Goal: Task Accomplishment & Management: Manage account settings

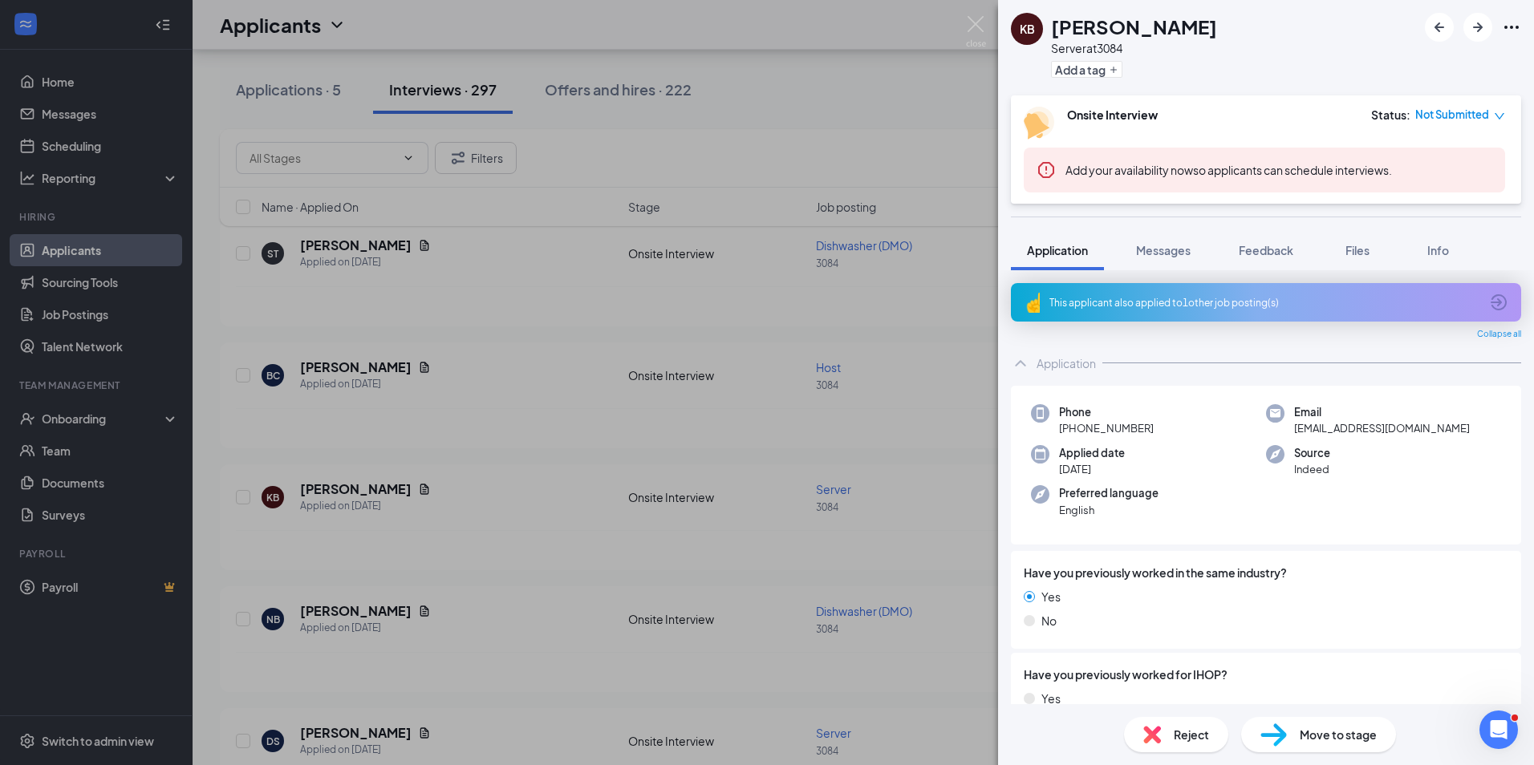
click at [91, 420] on div "KB [PERSON_NAME] Server at 3084 Add a tag Onsite Interview Status : Not Submitt…" at bounding box center [767, 382] width 1534 height 765
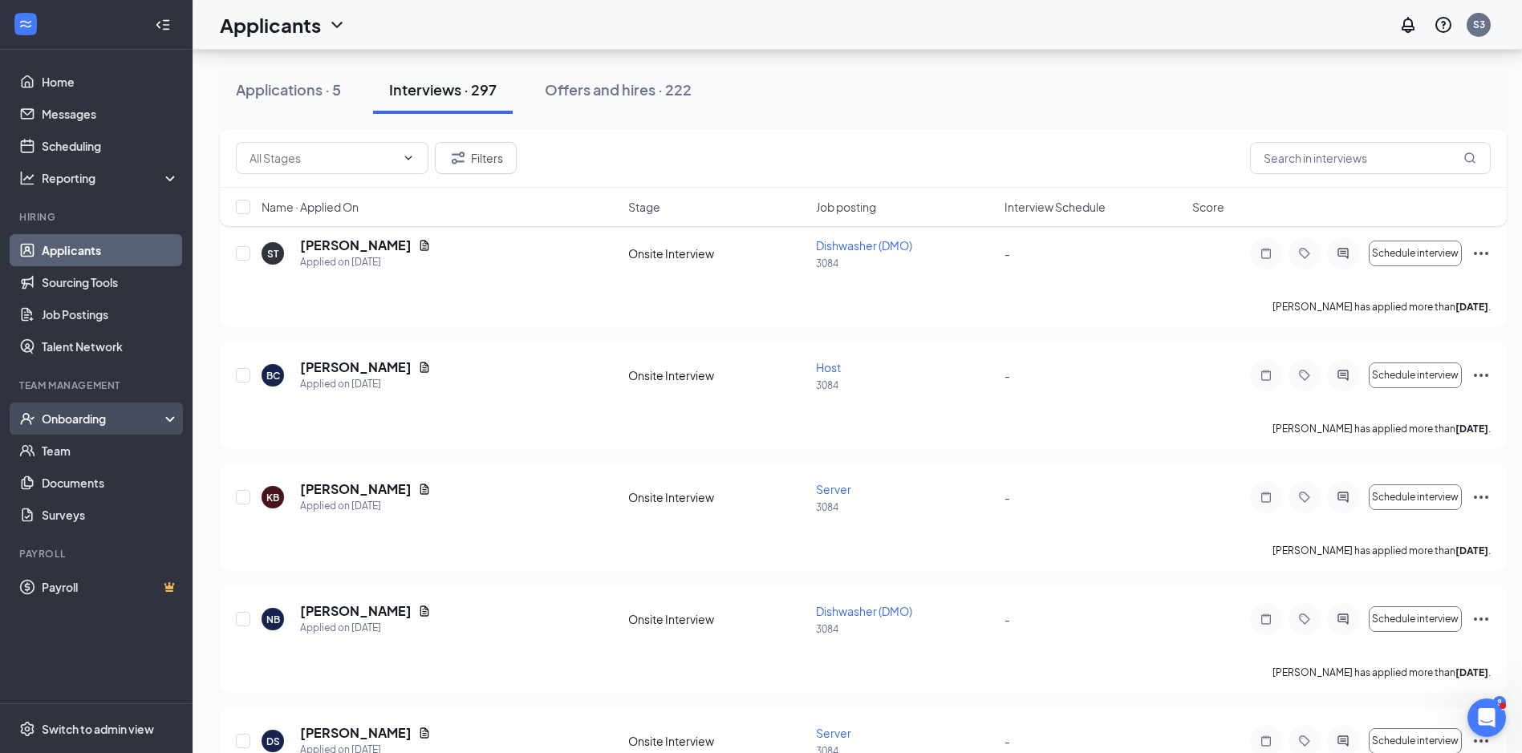
click at [88, 418] on div "Onboarding" at bounding box center [104, 419] width 124 height 16
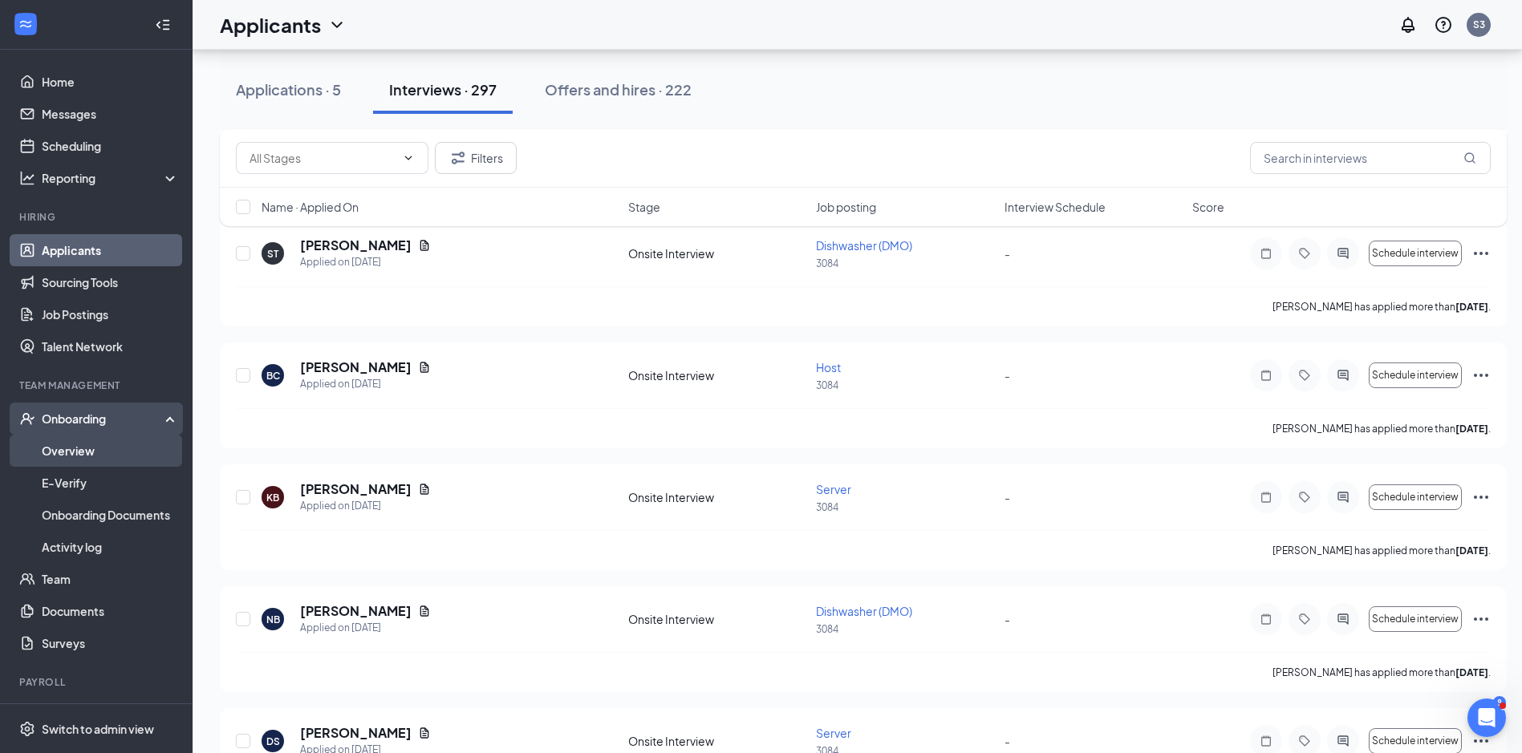
click at [83, 450] on link "Overview" at bounding box center [110, 451] width 137 height 32
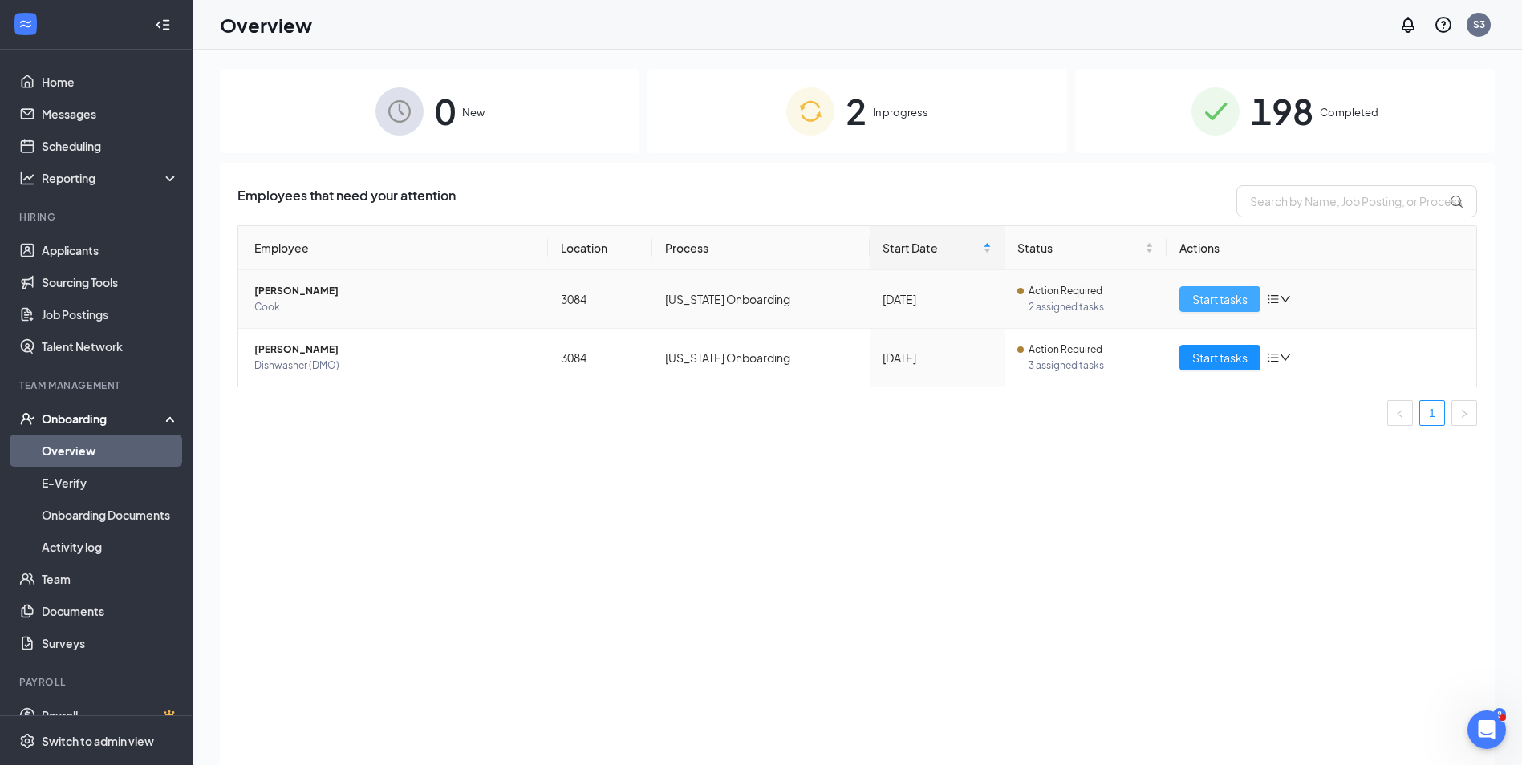
click at [1220, 298] on span "Start tasks" at bounding box center [1219, 299] width 55 height 18
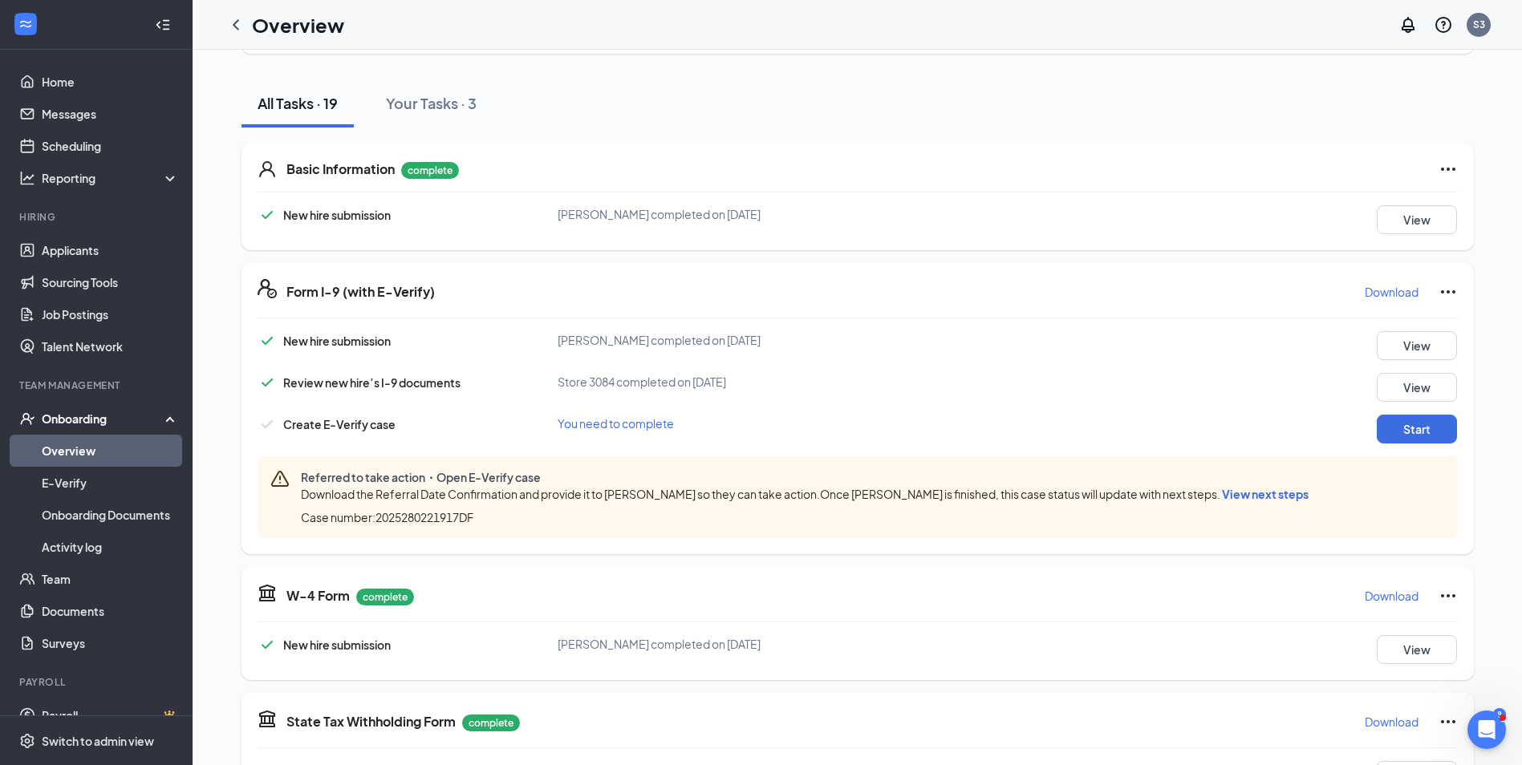
scroll to position [160, 0]
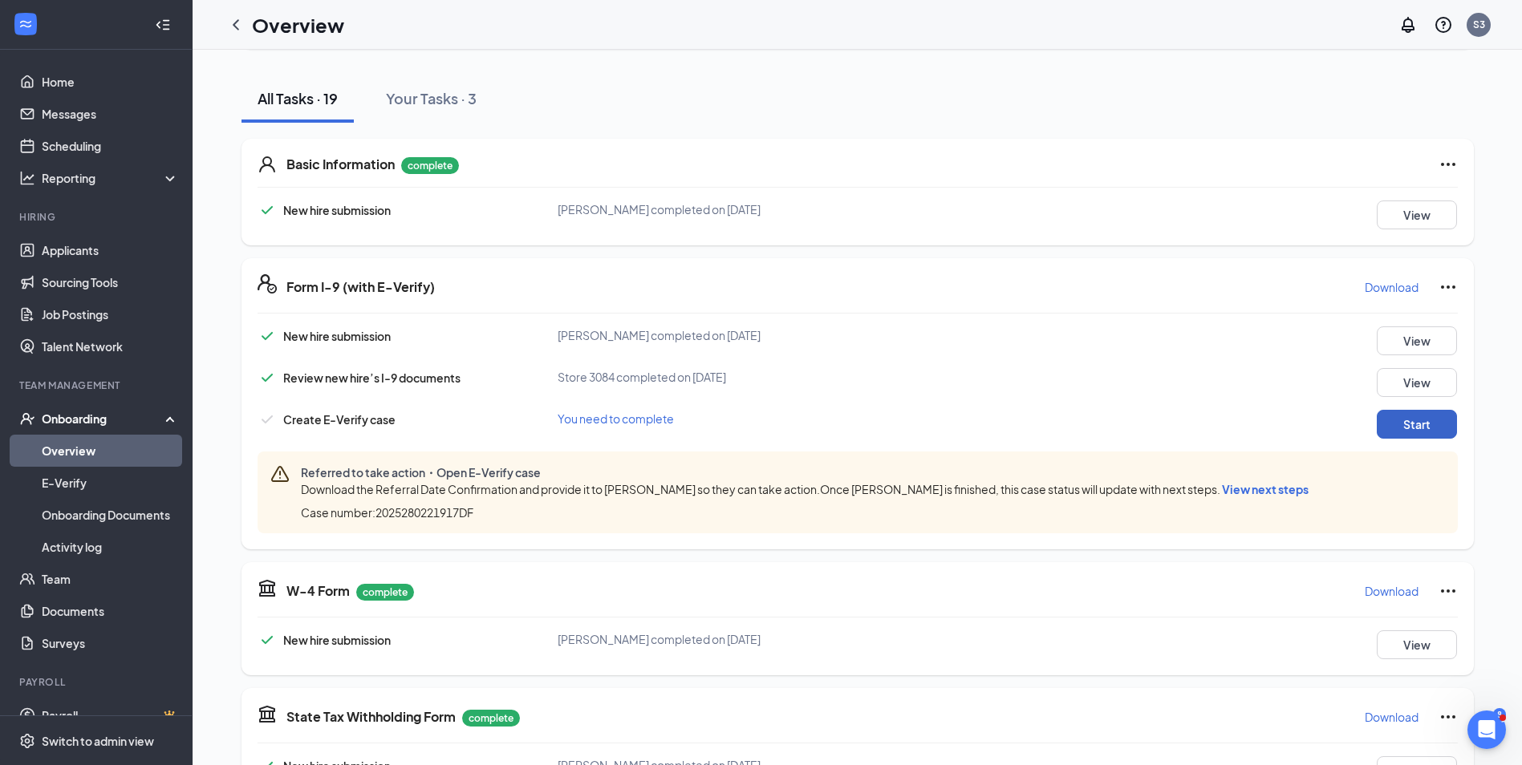
click at [1422, 423] on button "Start" at bounding box center [1417, 424] width 80 height 29
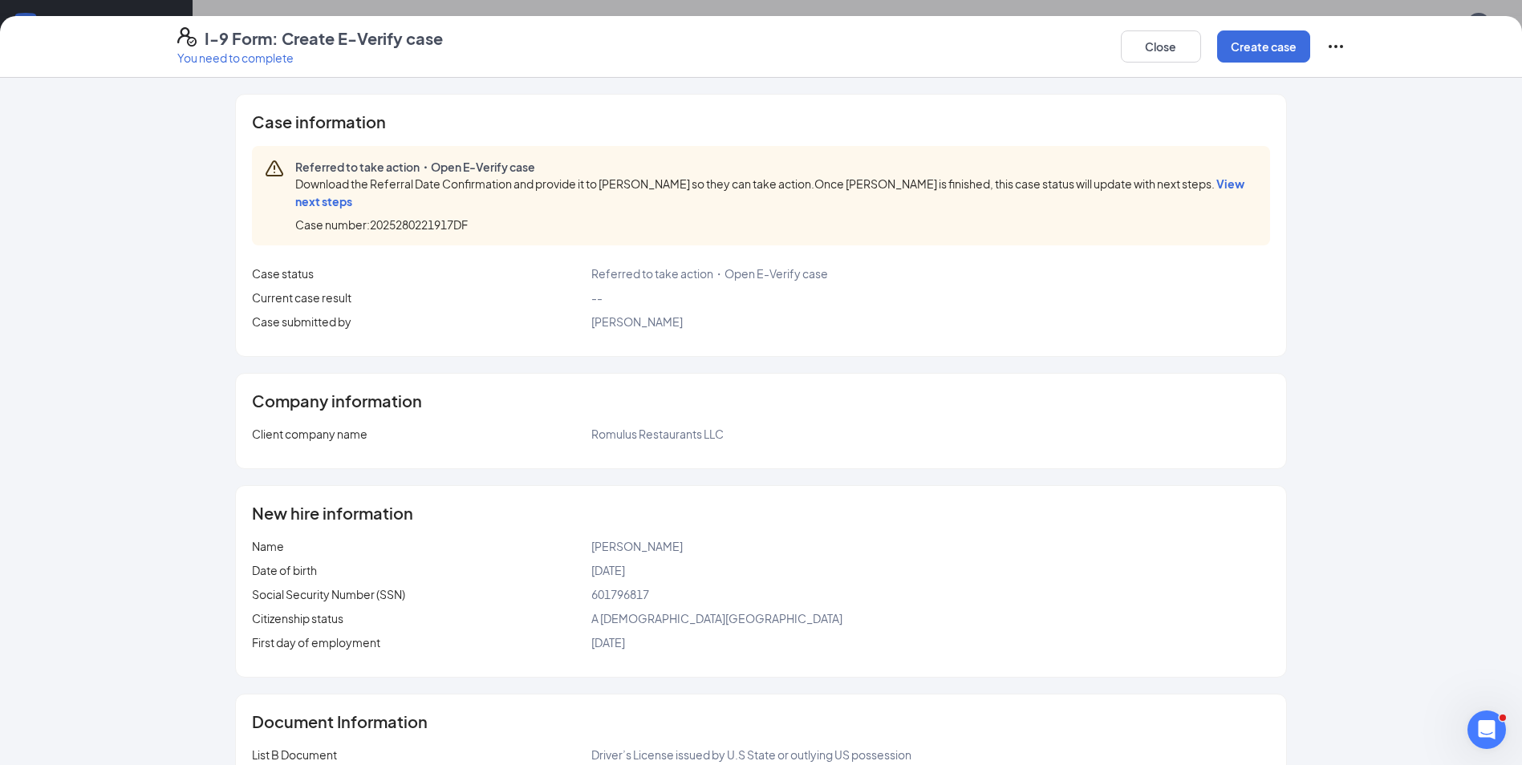
click at [1194, 182] on span "View next steps" at bounding box center [769, 192] width 949 height 32
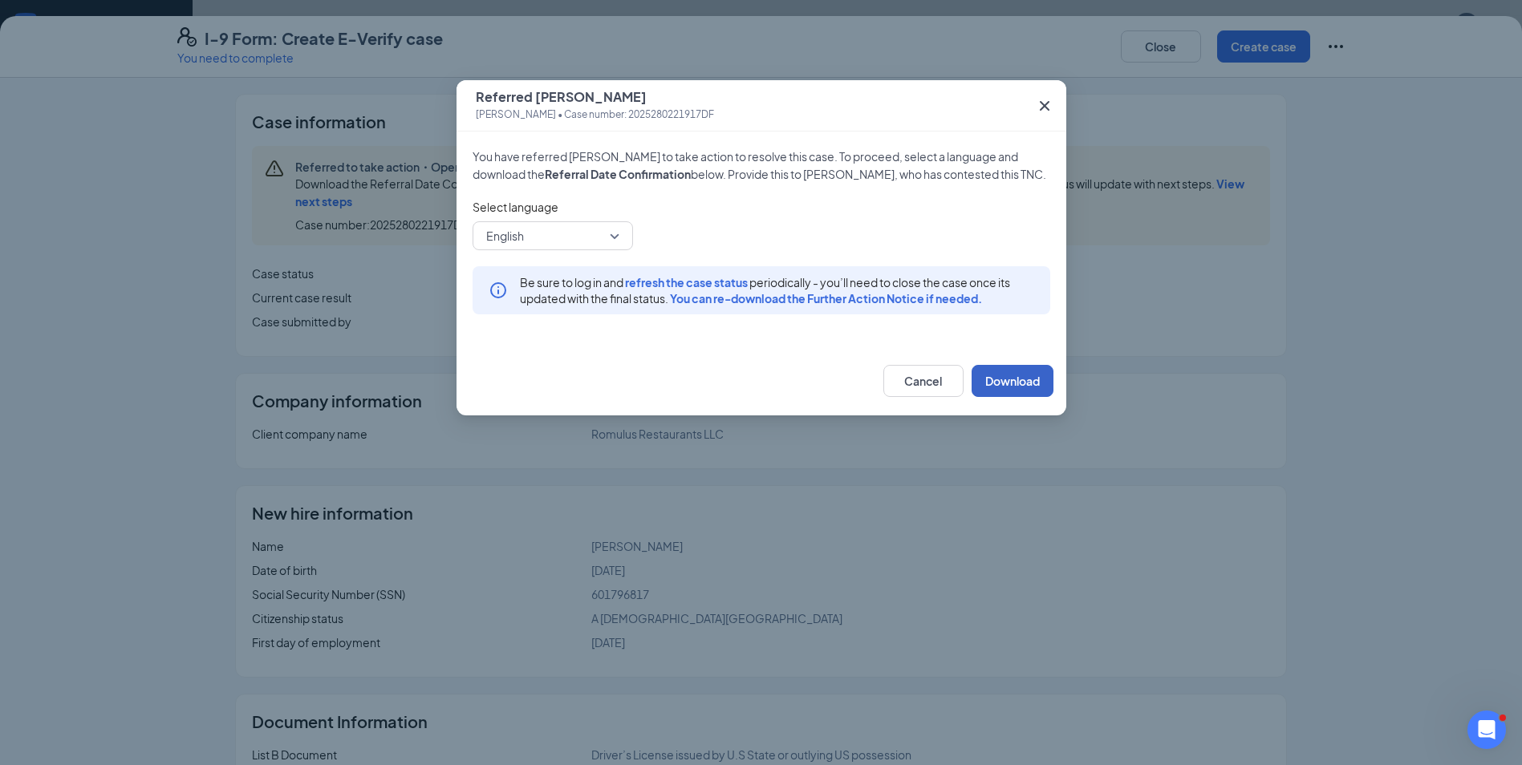
click at [1026, 378] on button "Download" at bounding box center [1012, 381] width 82 height 32
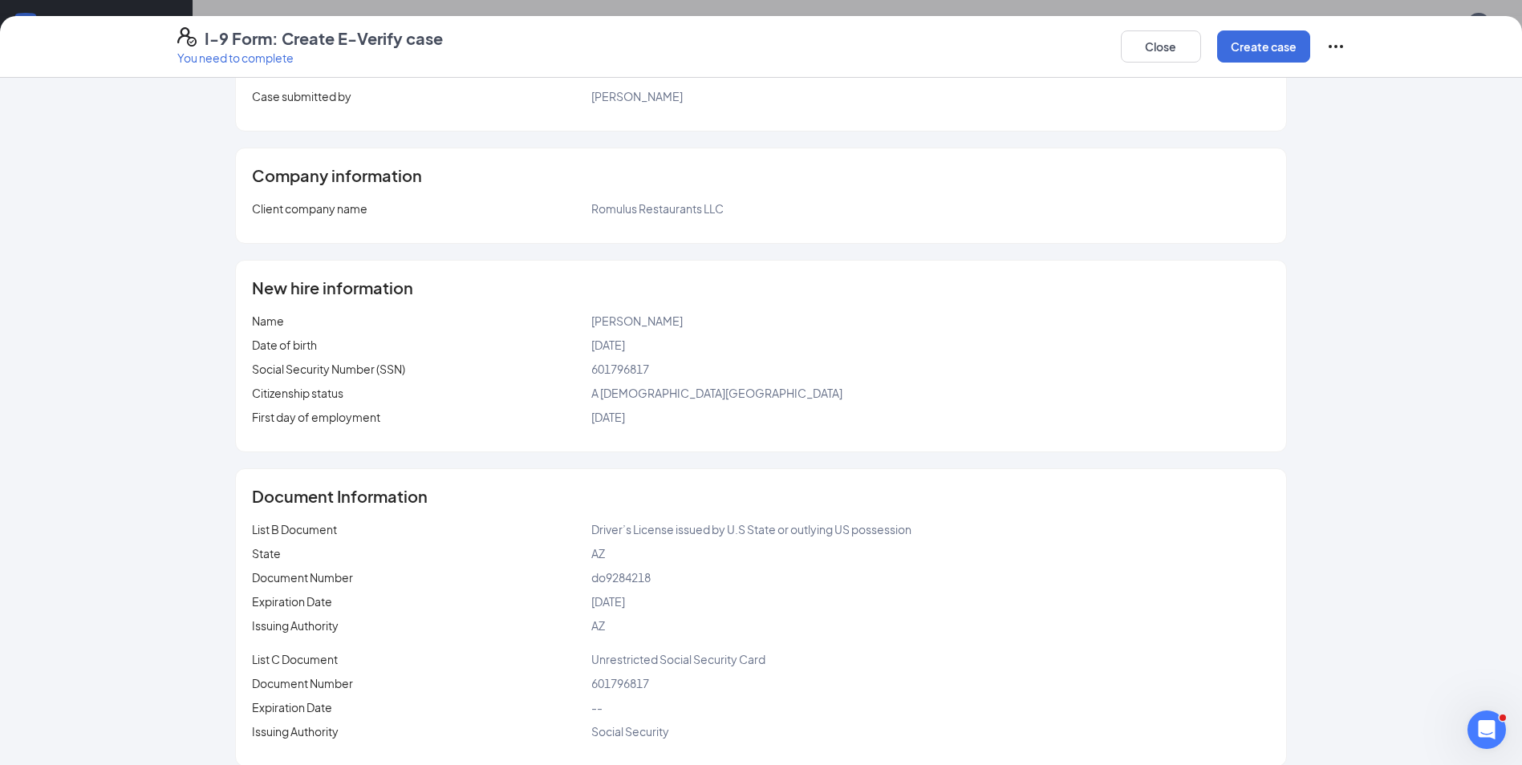
scroll to position [642, 0]
click at [1243, 46] on button "Create case" at bounding box center [1263, 46] width 93 height 32
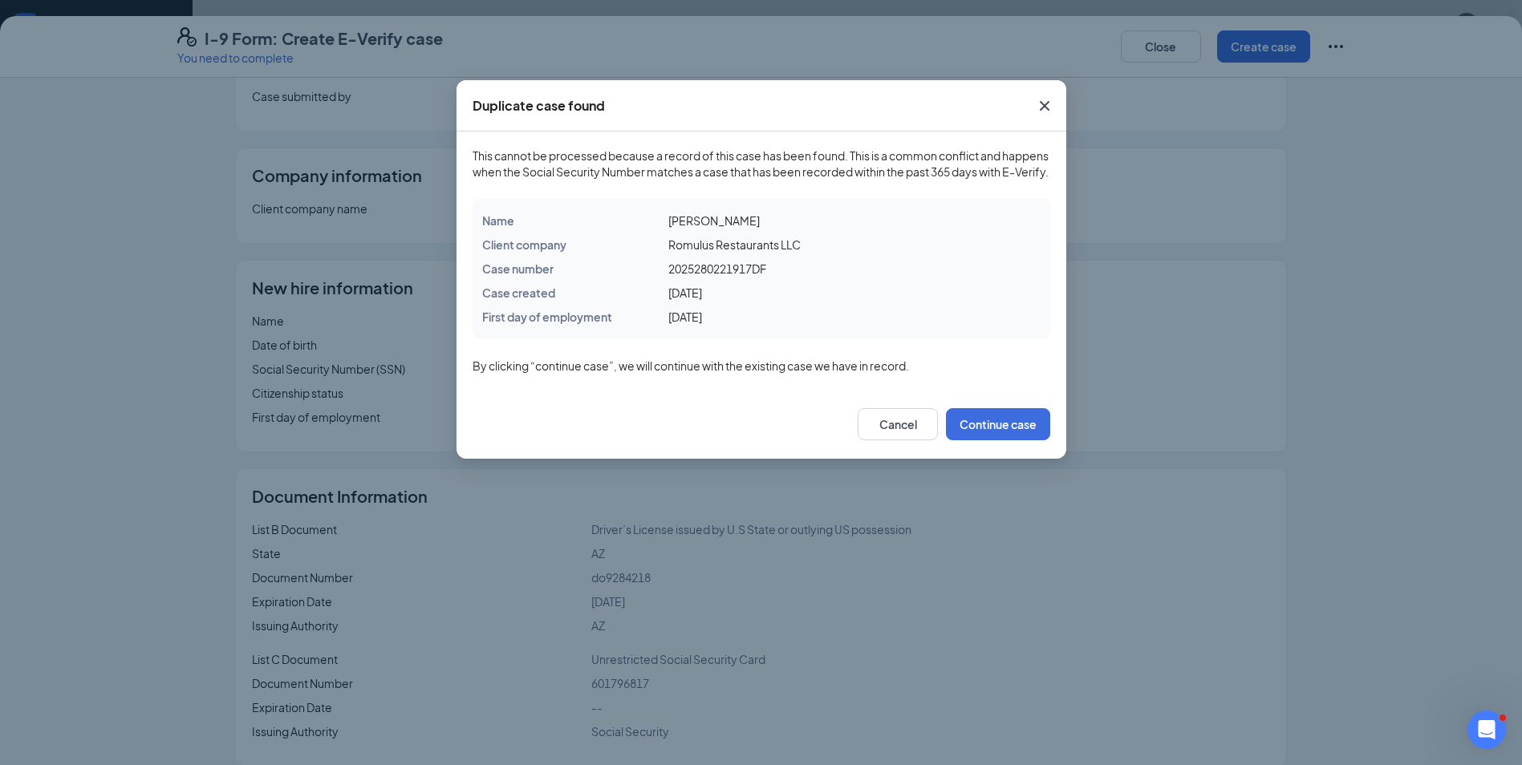
click at [1329, 46] on div "Duplicate case found This cannot be processed because a record of this case has…" at bounding box center [761, 382] width 1522 height 765
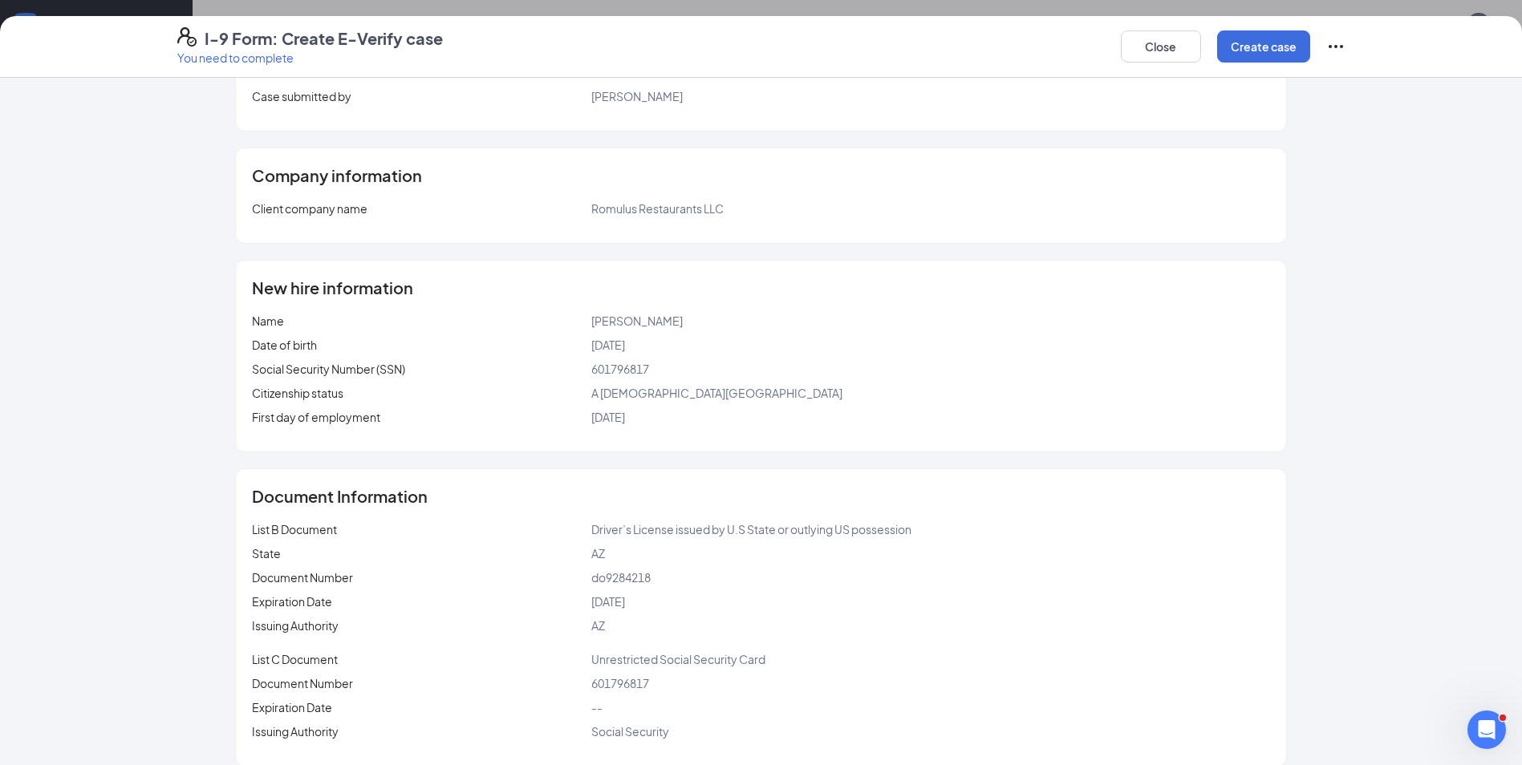
click at [1329, 46] on icon "Ellipses" at bounding box center [1335, 46] width 14 height 3
click at [1266, 45] on button "Create case" at bounding box center [1263, 46] width 93 height 32
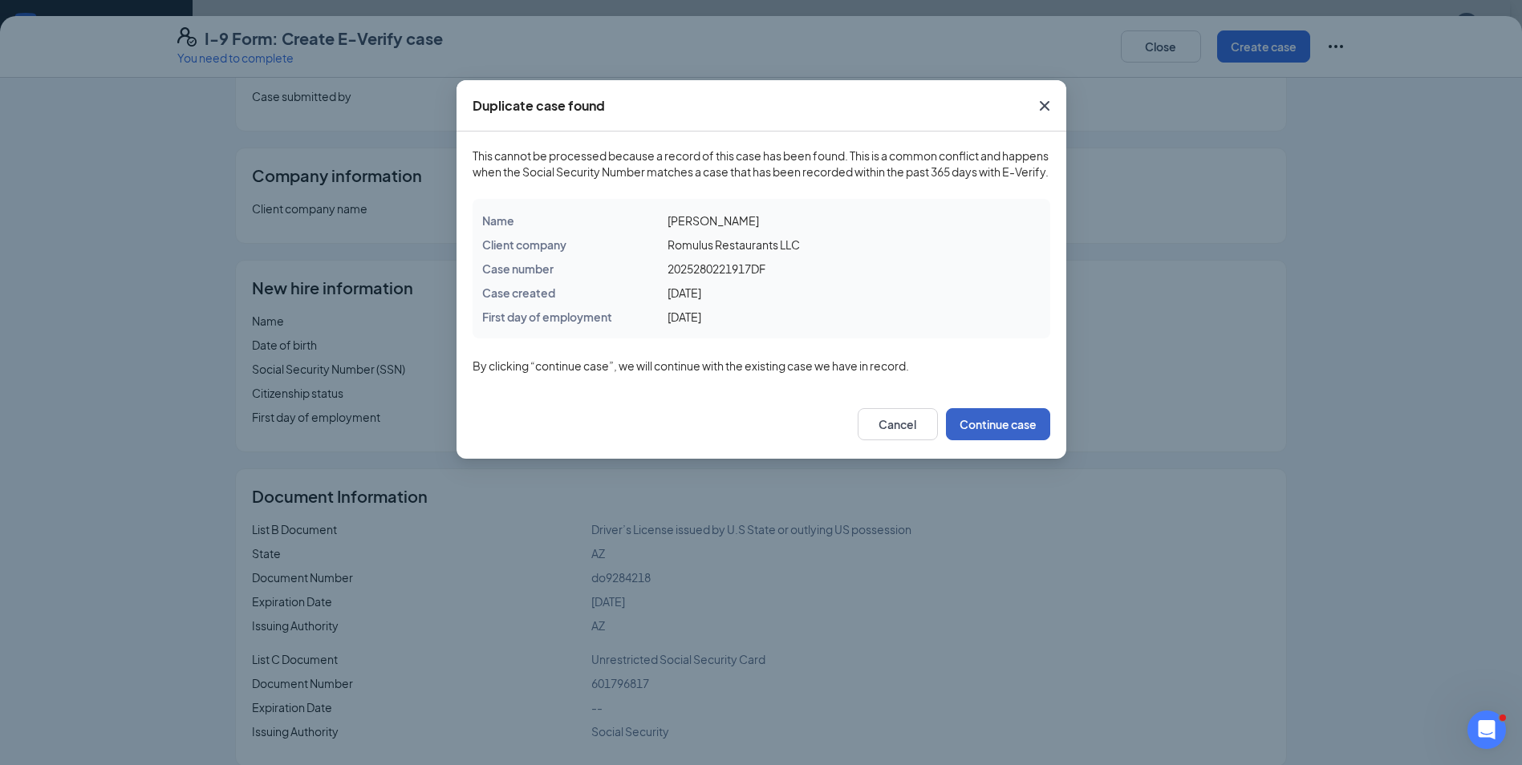
click at [973, 429] on button "Continue case" at bounding box center [998, 424] width 104 height 32
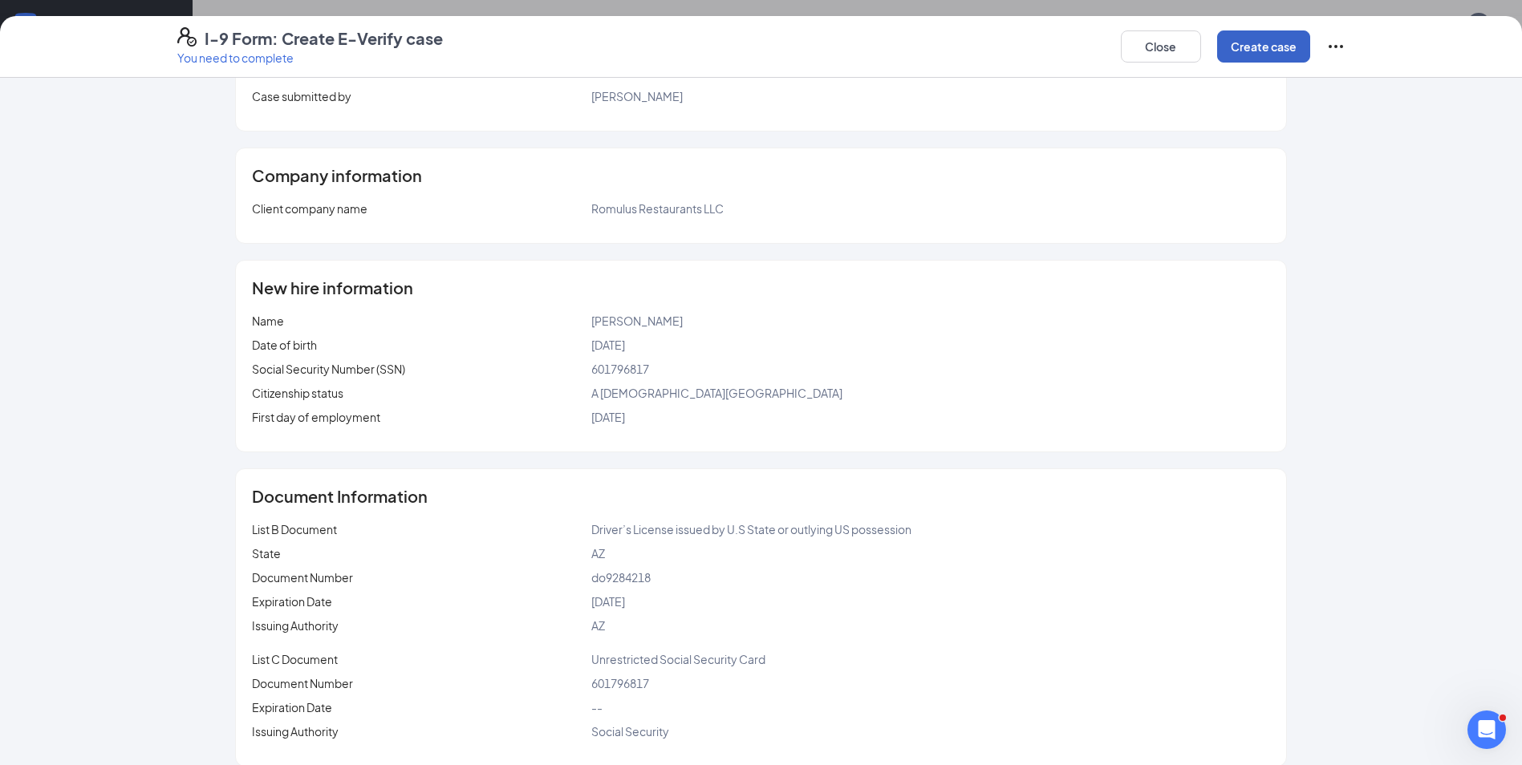
click at [1242, 46] on button "Create case" at bounding box center [1263, 46] width 93 height 32
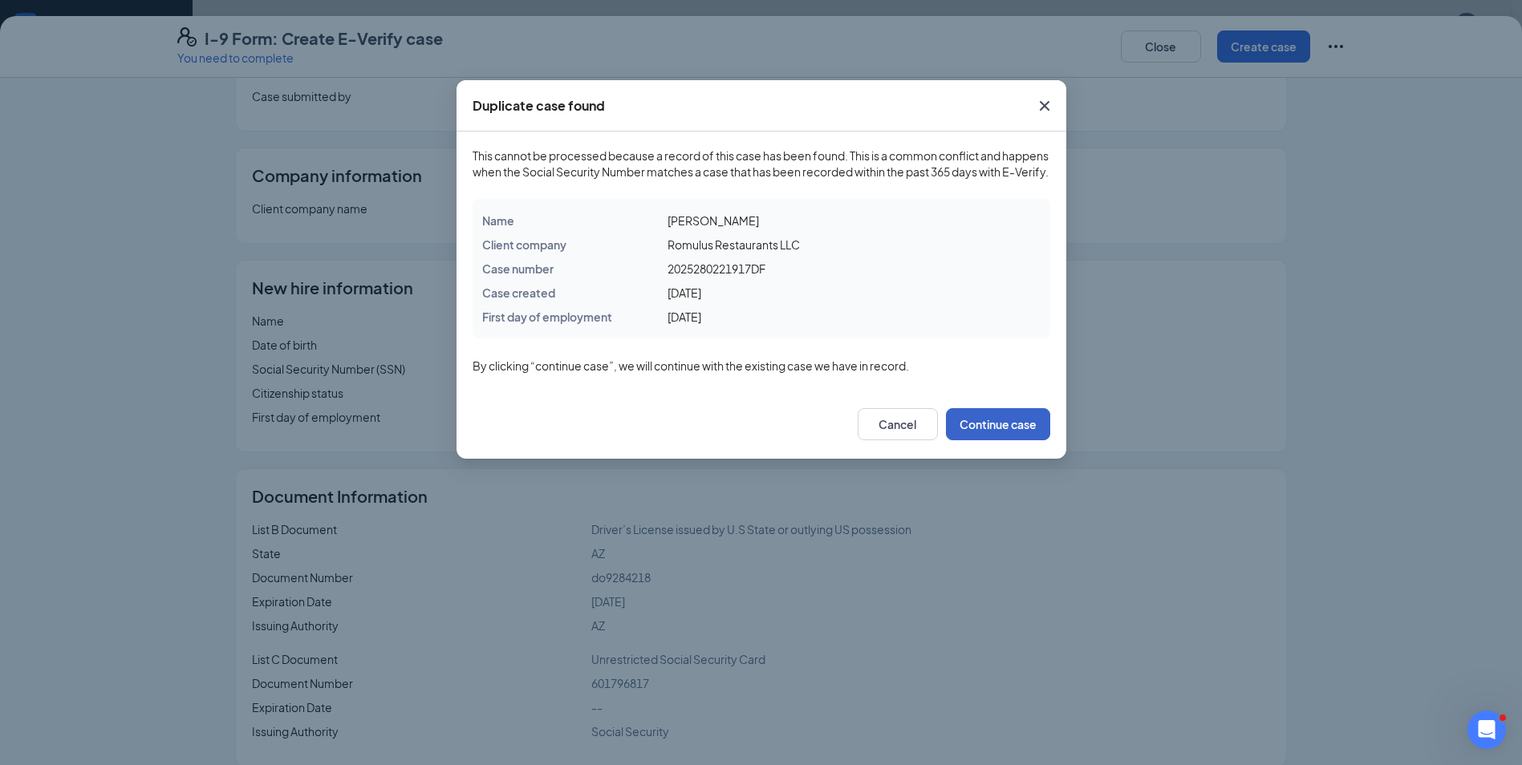
click at [1003, 439] on button "Continue case" at bounding box center [998, 424] width 104 height 32
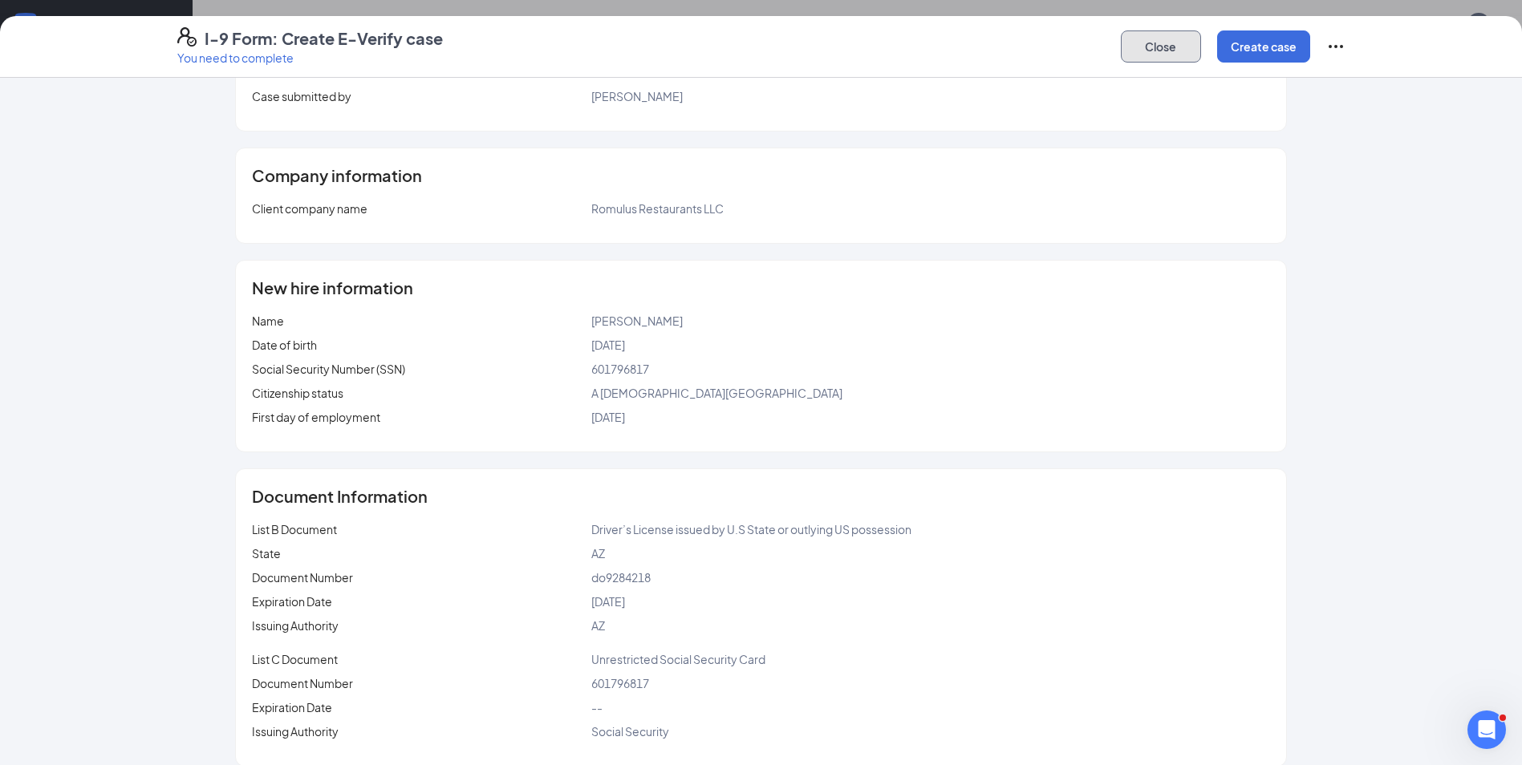
click at [1136, 47] on button "Close" at bounding box center [1161, 46] width 80 height 32
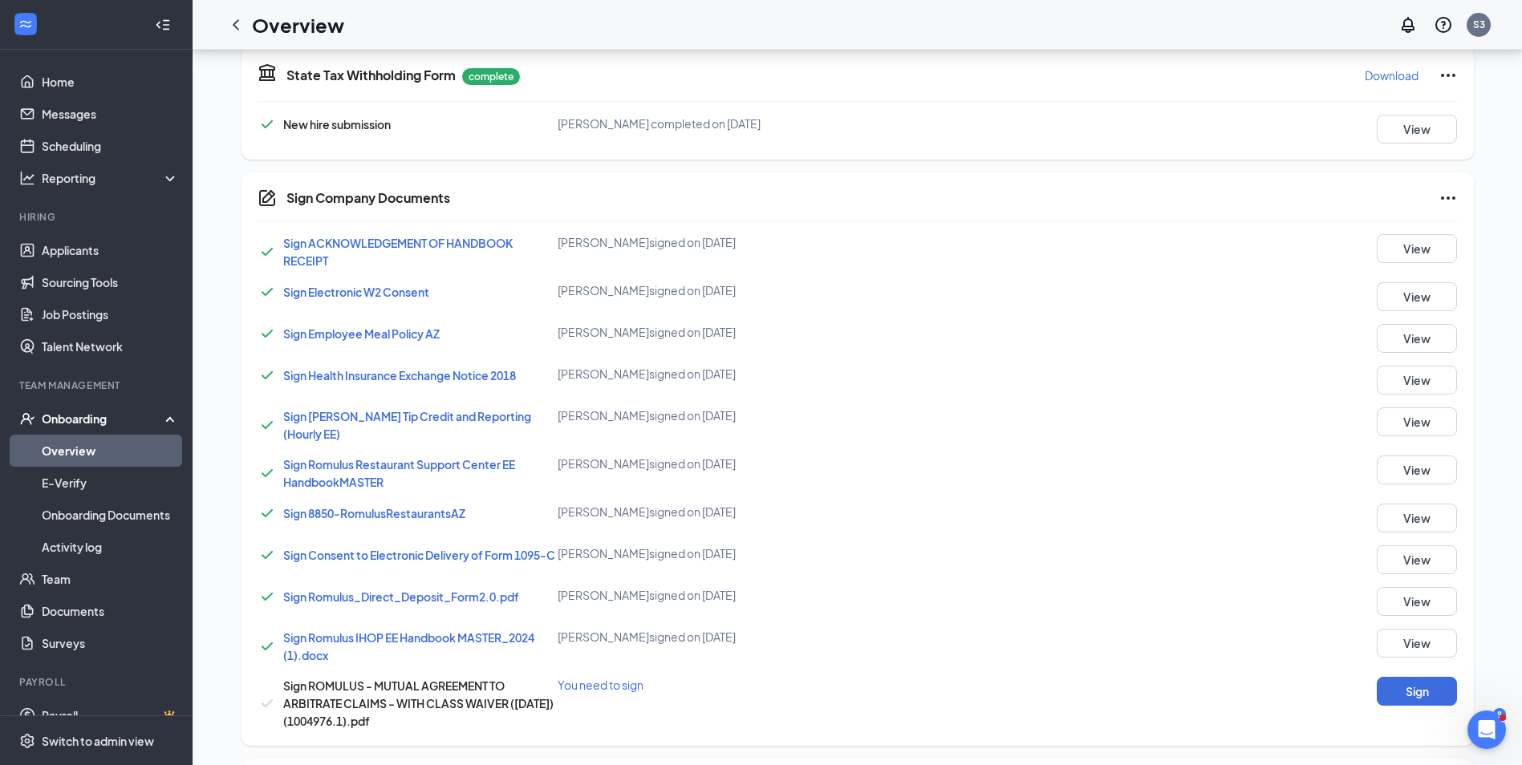
scroll to position [42, 0]
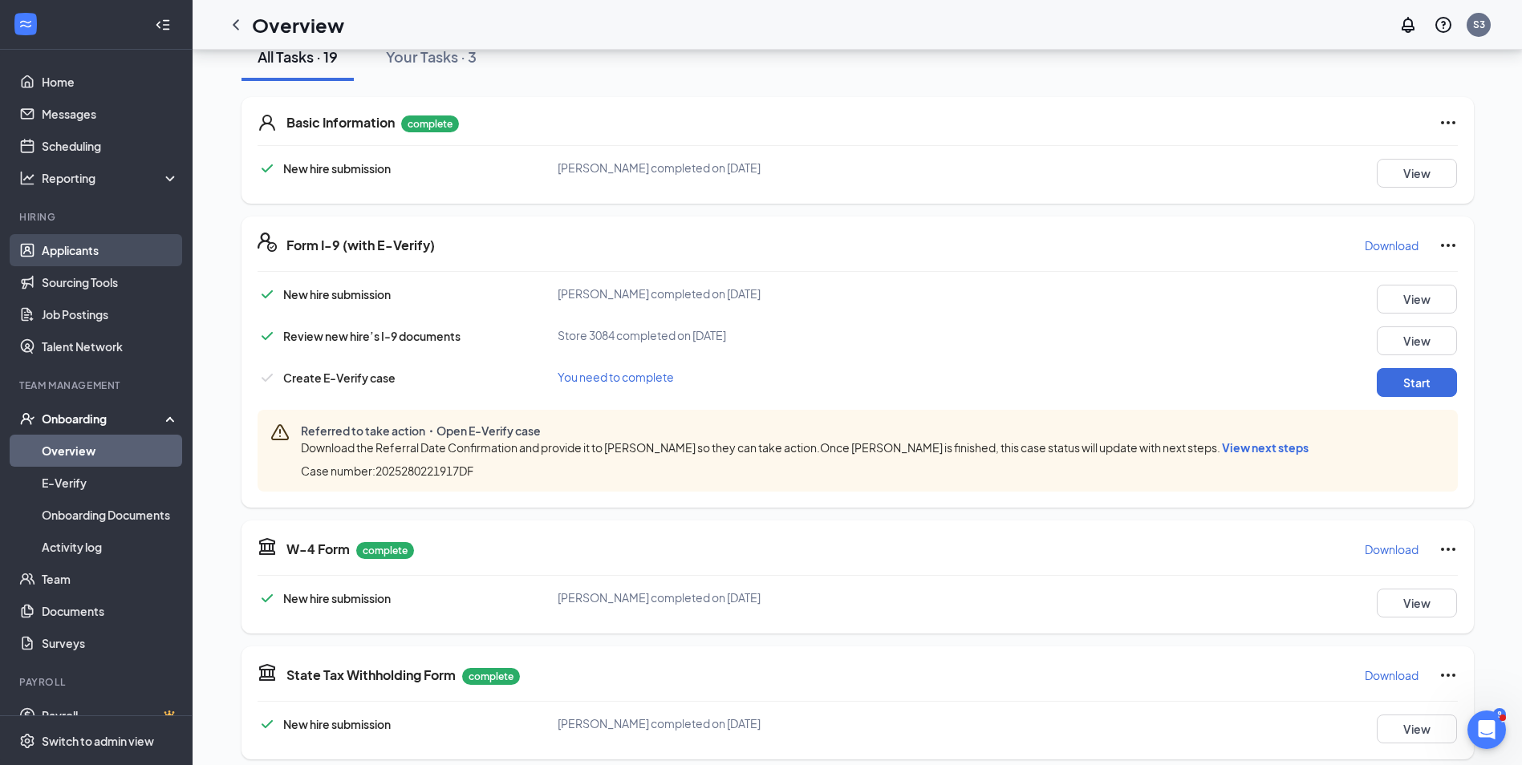
click at [79, 245] on link "Applicants" at bounding box center [110, 250] width 137 height 32
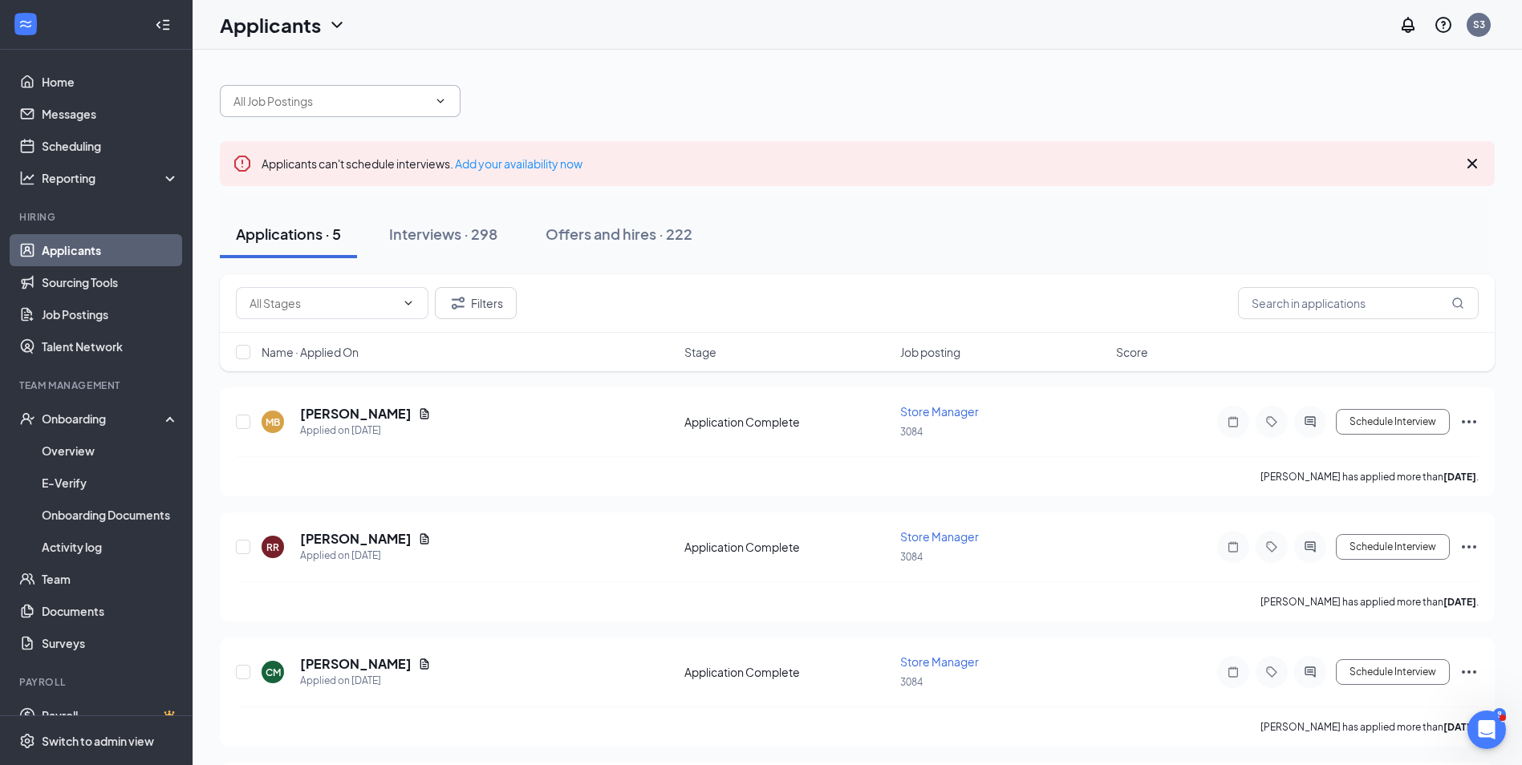
click at [270, 94] on input "text" at bounding box center [330, 101] width 194 height 18
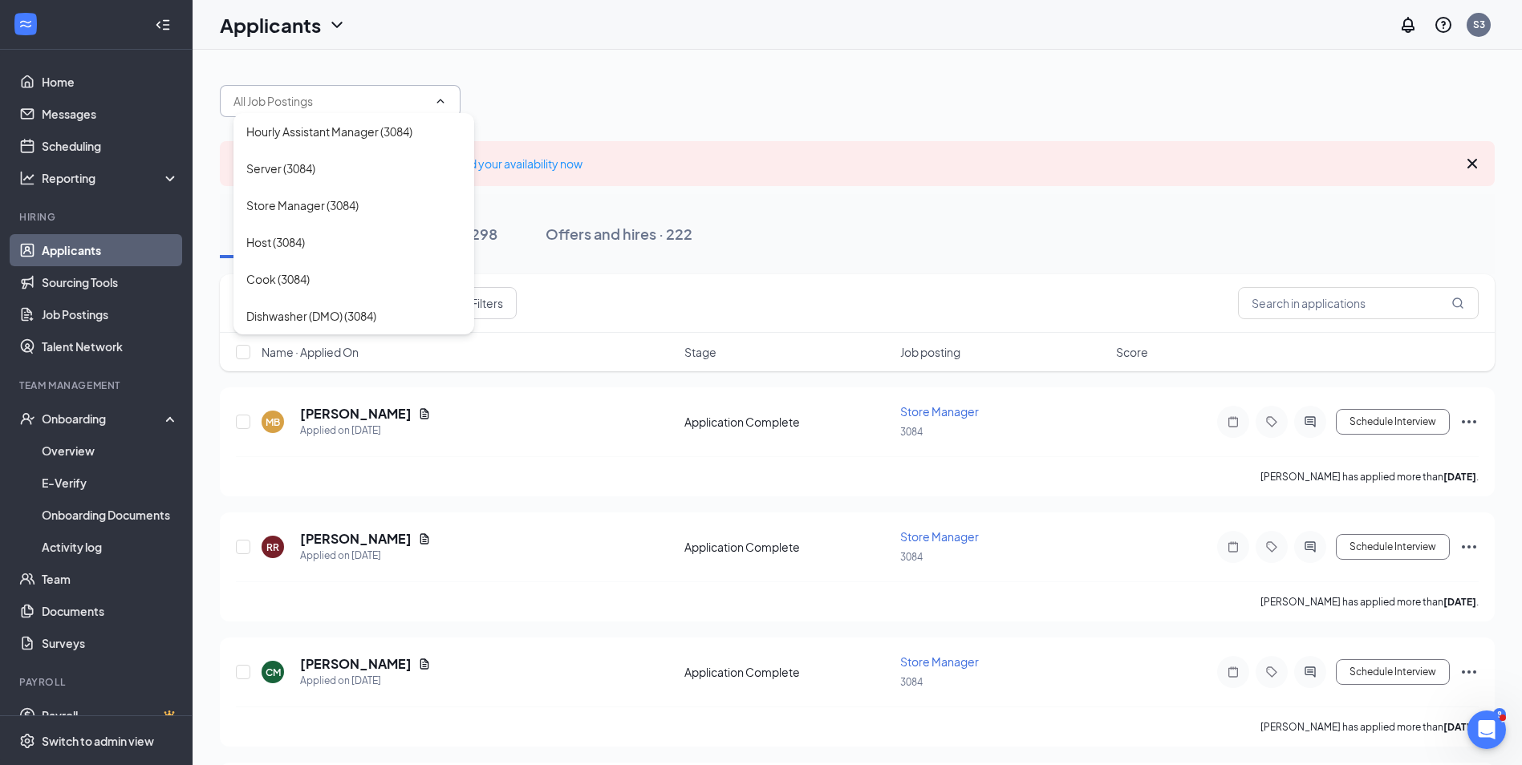
drag, startPoint x: 792, startPoint y: 237, endPoint x: 841, endPoint y: 242, distance: 49.3
click at [795, 236] on div "Applications · 5 Interviews · 298 Offers and hires · 222" at bounding box center [857, 234] width 1275 height 48
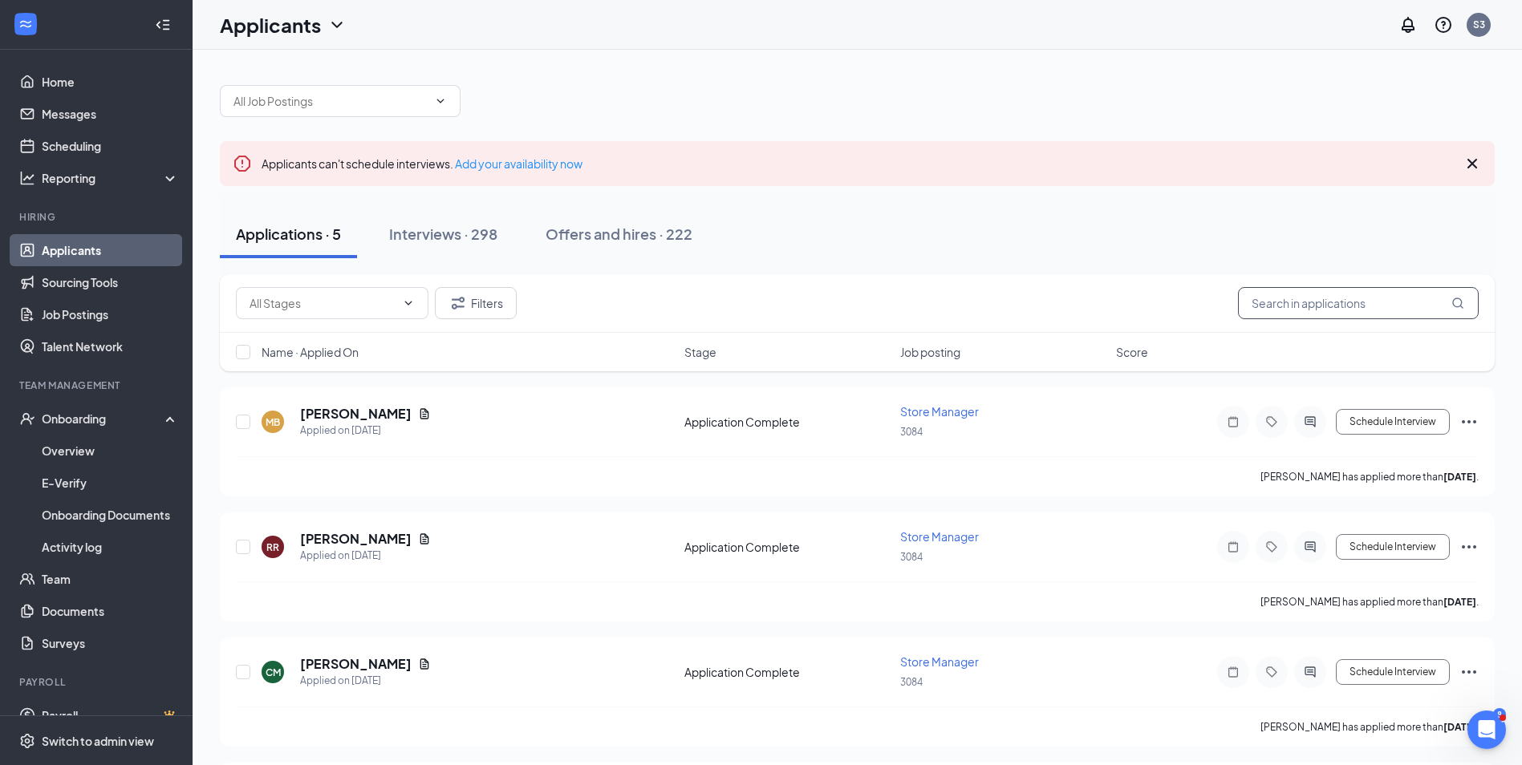
click at [1272, 315] on input "text" at bounding box center [1358, 303] width 241 height 32
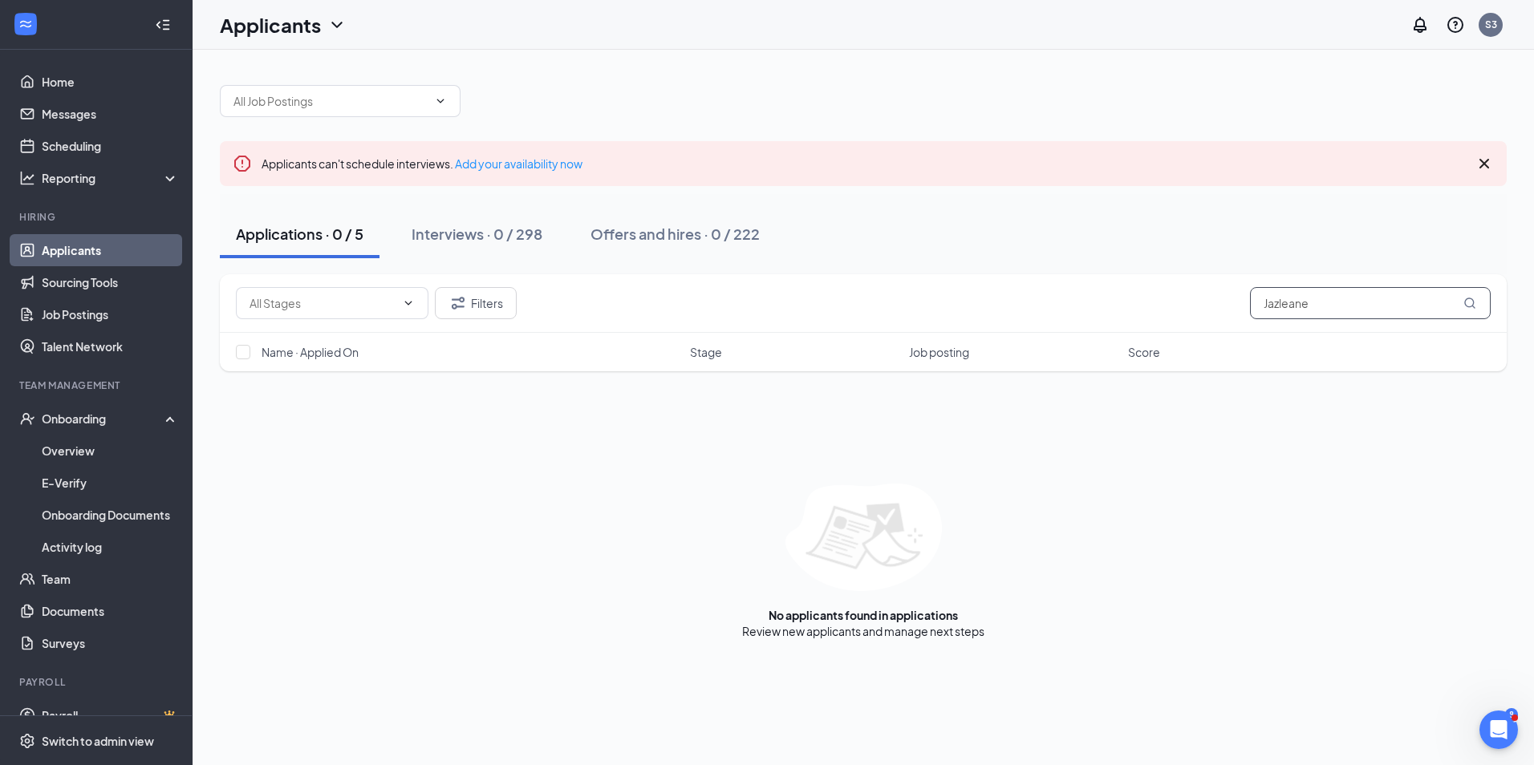
type input "Jazleane"
click at [520, 232] on div "Interviews · 0 / 298" at bounding box center [477, 234] width 131 height 20
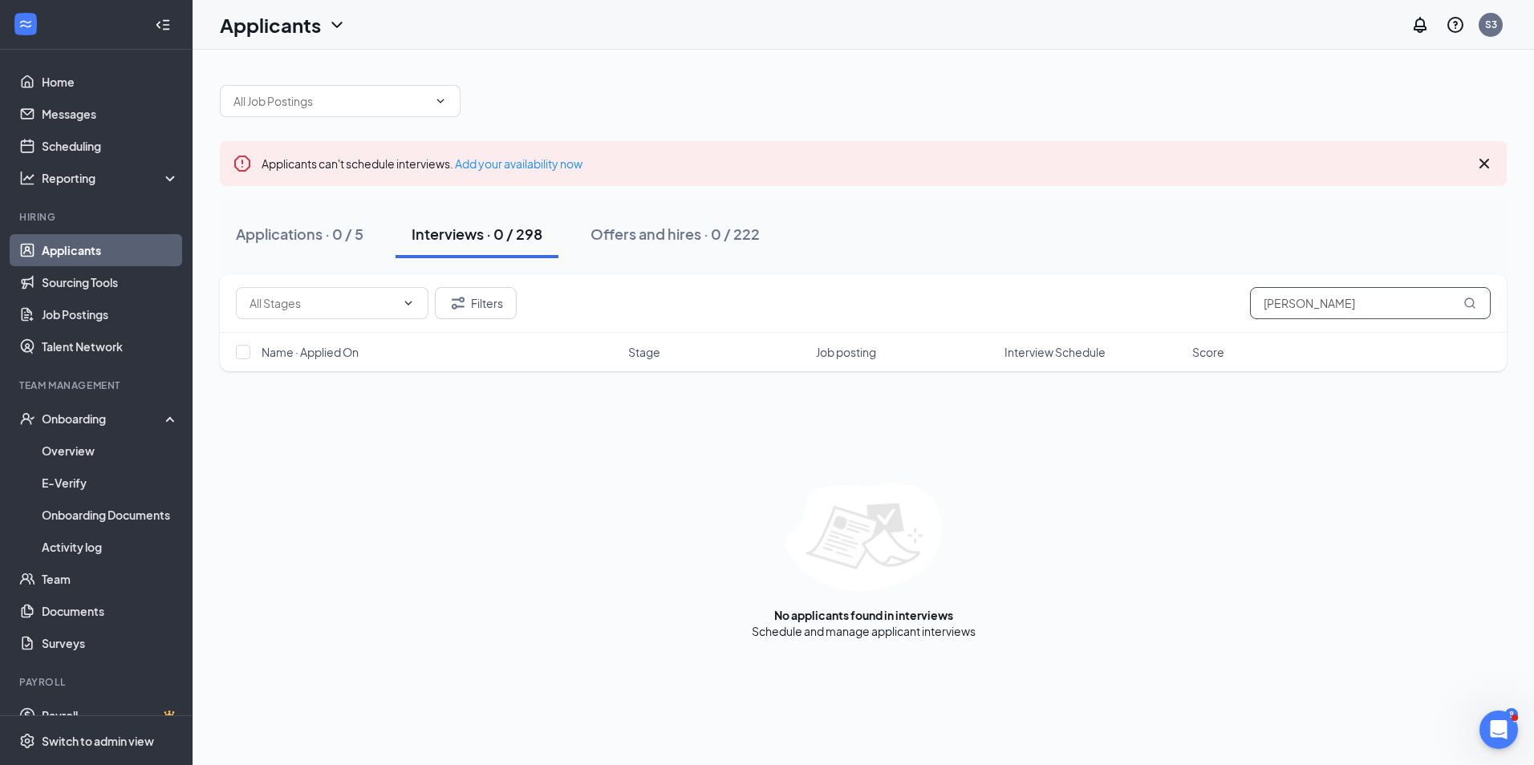
type input "[PERSON_NAME]"
click at [306, 235] on div "Applications · 0 / 5" at bounding box center [300, 234] width 128 height 20
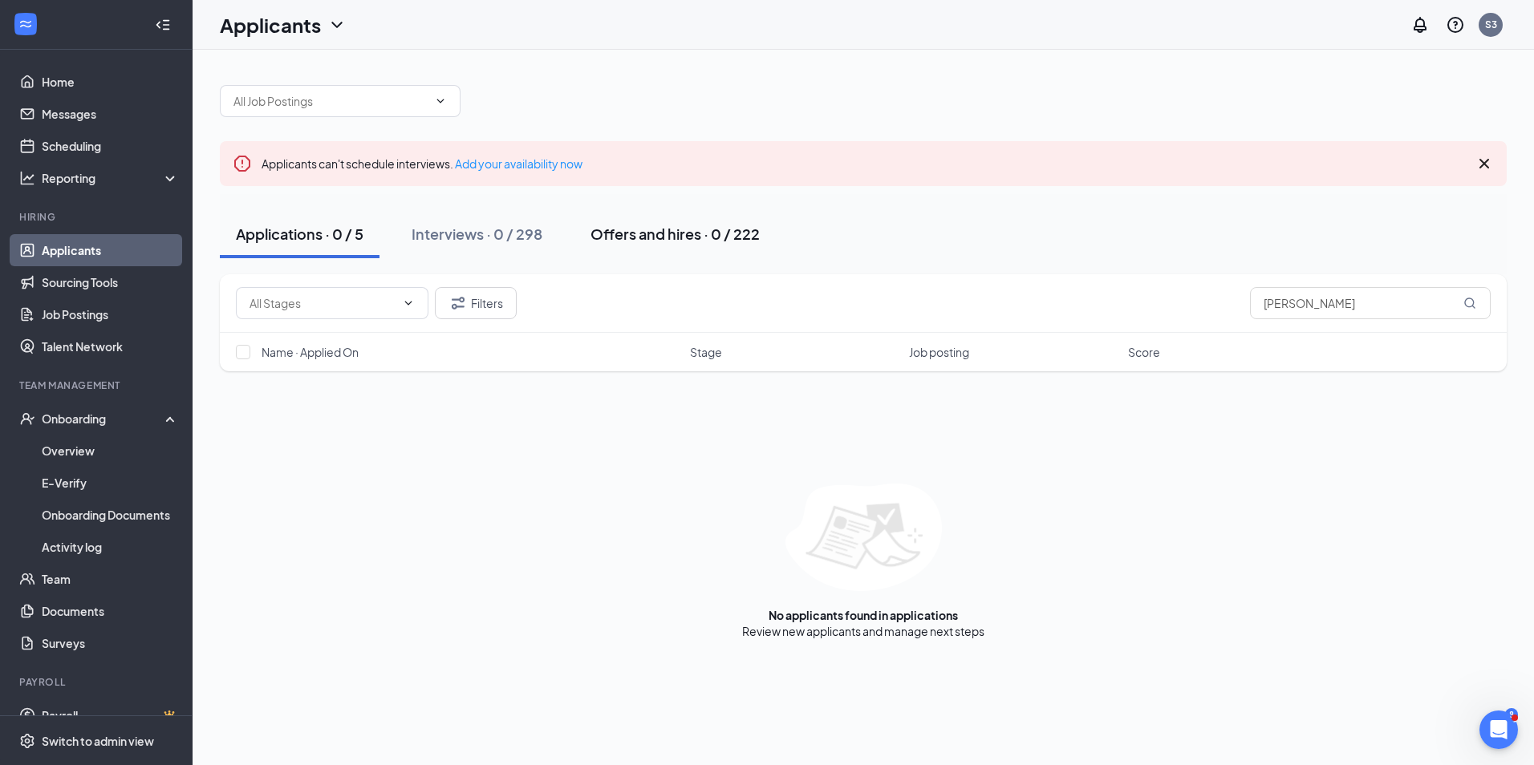
click at [670, 231] on div "Offers and hires · 0 / 222" at bounding box center [674, 234] width 169 height 20
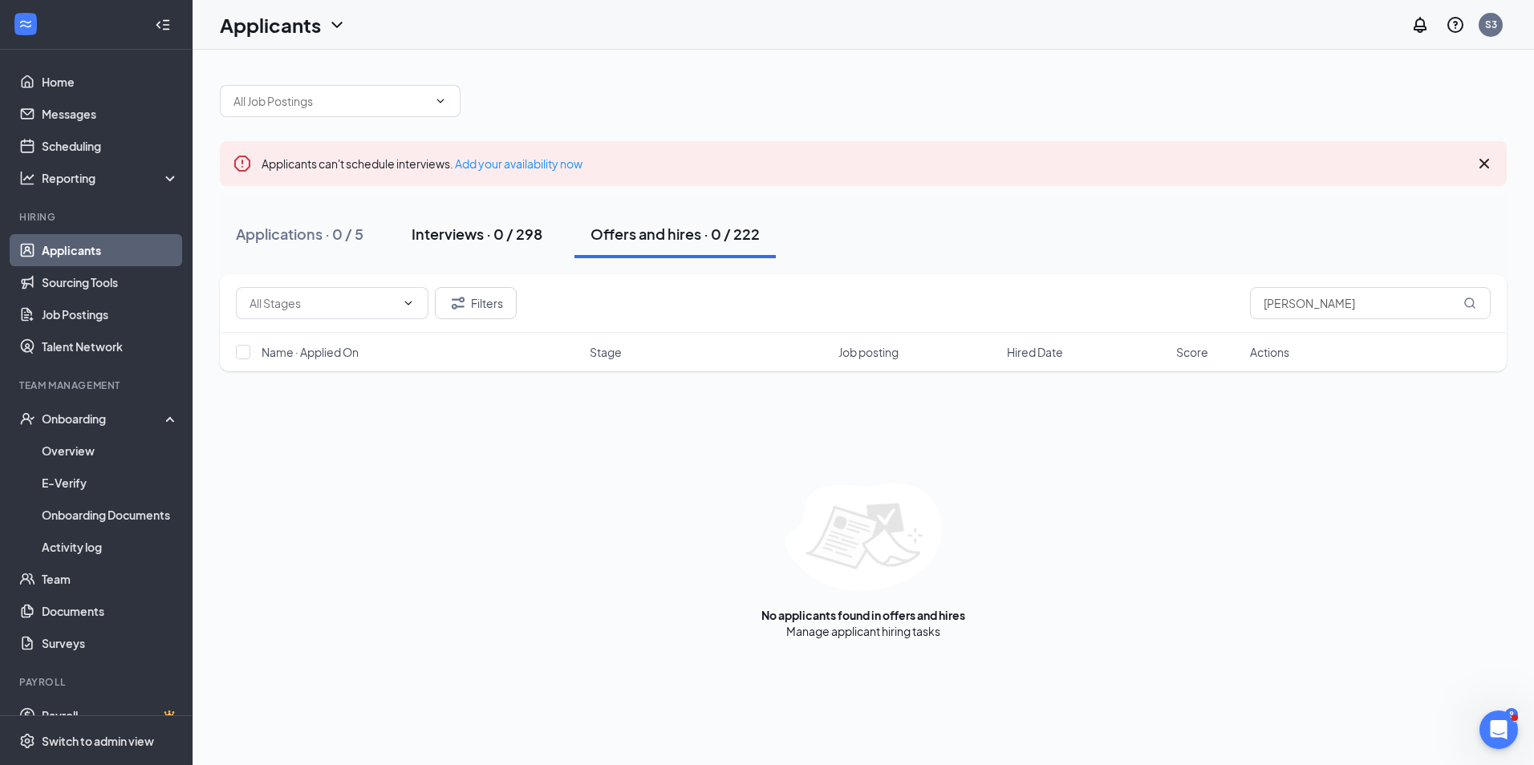
click at [472, 233] on div "Interviews · 0 / 298" at bounding box center [477, 234] width 131 height 20
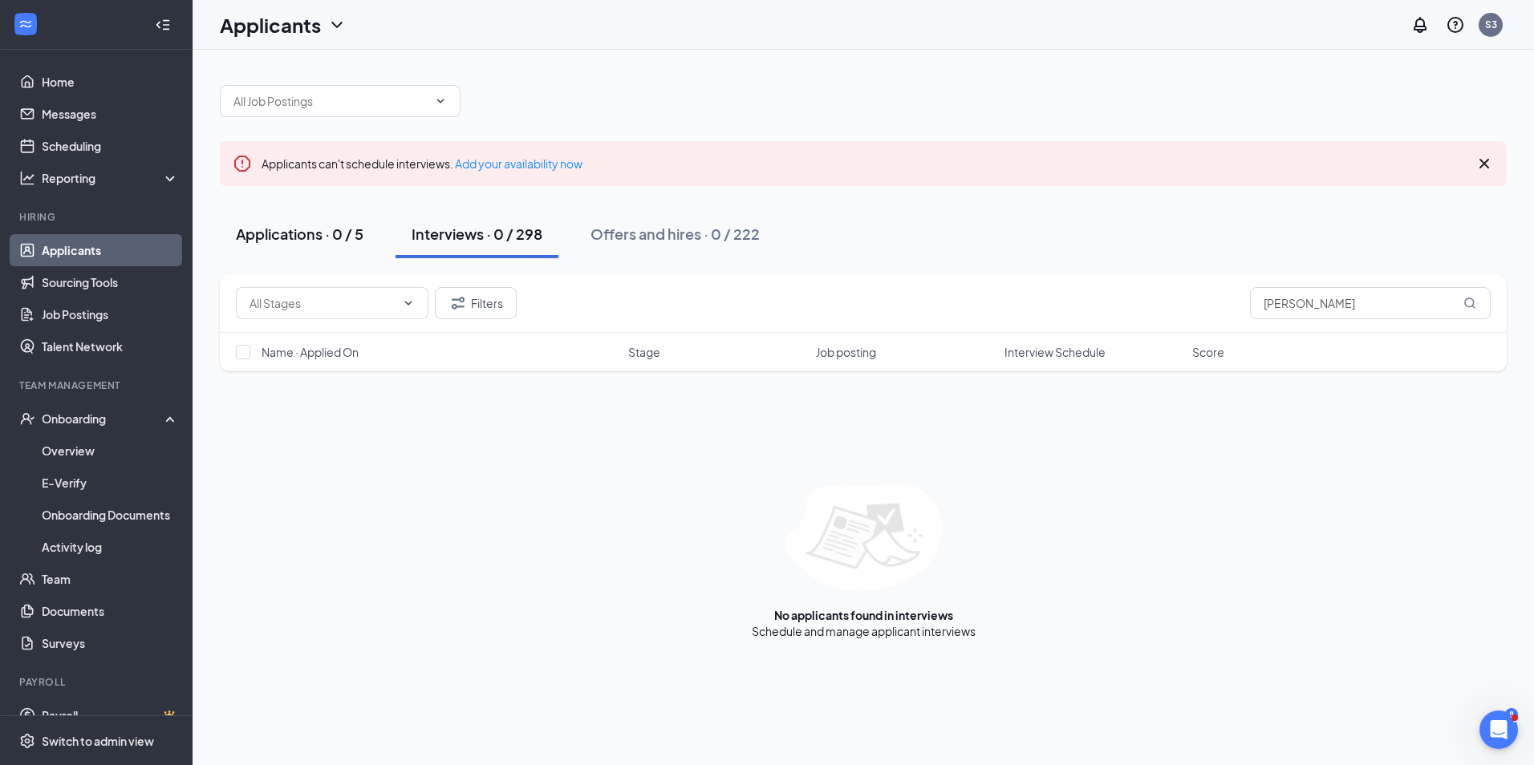
click at [308, 225] on div "Applications · 0 / 5" at bounding box center [300, 234] width 128 height 20
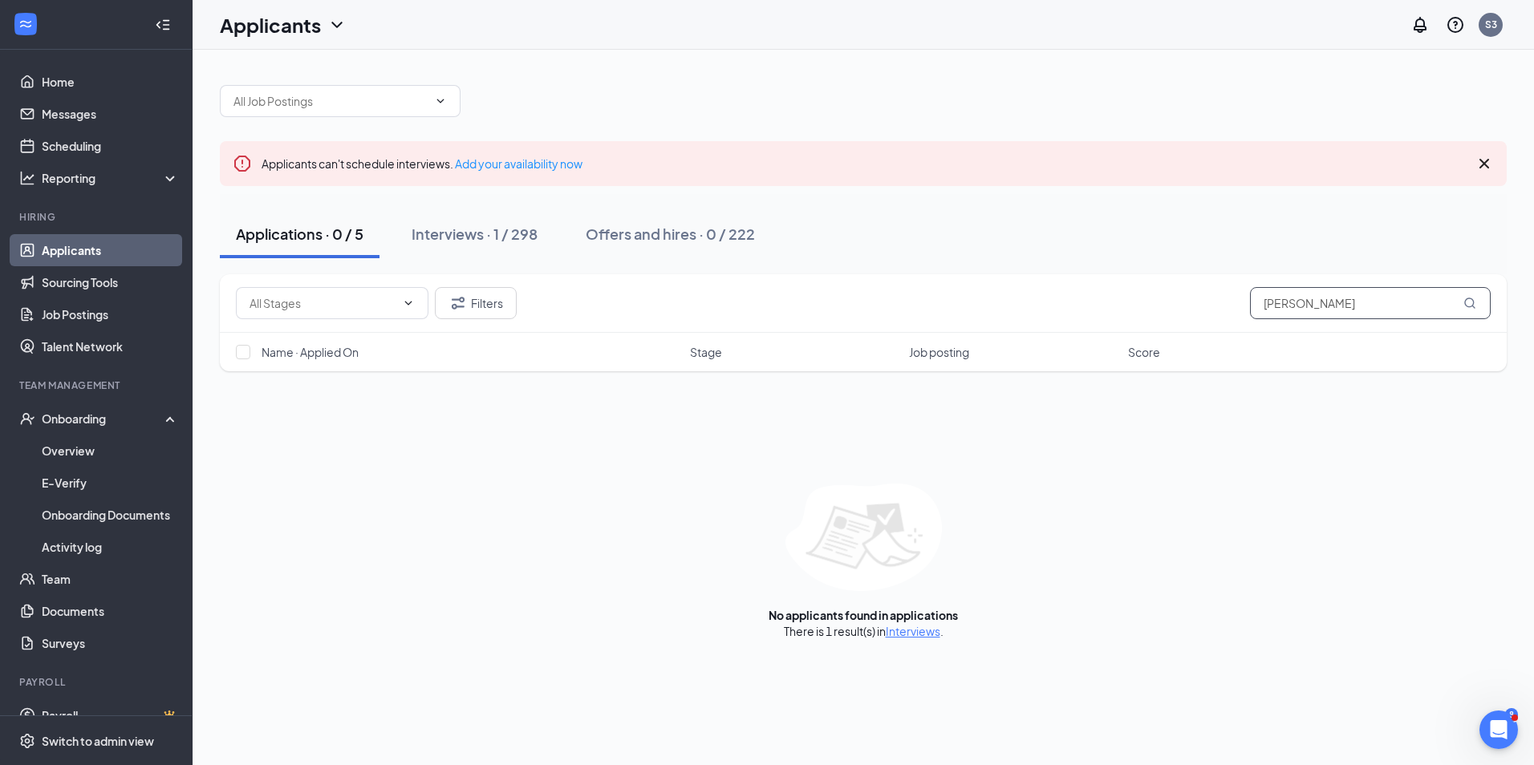
click at [1362, 307] on input "[PERSON_NAME]" at bounding box center [1370, 303] width 241 height 32
type input "[PERSON_NAME]"
click at [466, 226] on div "Interviews · 1 / 298" at bounding box center [475, 234] width 126 height 20
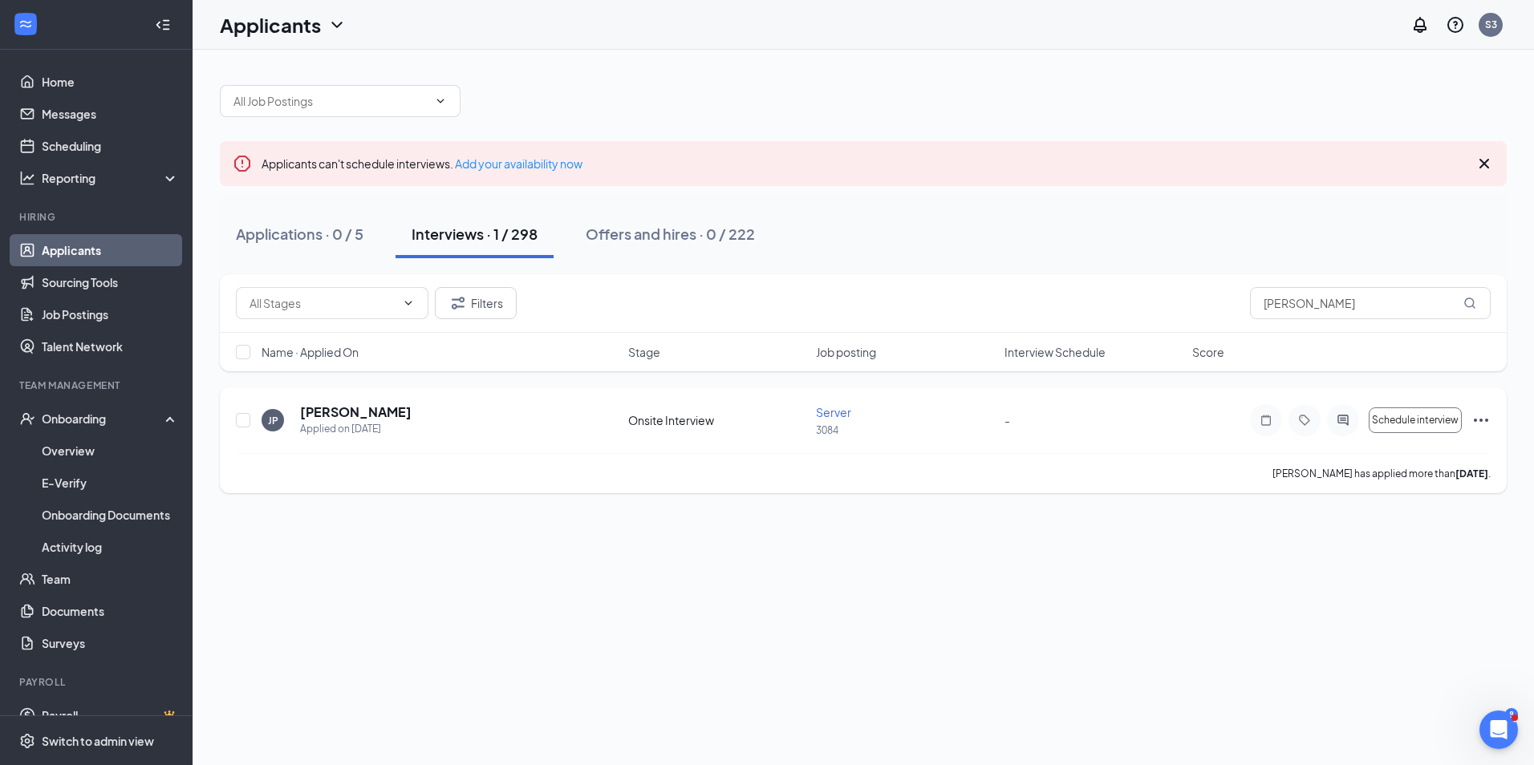
click at [1474, 416] on icon "Ellipses" at bounding box center [1480, 420] width 19 height 19
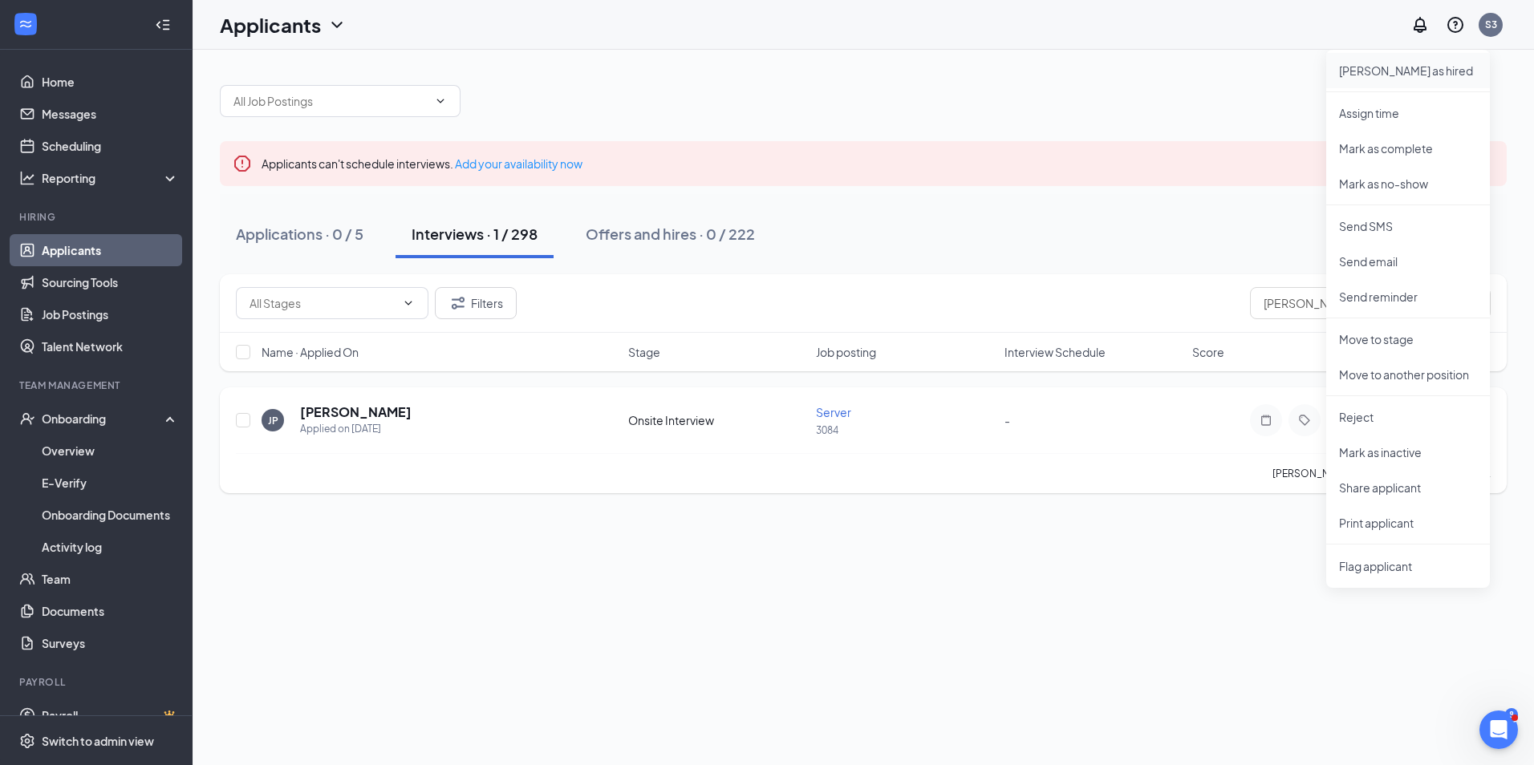
click at [1353, 67] on p "[PERSON_NAME] as hired" at bounding box center [1408, 71] width 138 height 16
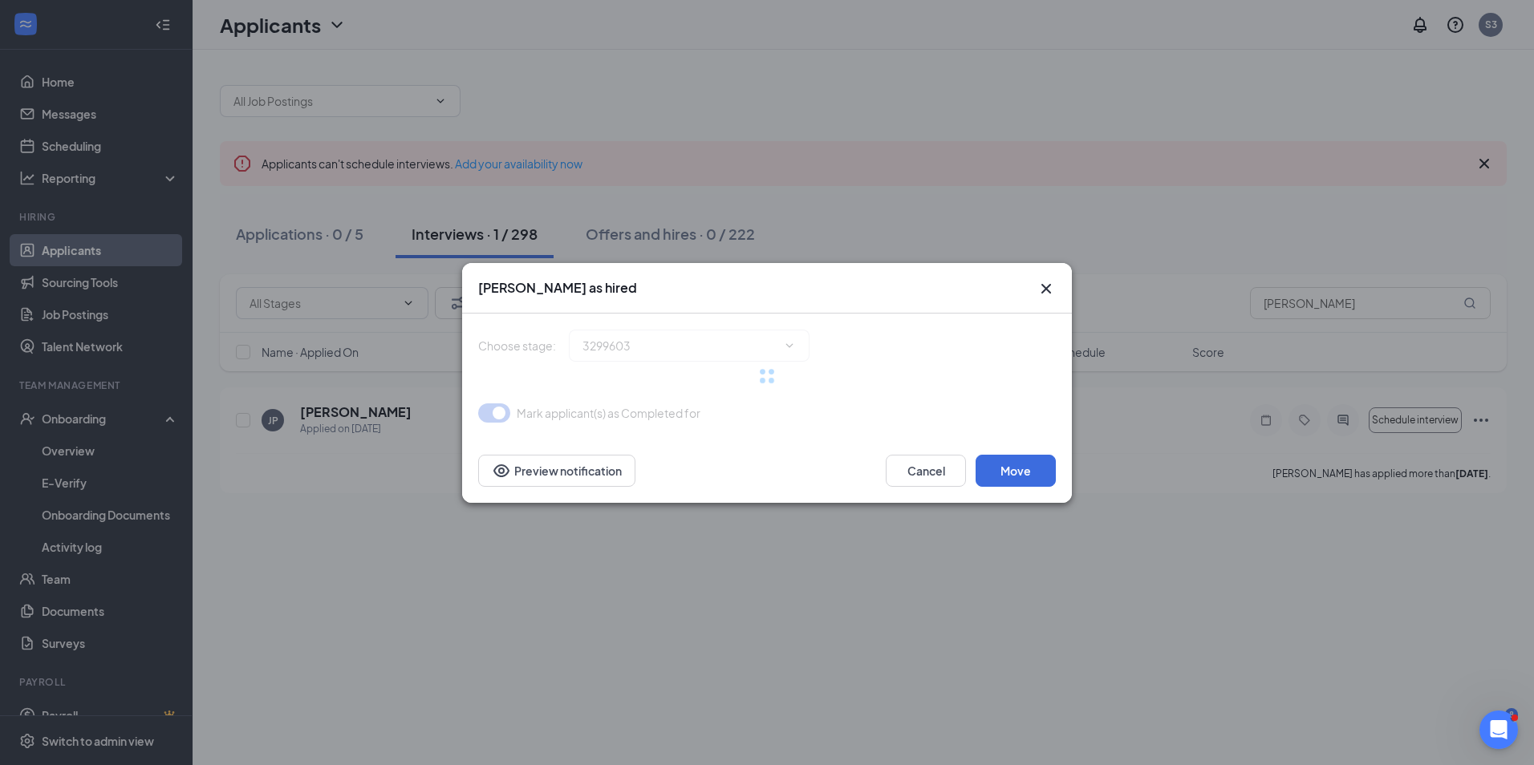
type input "Hiring Complete (final stage)"
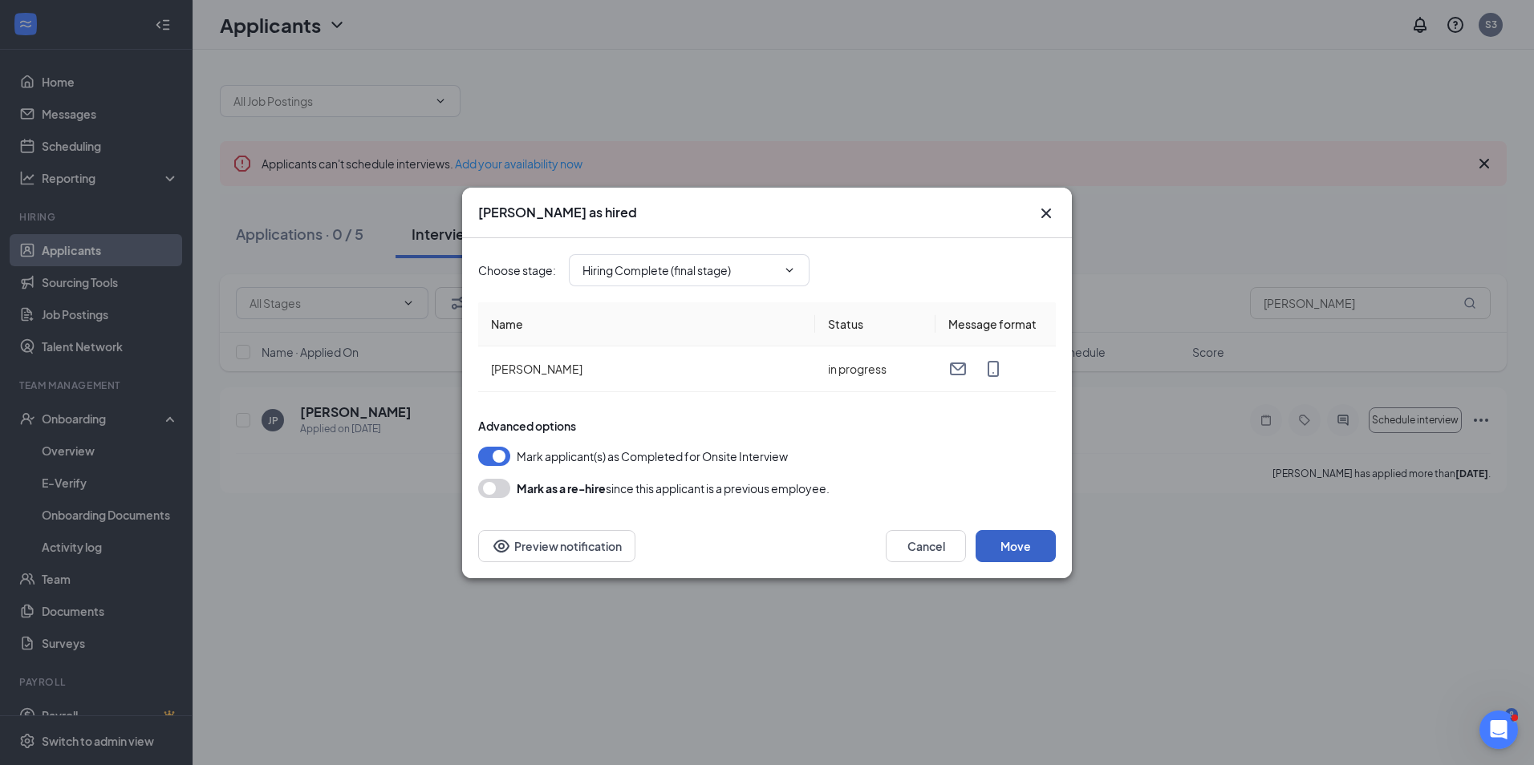
click at [1001, 550] on button "Move" at bounding box center [1015, 546] width 80 height 32
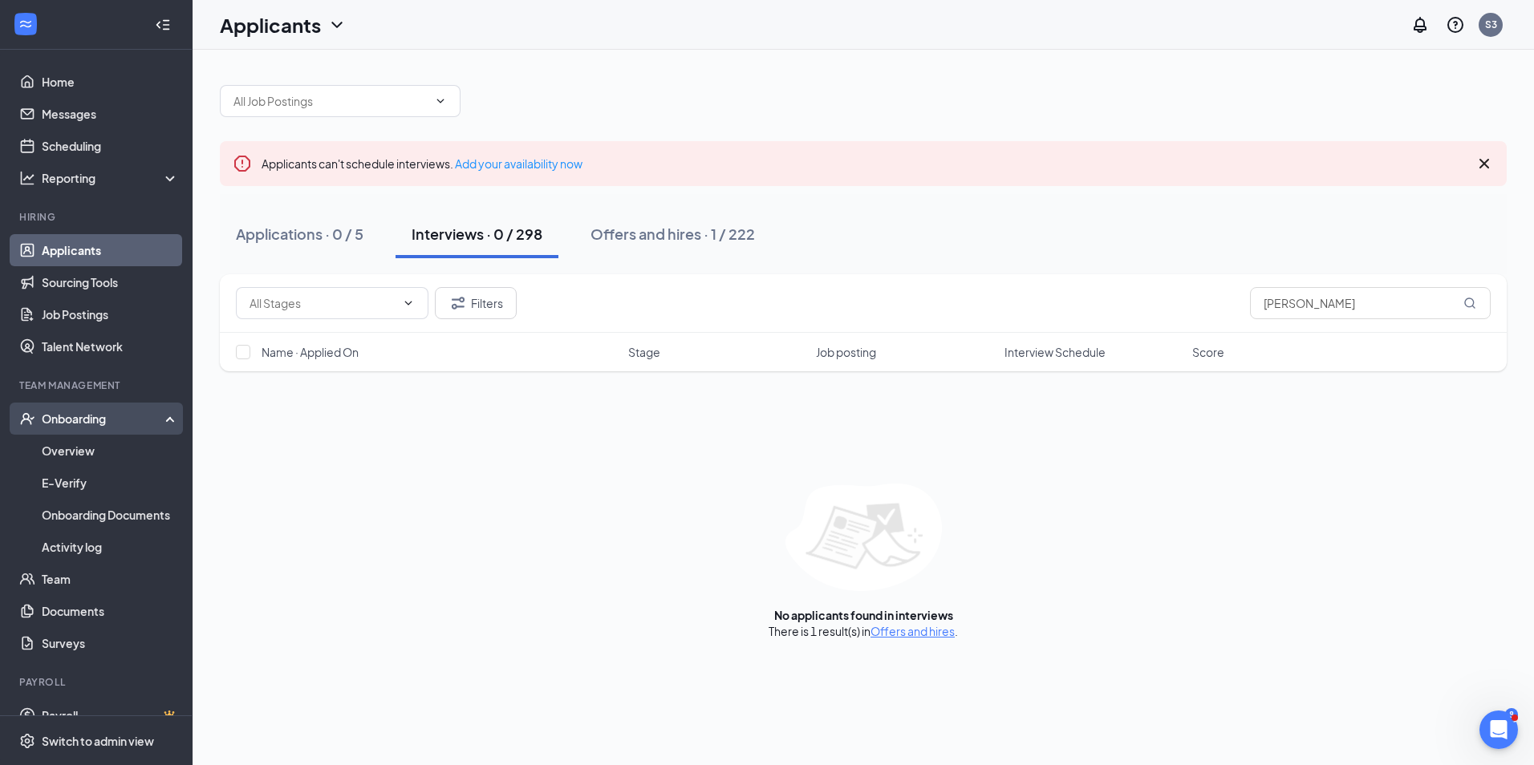
click at [68, 420] on div "Onboarding" at bounding box center [104, 419] width 124 height 16
click at [70, 420] on div "Onboarding" at bounding box center [104, 419] width 124 height 16
click at [76, 453] on link "Overview" at bounding box center [110, 451] width 137 height 32
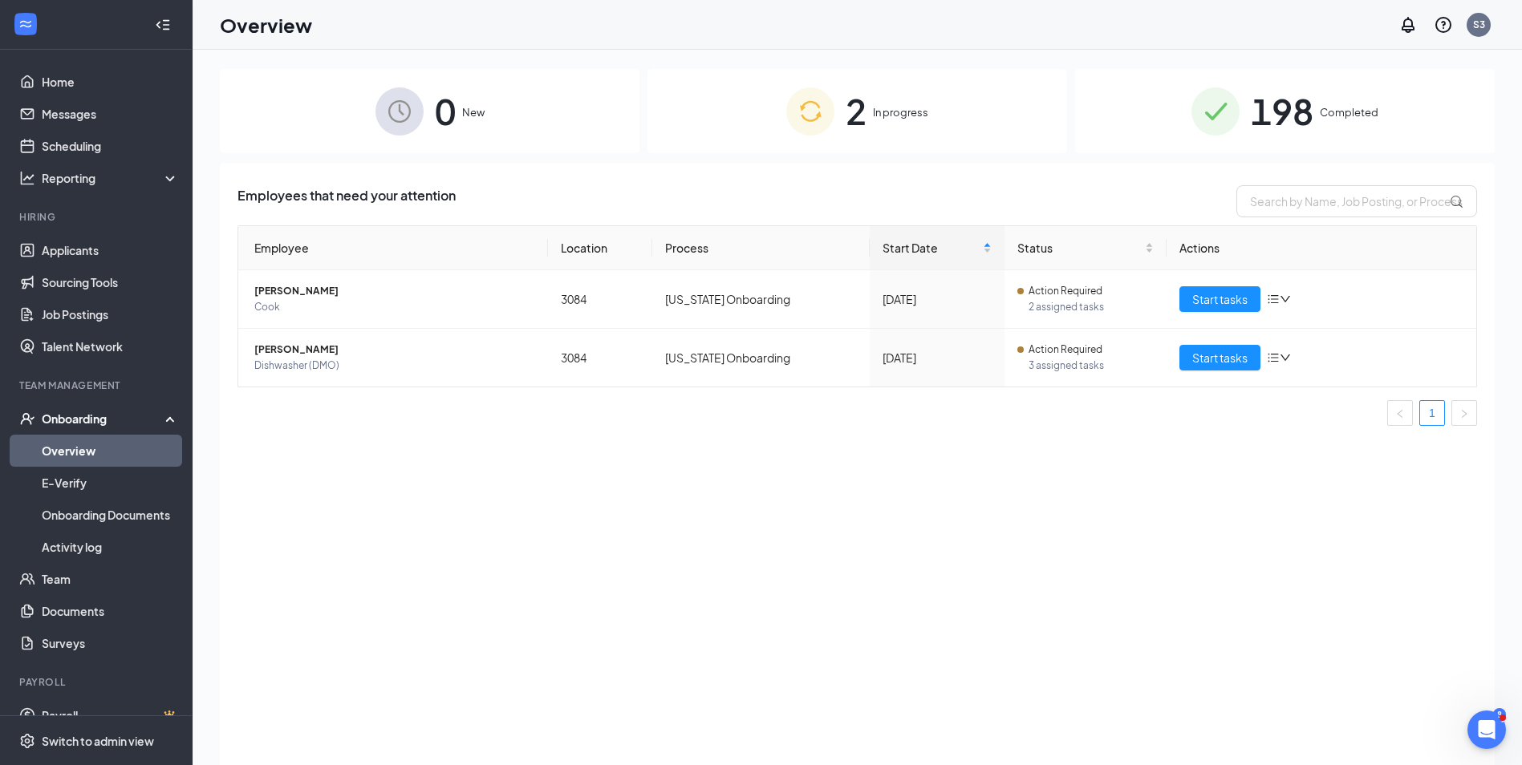
click at [85, 417] on div "Onboarding" at bounding box center [104, 419] width 124 height 16
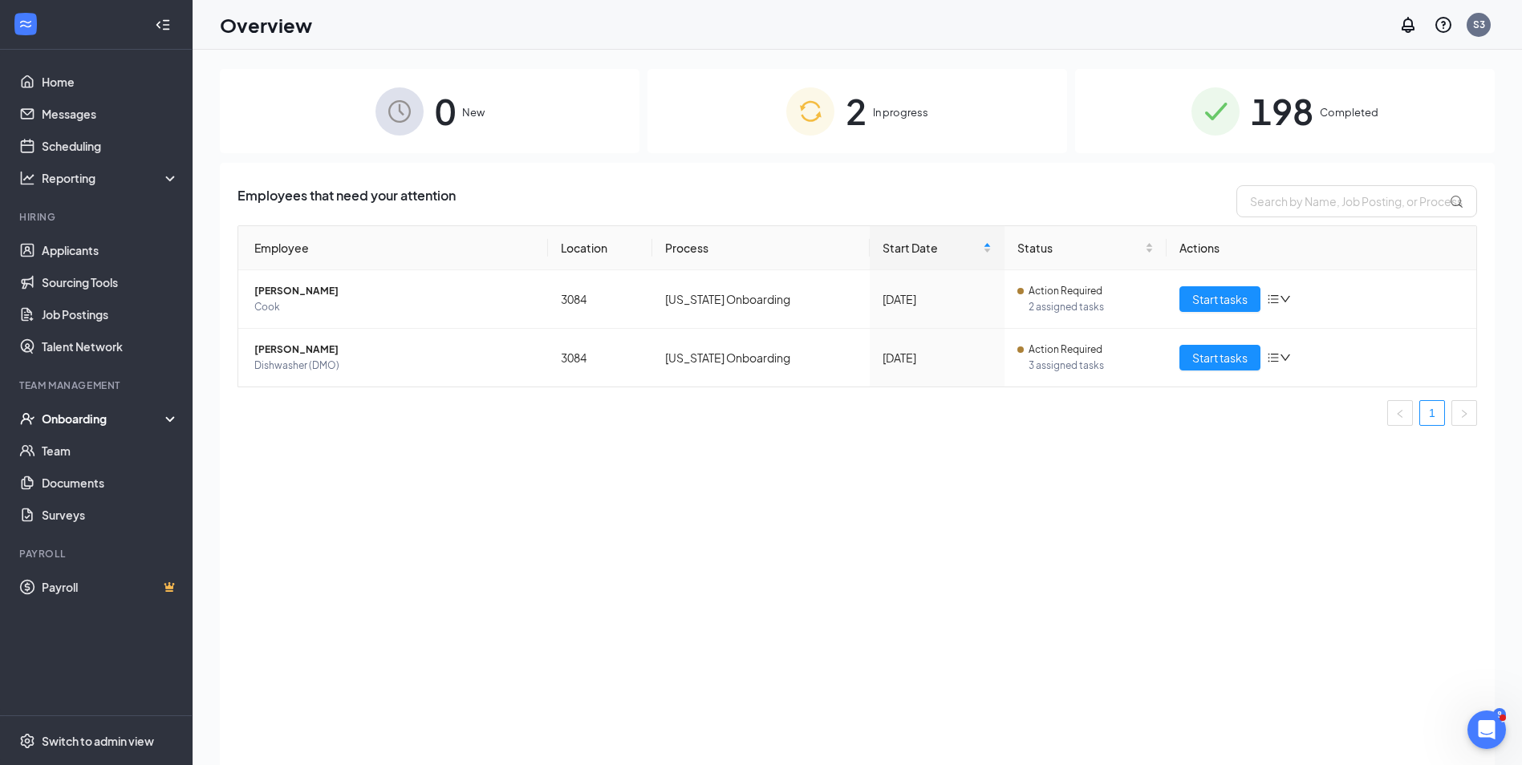
click at [425, 124] on div "0 New" at bounding box center [430, 111] width 420 height 84
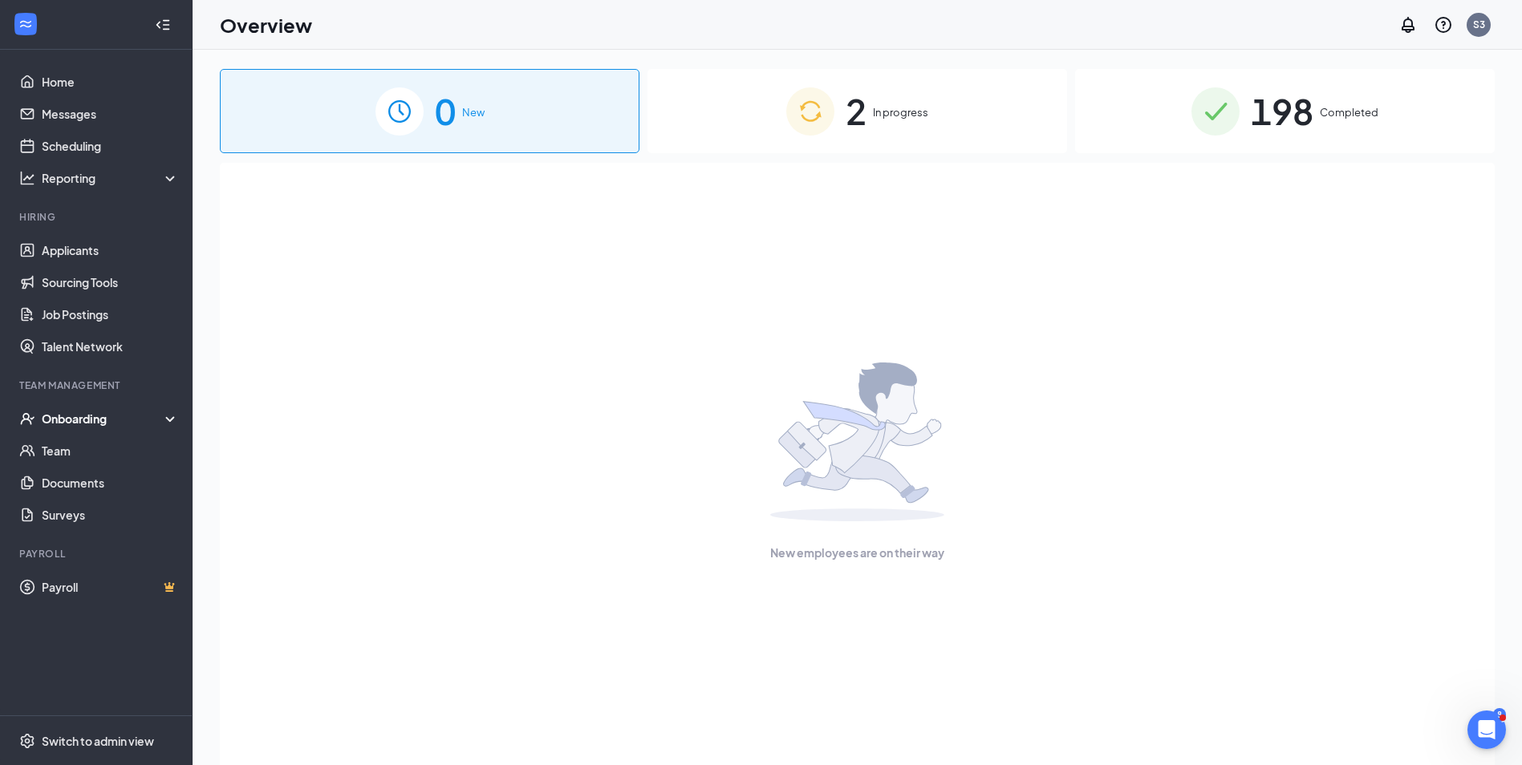
click at [899, 102] on div "2 In progress" at bounding box center [857, 111] width 420 height 84
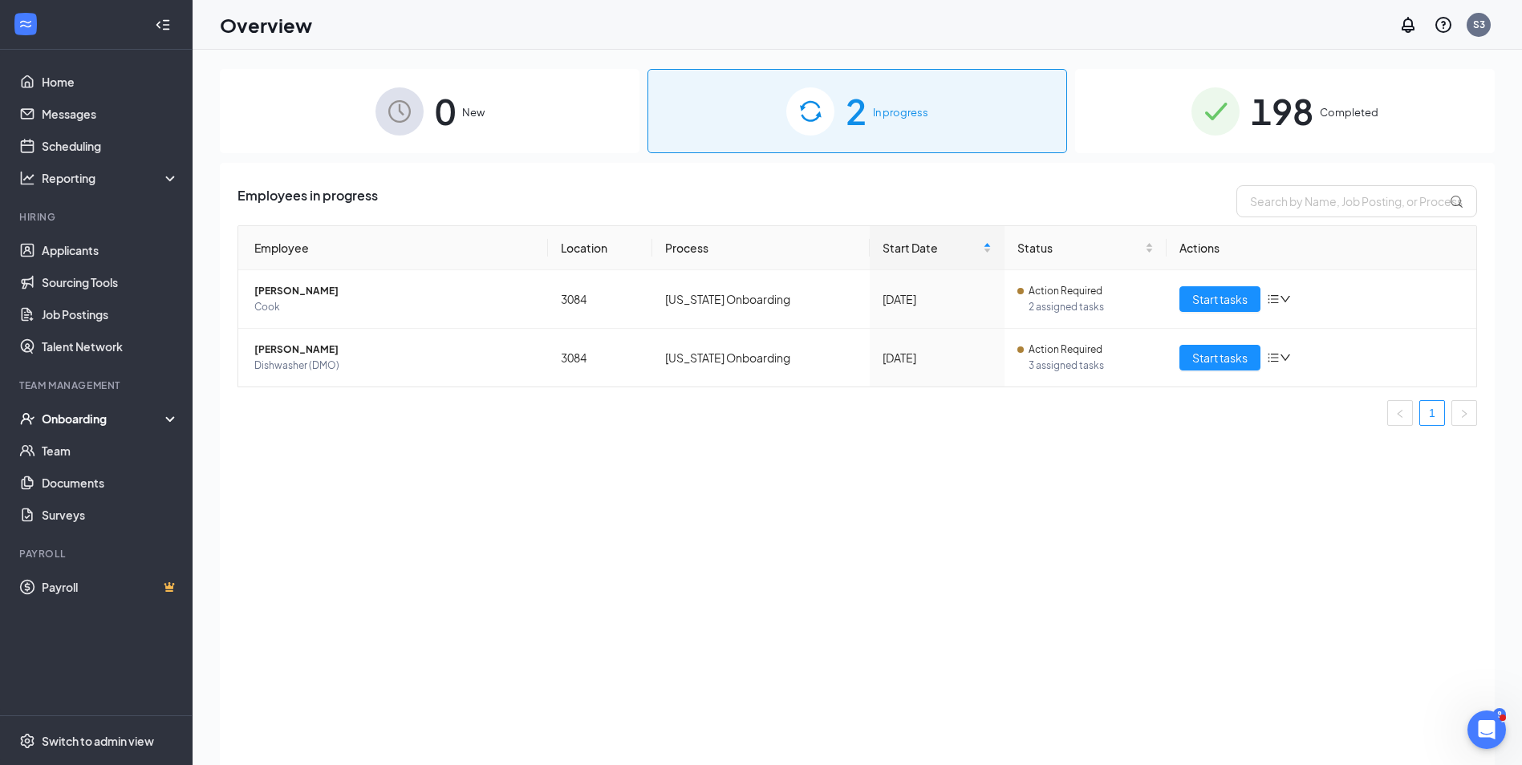
click at [473, 119] on span "New" at bounding box center [473, 112] width 22 height 16
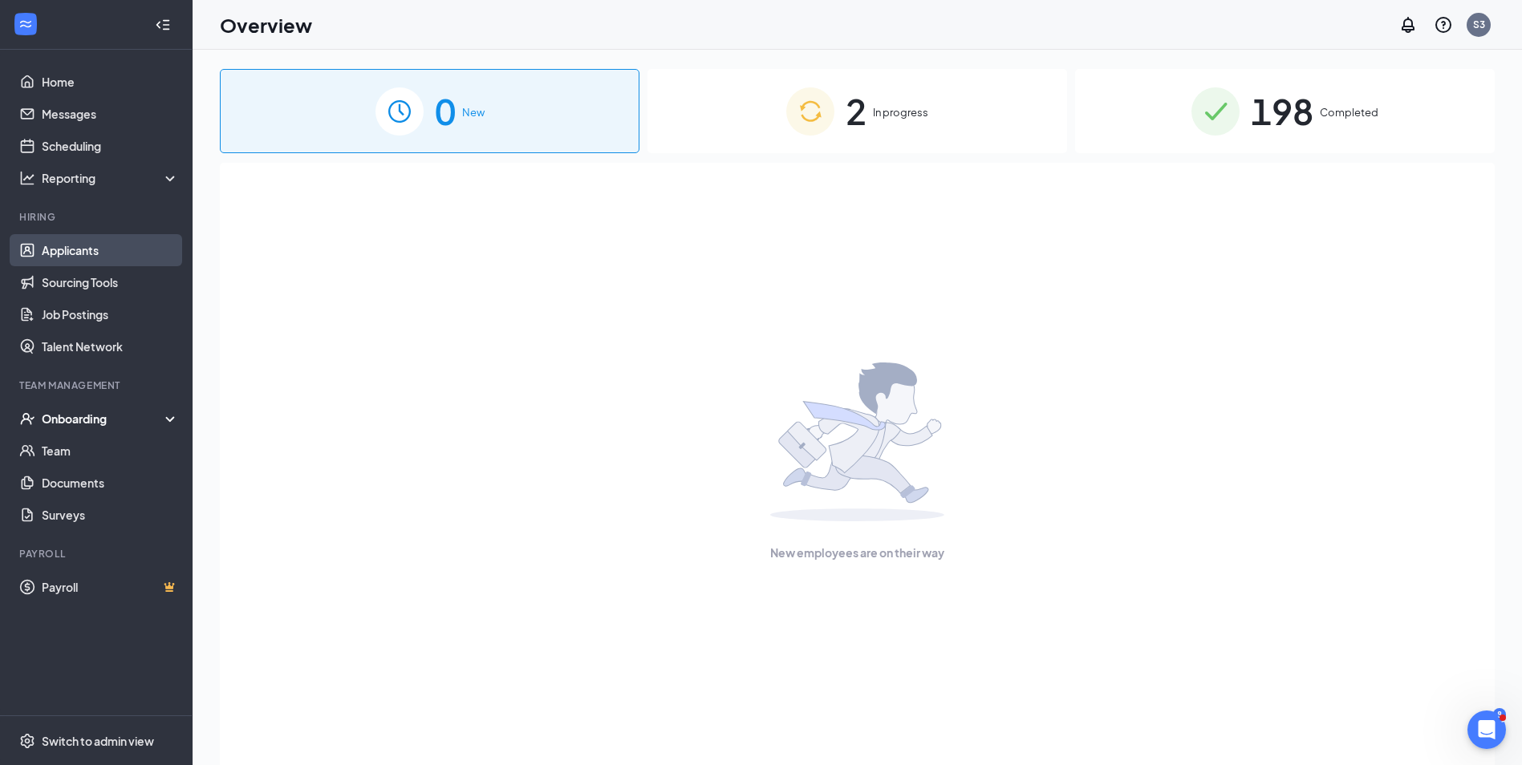
click at [49, 250] on link "Applicants" at bounding box center [110, 250] width 137 height 32
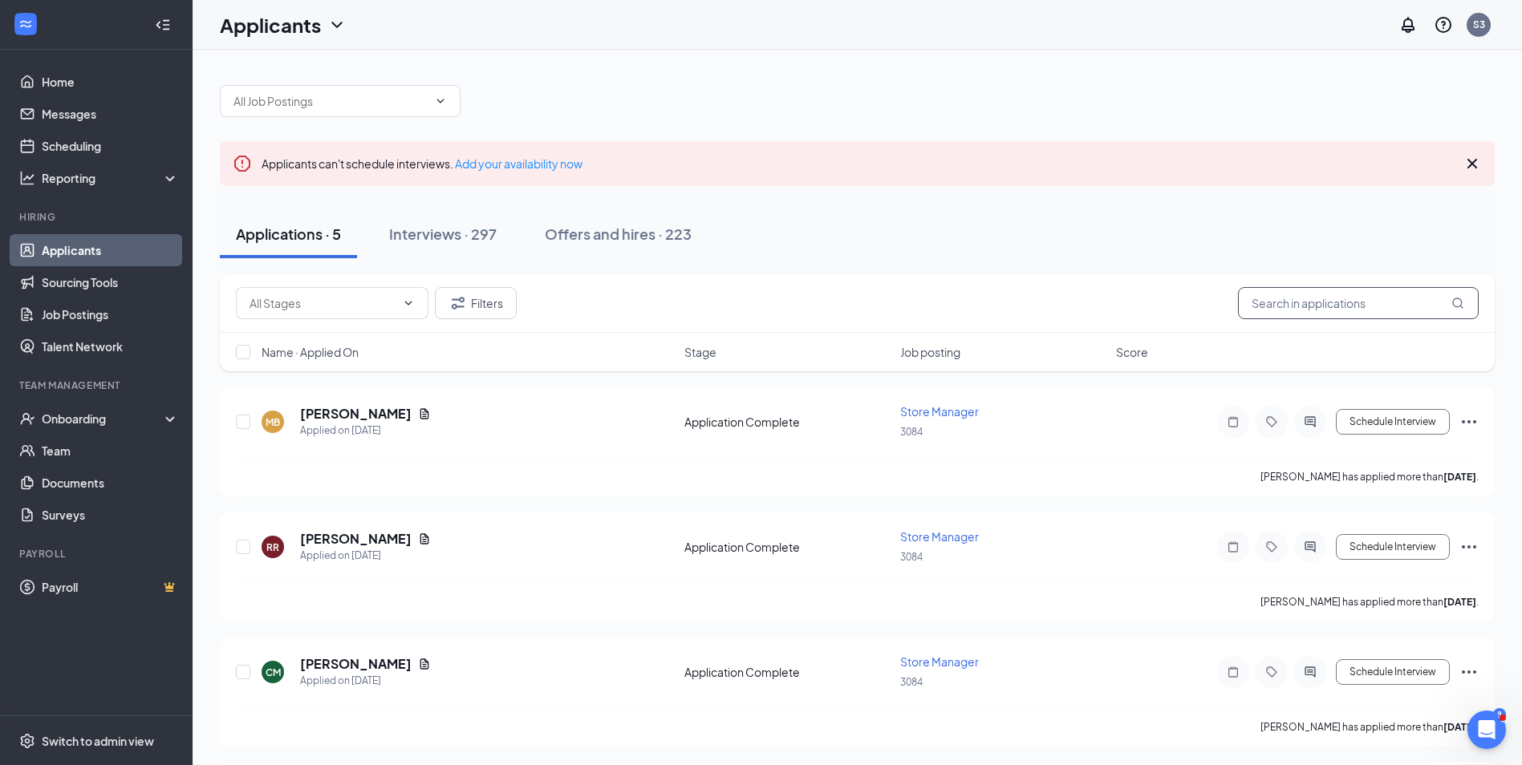
click at [1360, 304] on input "text" at bounding box center [1358, 303] width 241 height 32
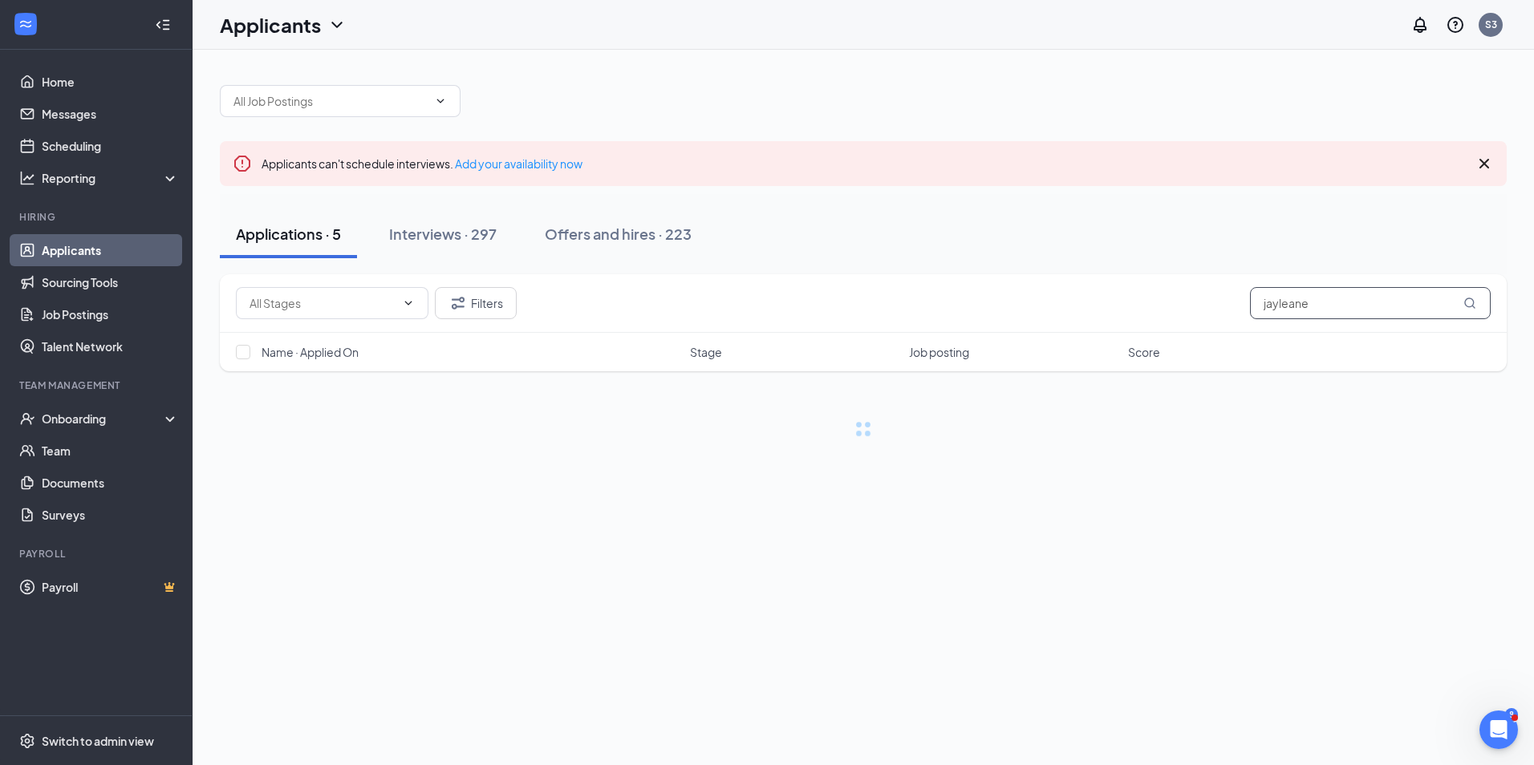
type input "jayleane"
click at [665, 233] on div "Offers and hires · 1 / 223" at bounding box center [672, 234] width 164 height 20
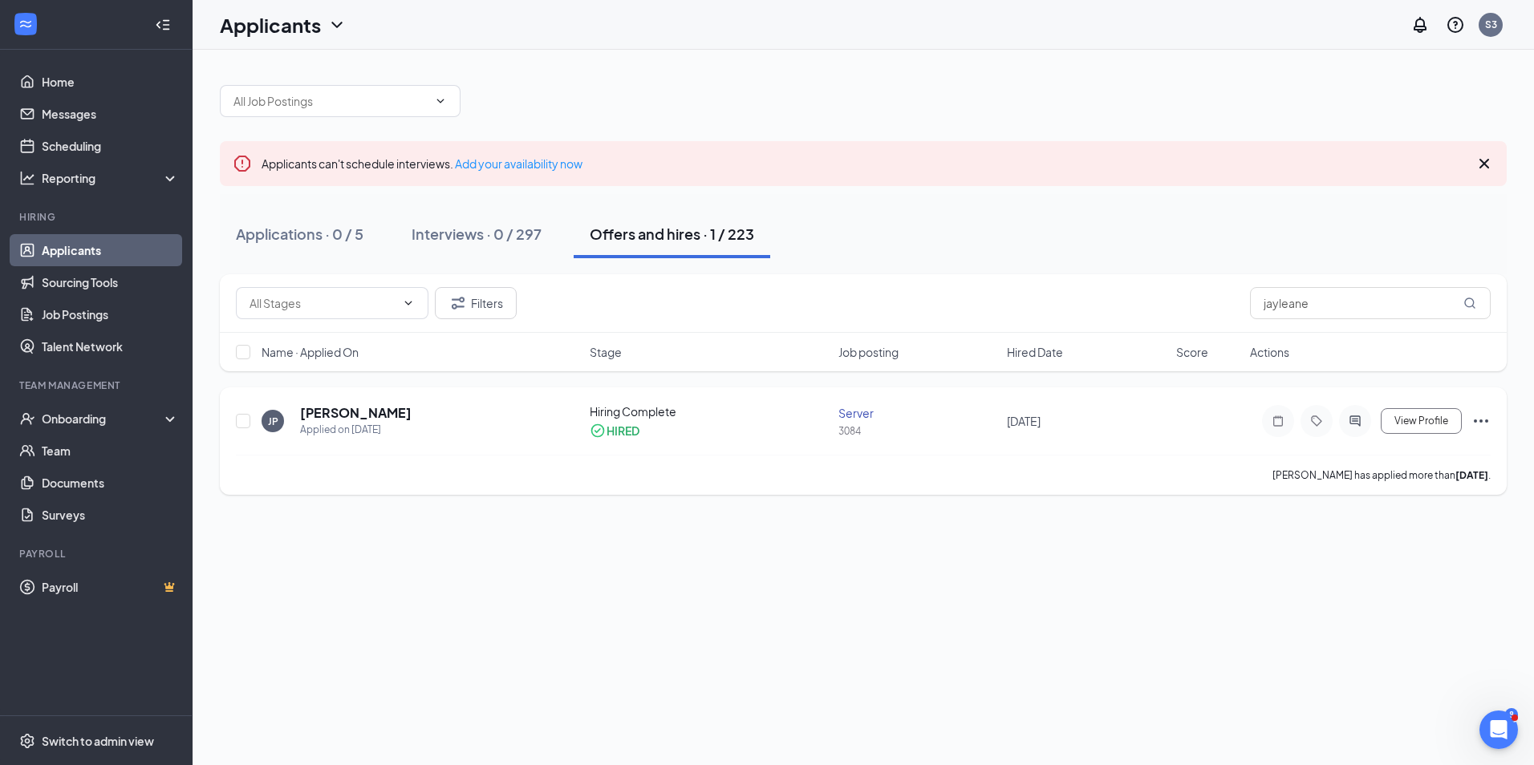
click at [1481, 418] on icon "Ellipses" at bounding box center [1480, 421] width 19 height 19
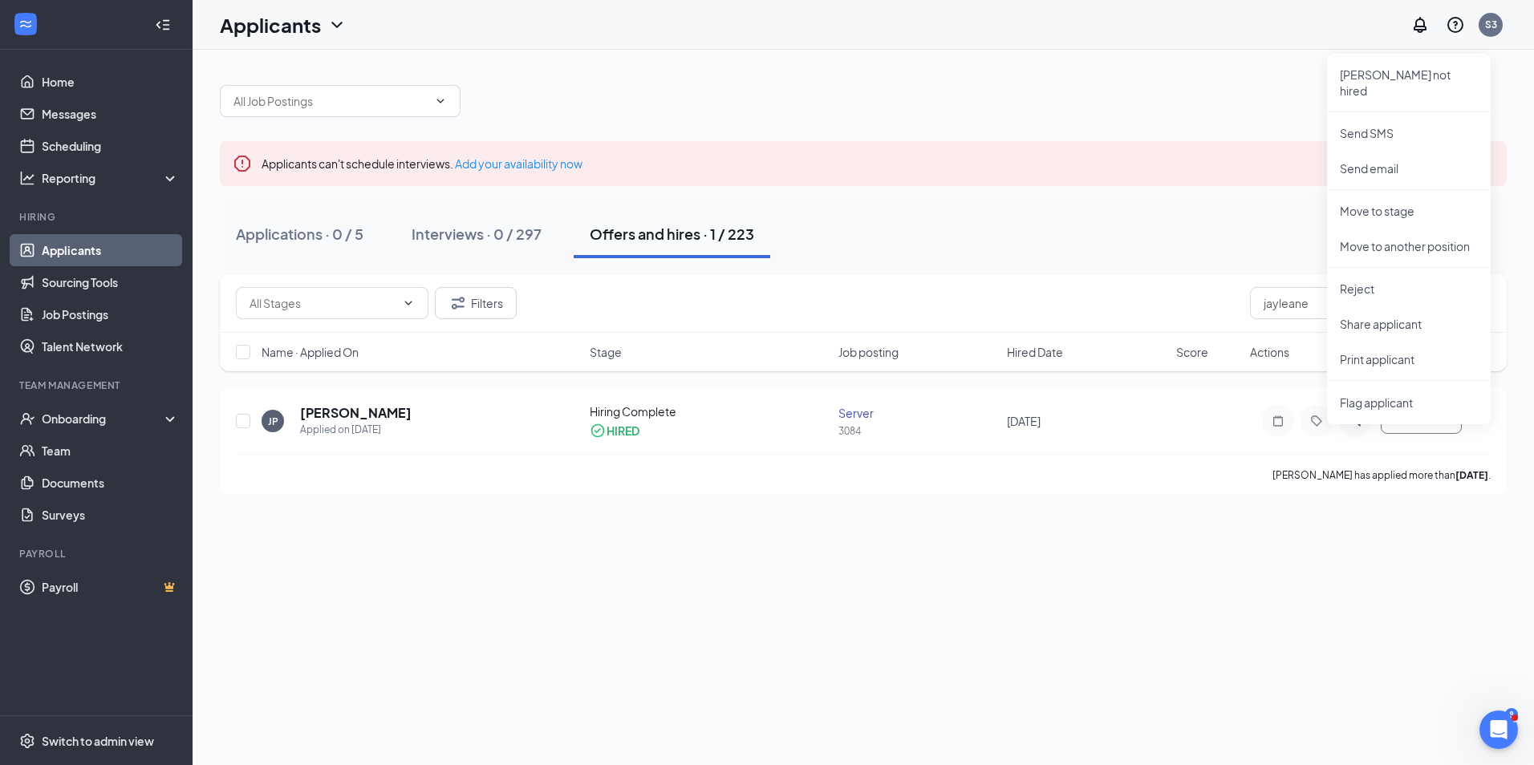
click at [1296, 232] on div "Applications · 0 / 5 Interviews · 0 / 297 Offers and hires · 1 / 223" at bounding box center [863, 234] width 1287 height 48
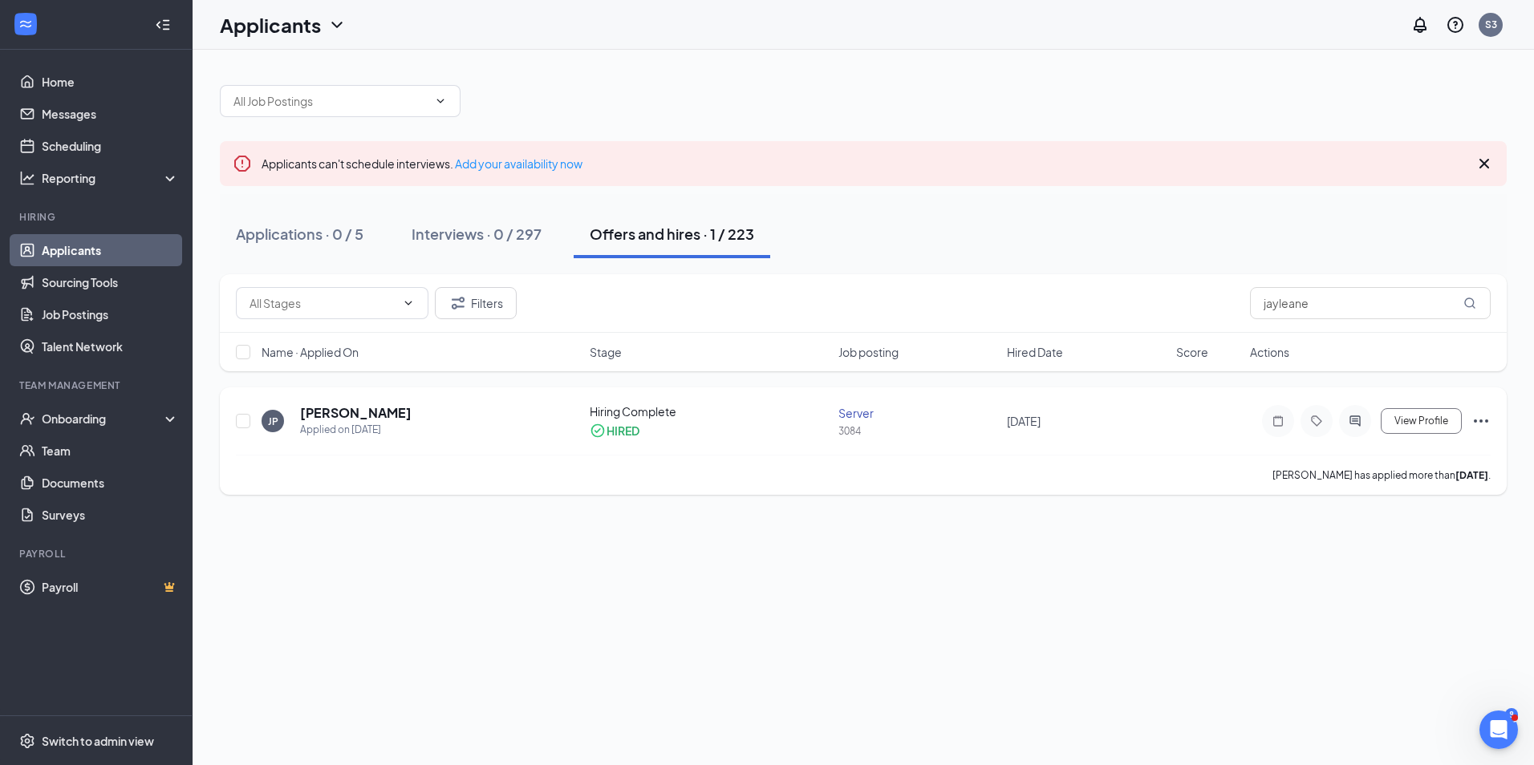
click at [1473, 413] on icon "Ellipses" at bounding box center [1480, 421] width 19 height 19
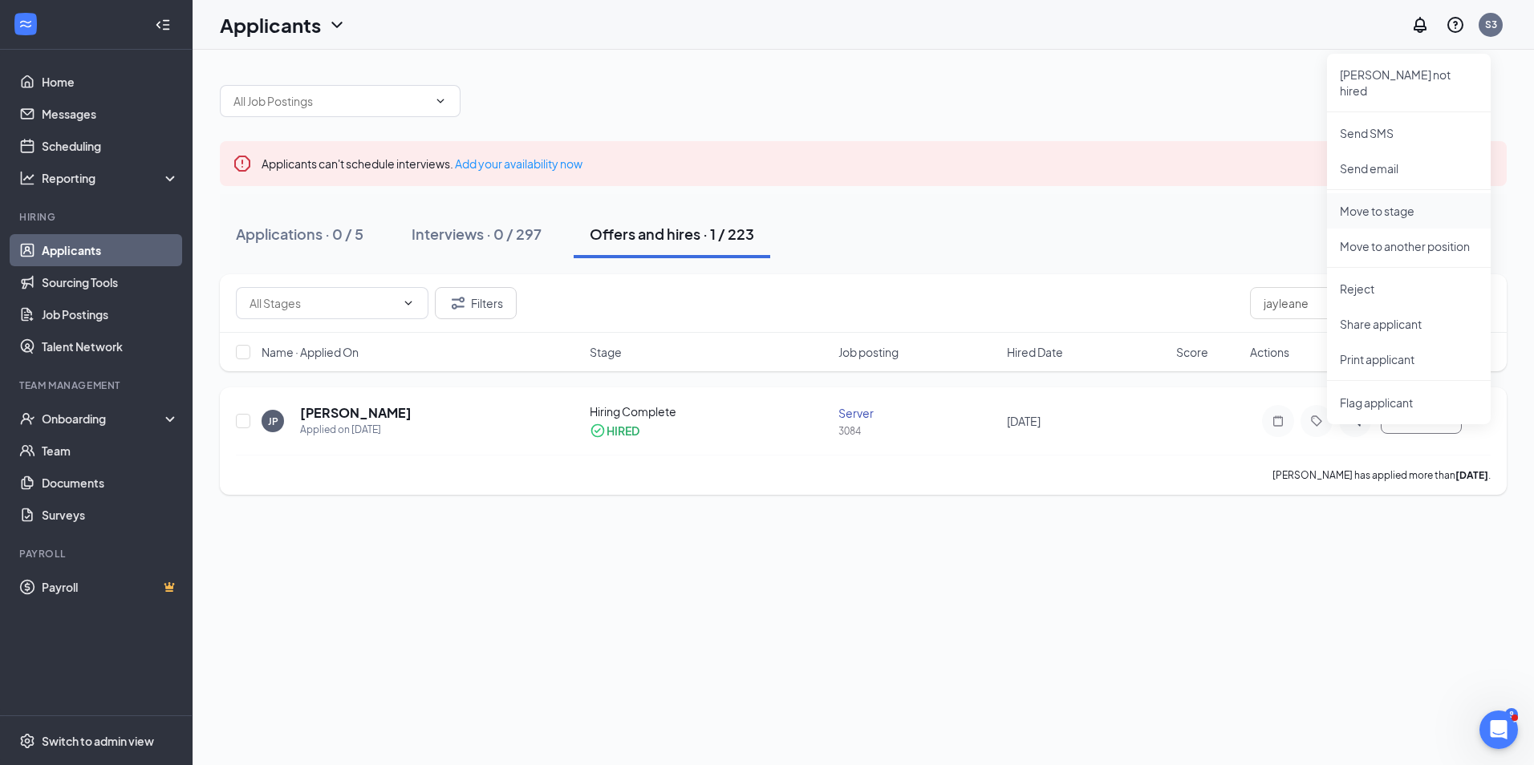
click at [1366, 203] on p "Move to stage" at bounding box center [1409, 211] width 138 height 16
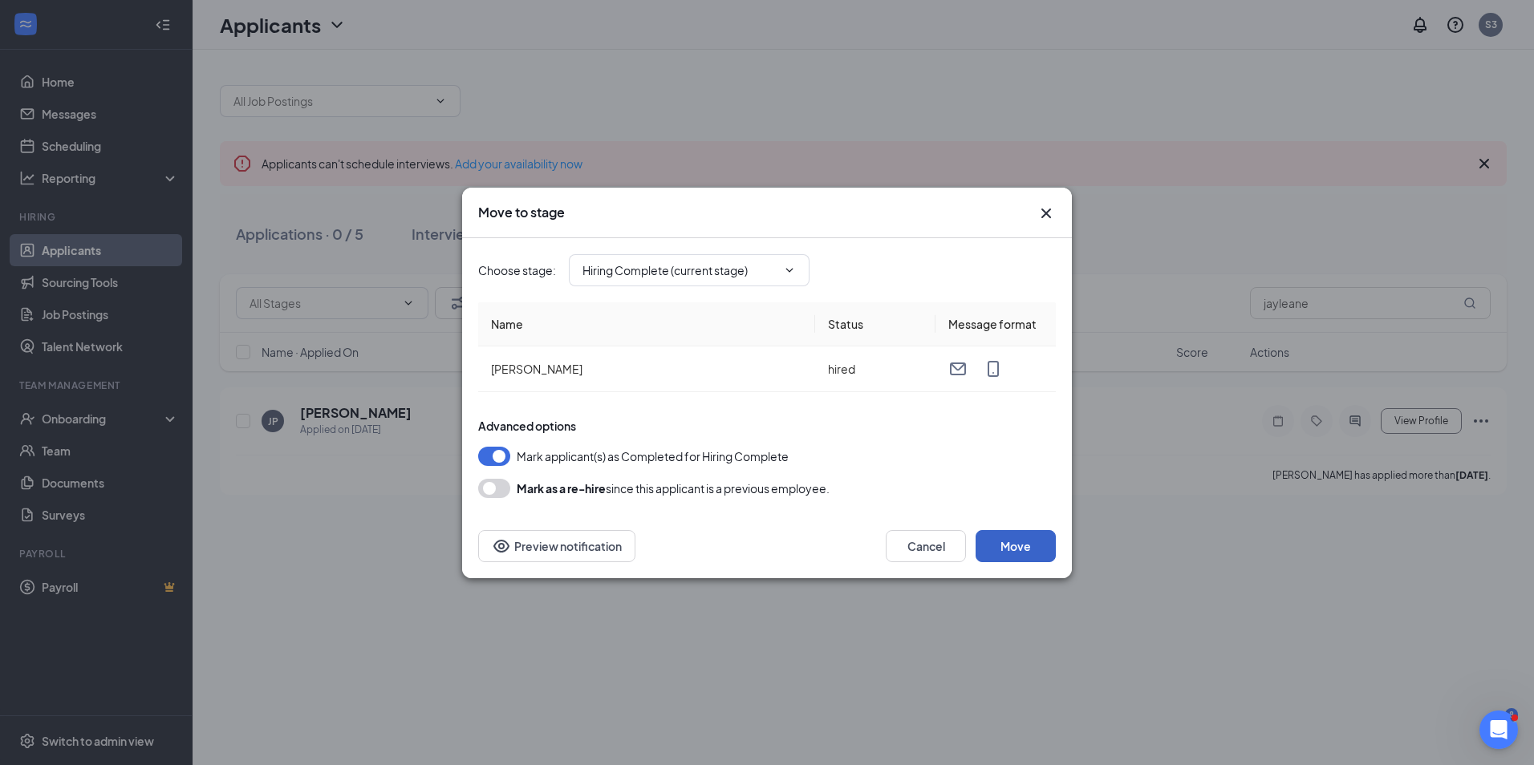
click at [1020, 552] on button "Move" at bounding box center [1015, 546] width 80 height 32
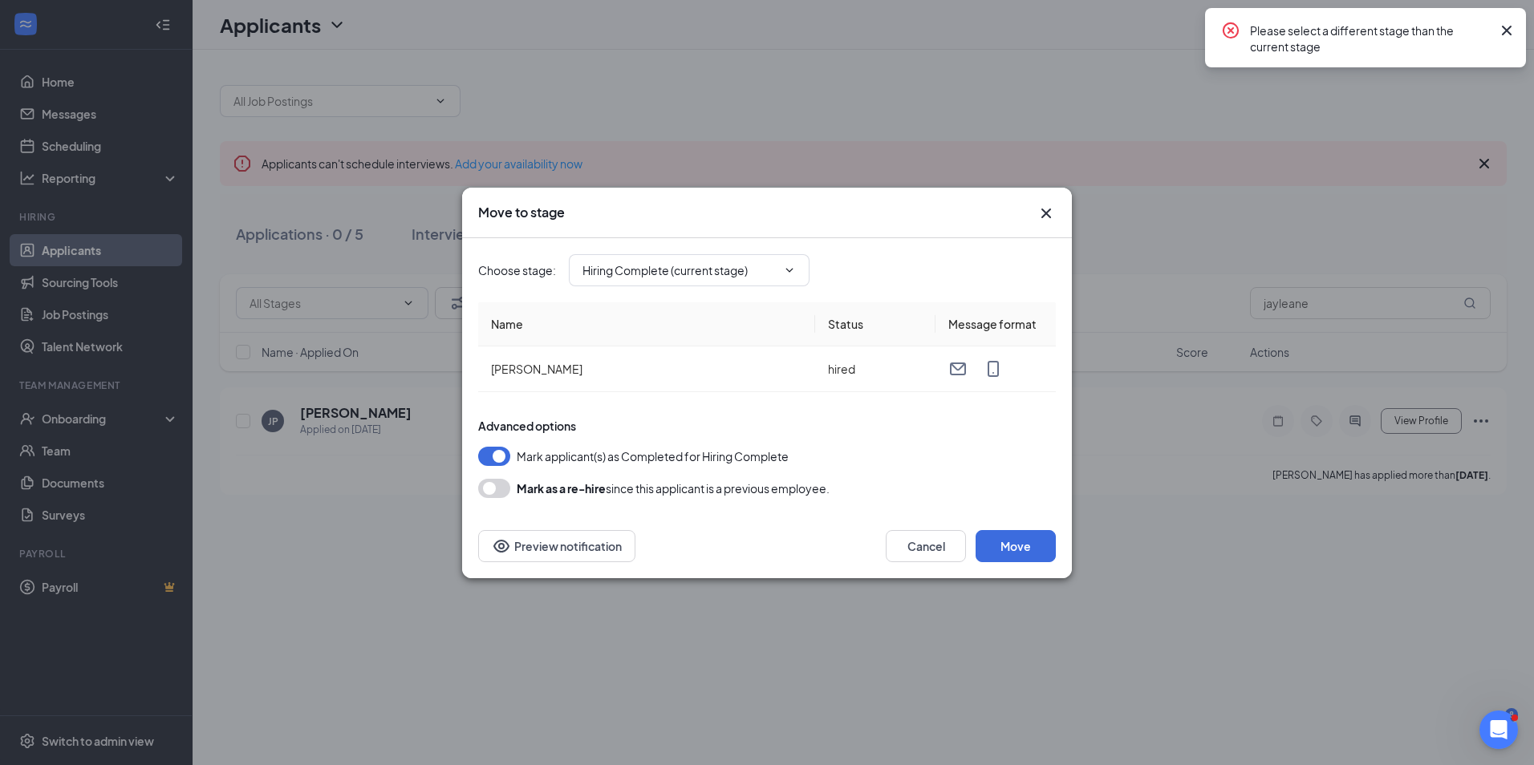
drag, startPoint x: 1506, startPoint y: 26, endPoint x: 1382, endPoint y: 75, distance: 133.2
click at [1501, 26] on icon "Cross" at bounding box center [1506, 30] width 19 height 19
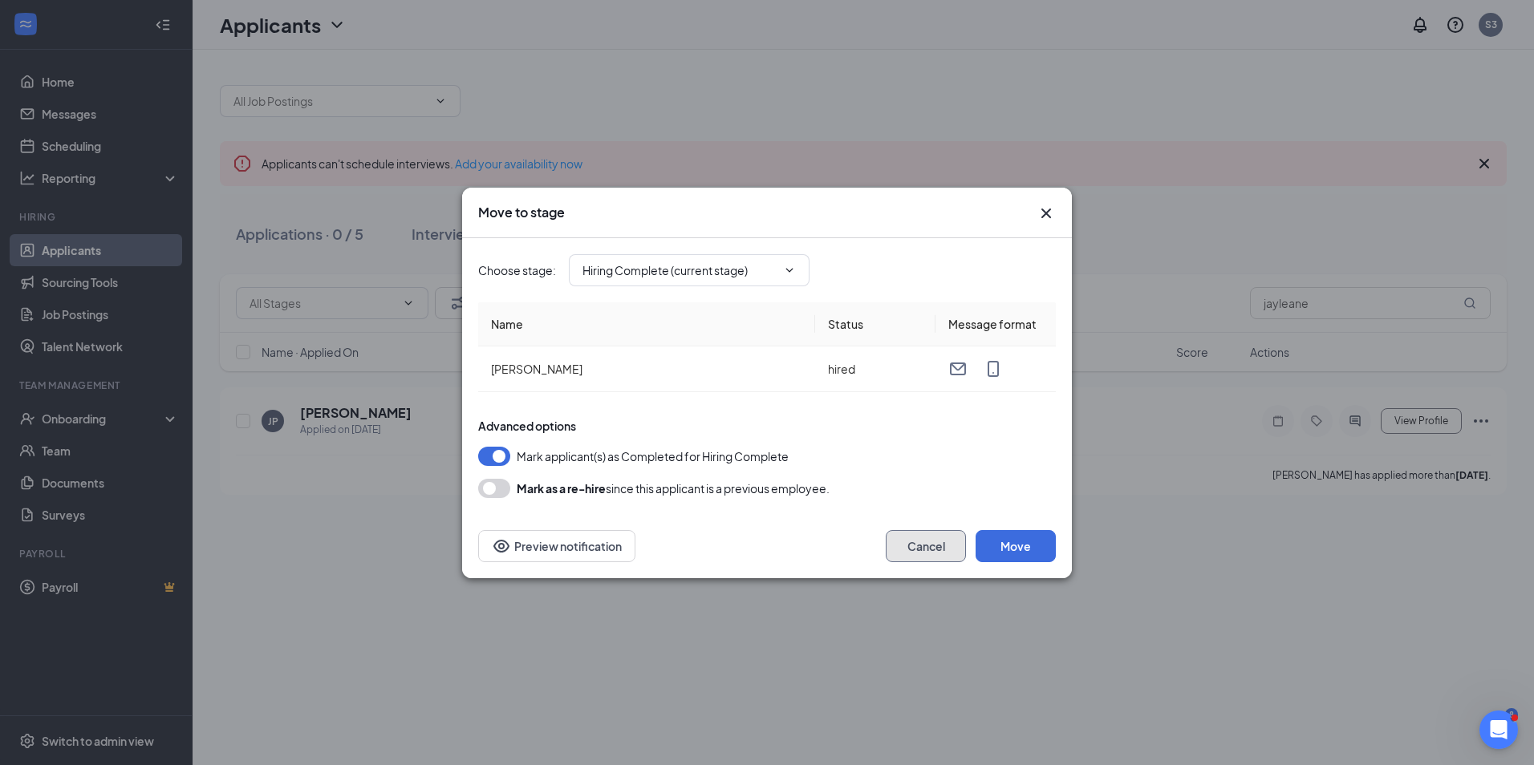
click at [918, 541] on button "Cancel" at bounding box center [926, 546] width 80 height 32
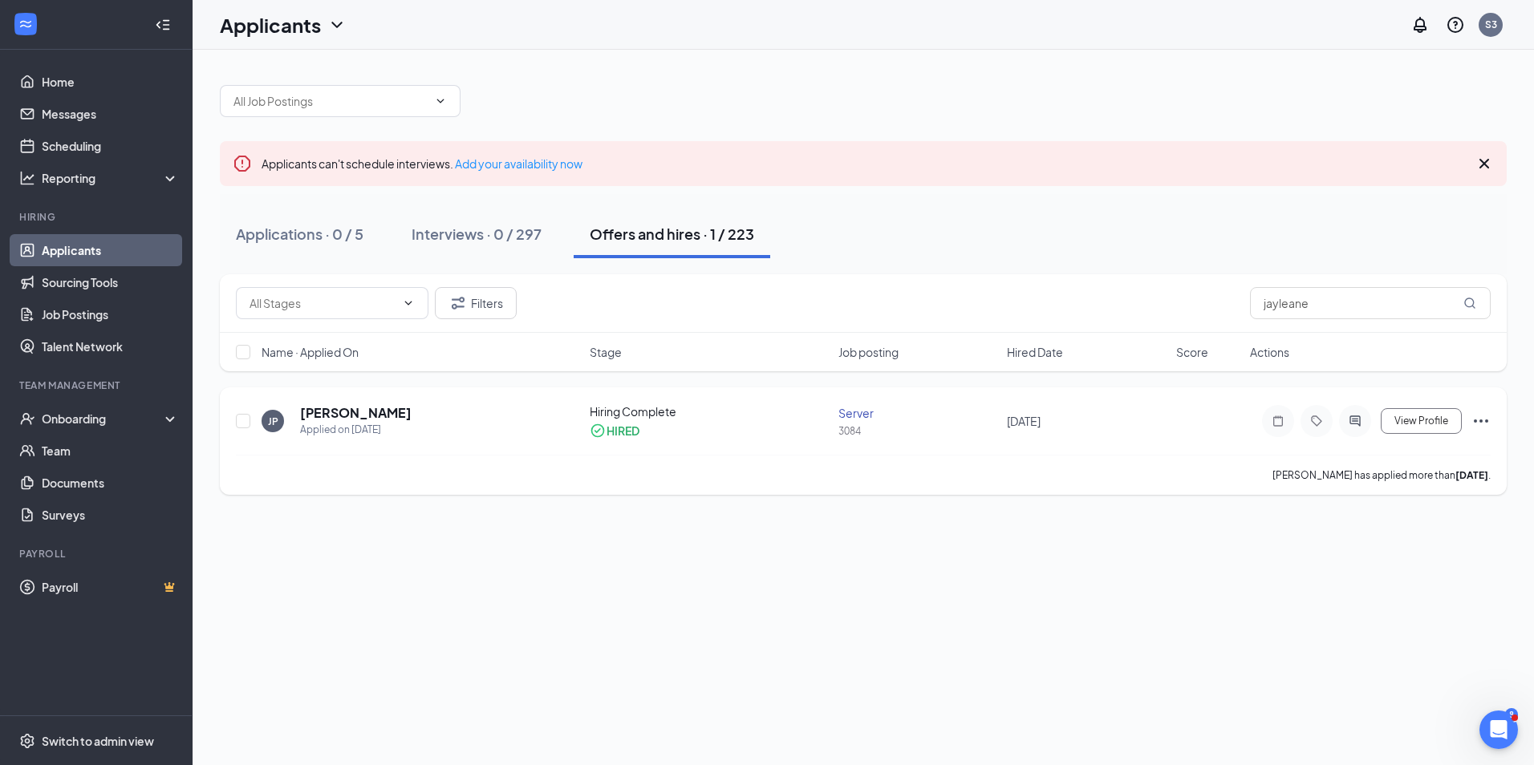
click at [580, 409] on div "[PERSON_NAME] Applied on [DATE]" at bounding box center [421, 421] width 318 height 34
click at [359, 416] on h5 "[PERSON_NAME]" at bounding box center [356, 413] width 112 height 18
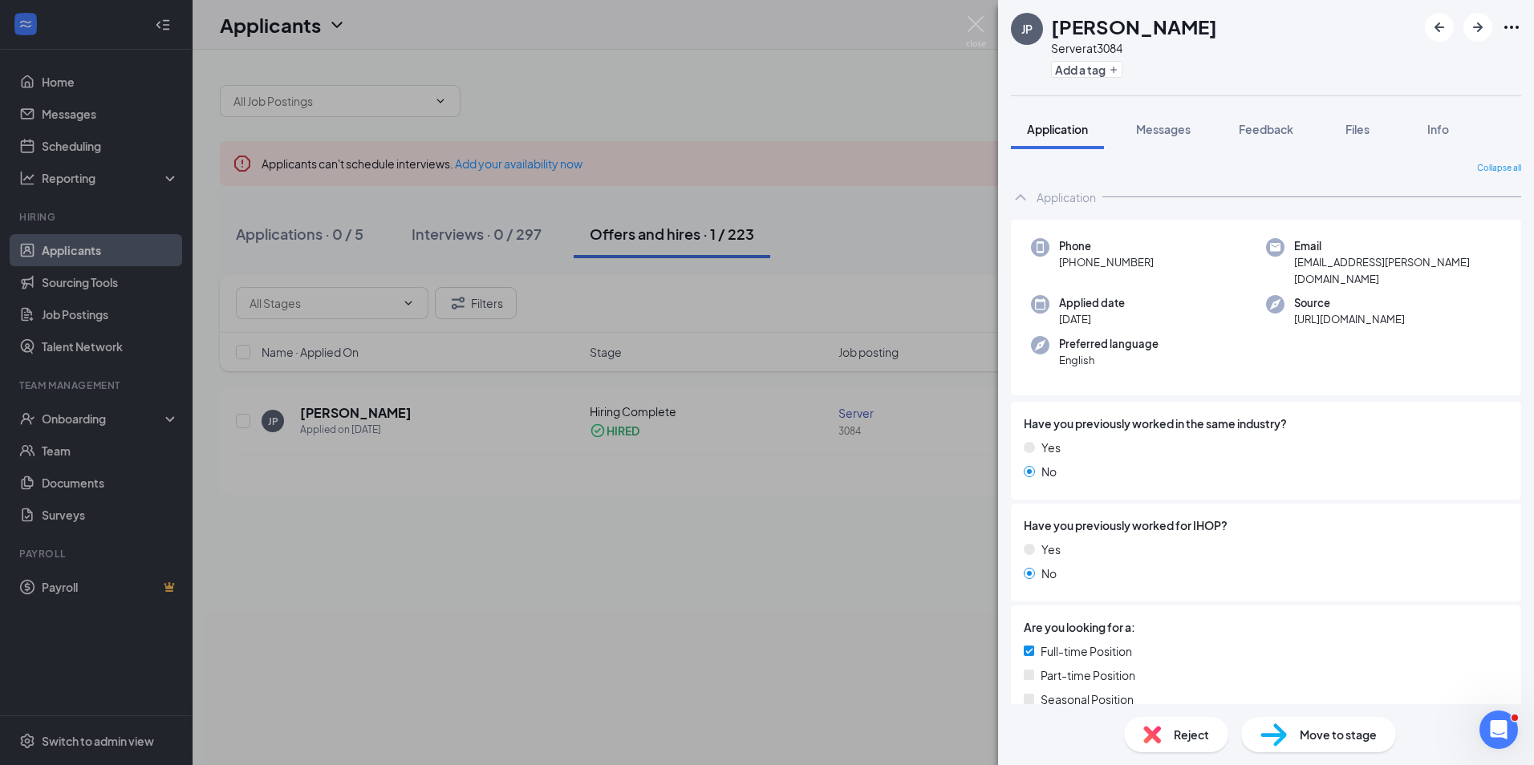
click at [859, 497] on div "[PERSON_NAME] Server at 3084 Add a tag Application Messages Feedback Files Info…" at bounding box center [767, 382] width 1534 height 765
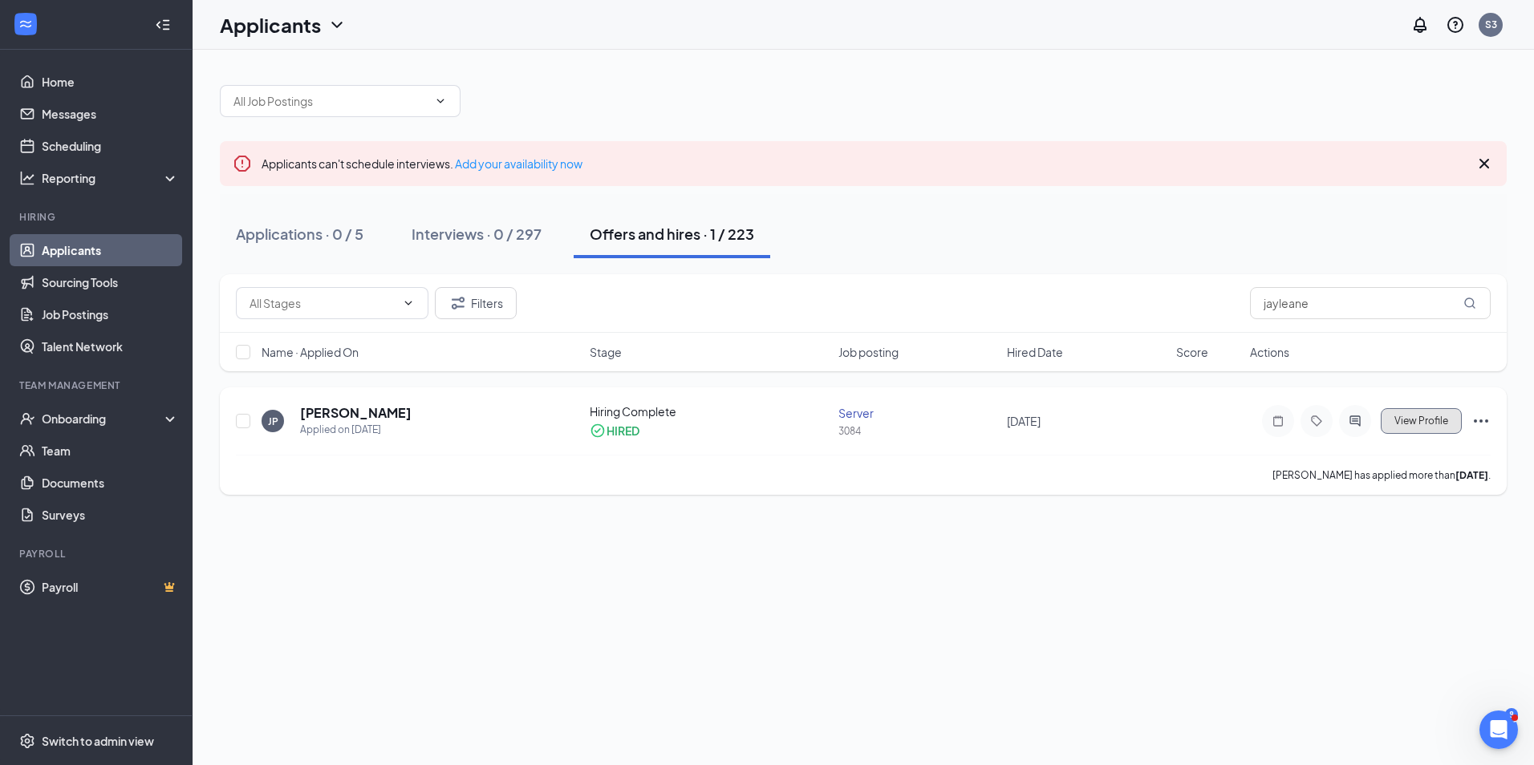
click at [1403, 424] on span "View Profile" at bounding box center [1421, 421] width 54 height 11
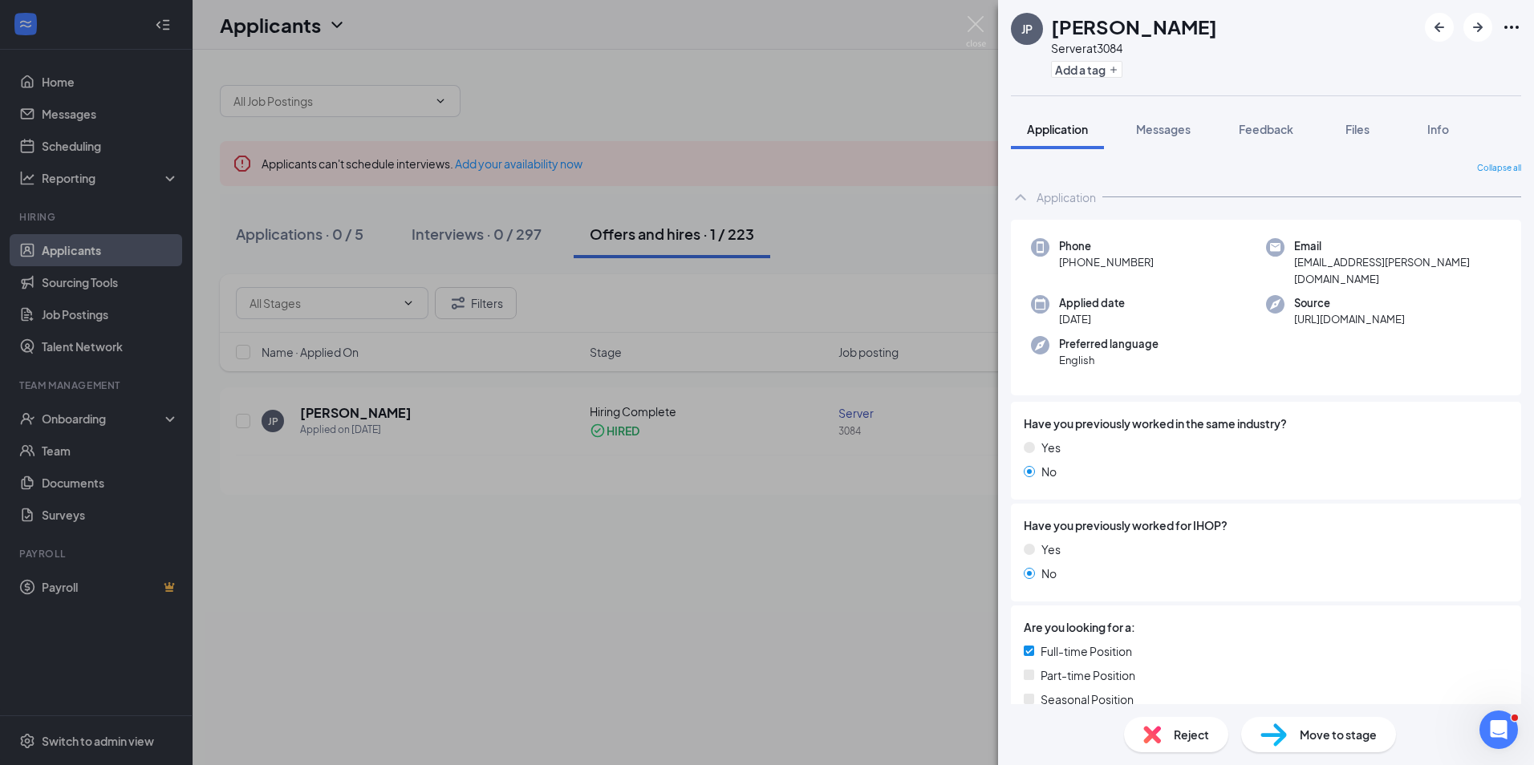
click at [1313, 742] on span "Move to stage" at bounding box center [1338, 735] width 77 height 18
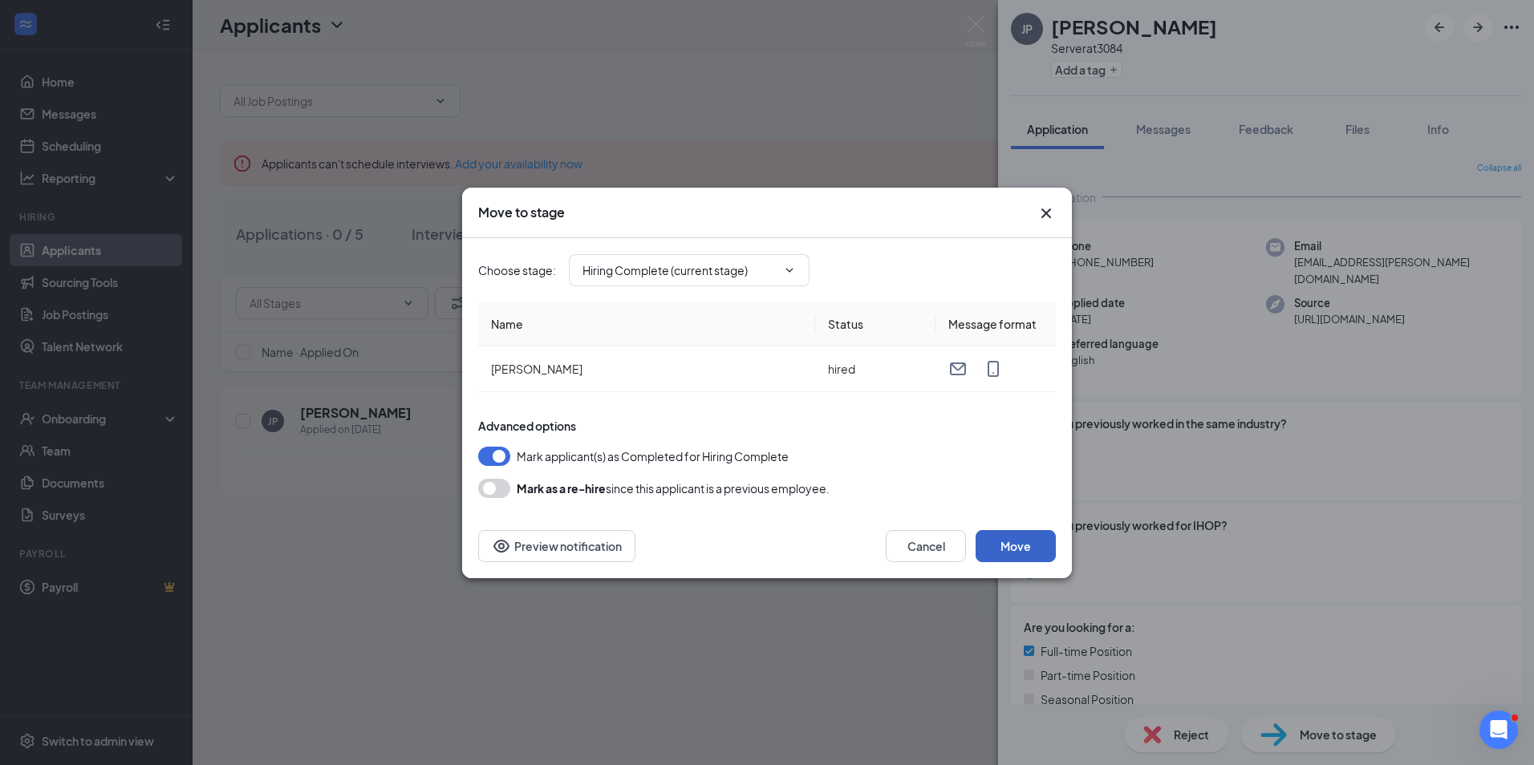
click at [1006, 542] on button "Move" at bounding box center [1015, 546] width 80 height 32
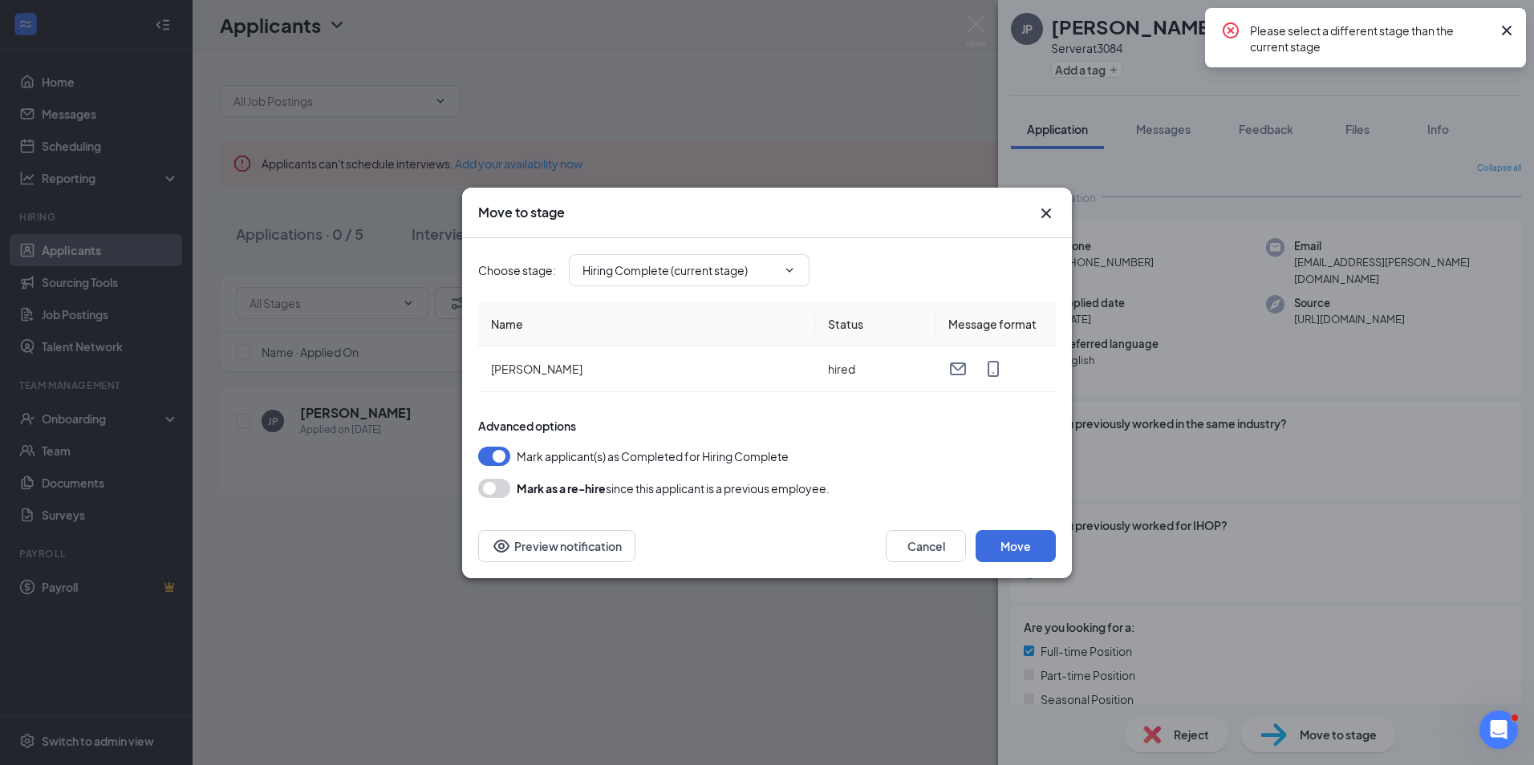
click at [1509, 32] on icon "Cross" at bounding box center [1507, 31] width 10 height 10
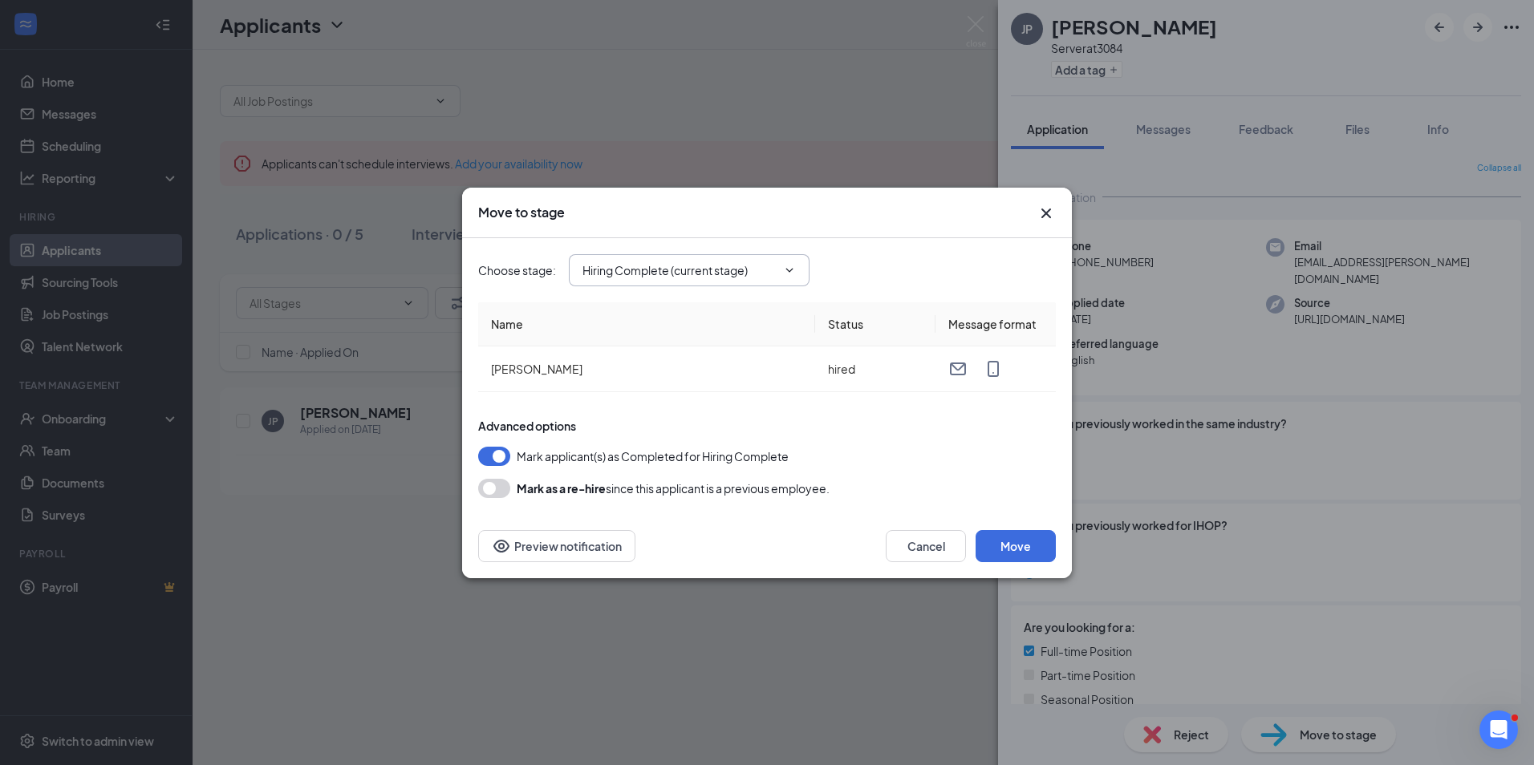
click at [790, 266] on icon "ChevronDown" at bounding box center [789, 270] width 13 height 13
click at [679, 260] on span "Hiring Complete (current stage) Application Onsite Interview Hiring Complete (c…" at bounding box center [689, 270] width 241 height 32
click at [651, 277] on input "Hiring Complete (current stage)" at bounding box center [679, 271] width 194 height 18
click at [717, 380] on div "Hiring Complete (current stage)" at bounding box center [677, 375] width 165 height 18
click at [840, 473] on div "Advanced options Mark applicant(s) as Completed for Hiring Complete Mark as a r…" at bounding box center [767, 458] width 578 height 80
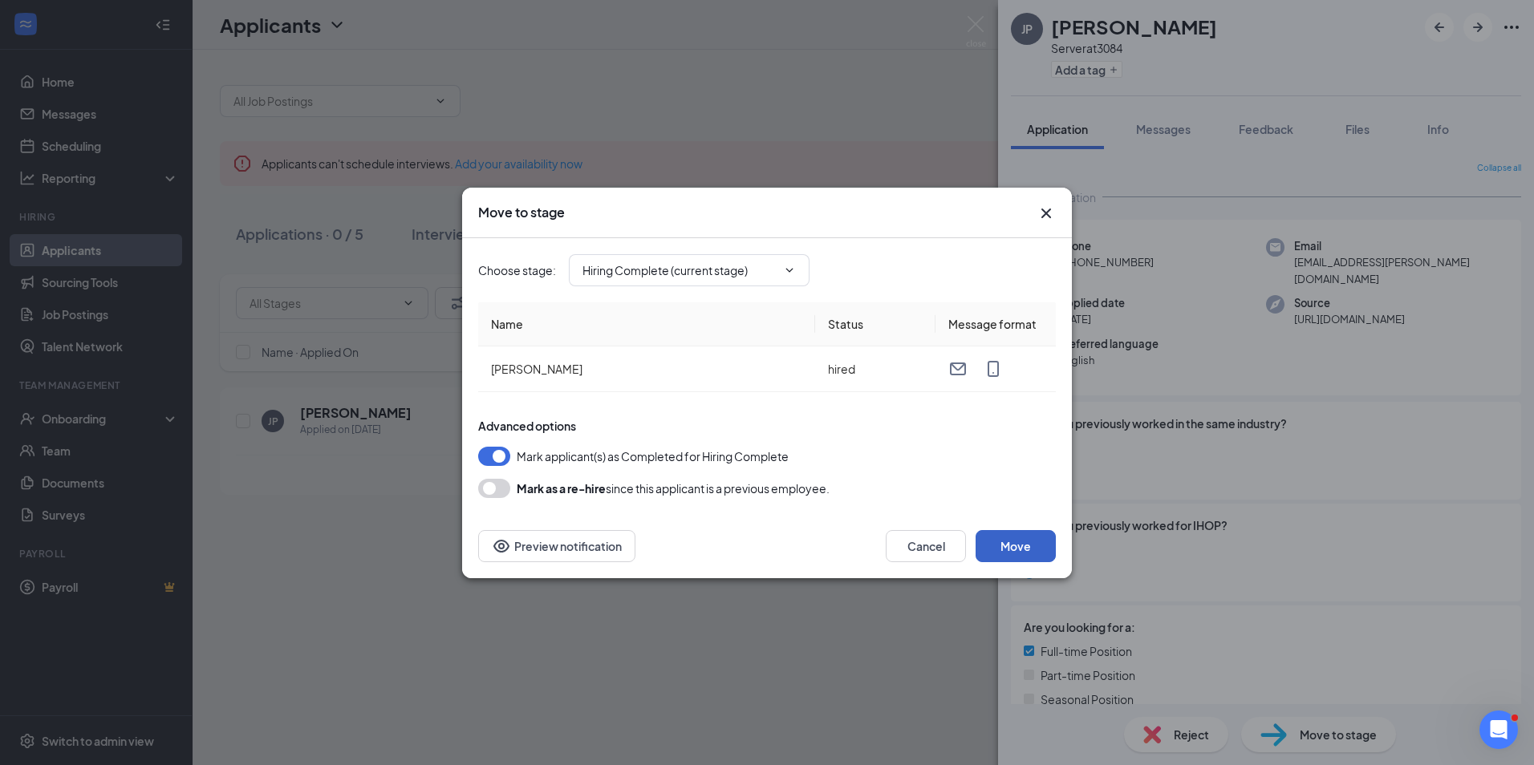
click at [1010, 545] on button "Move" at bounding box center [1015, 546] width 80 height 32
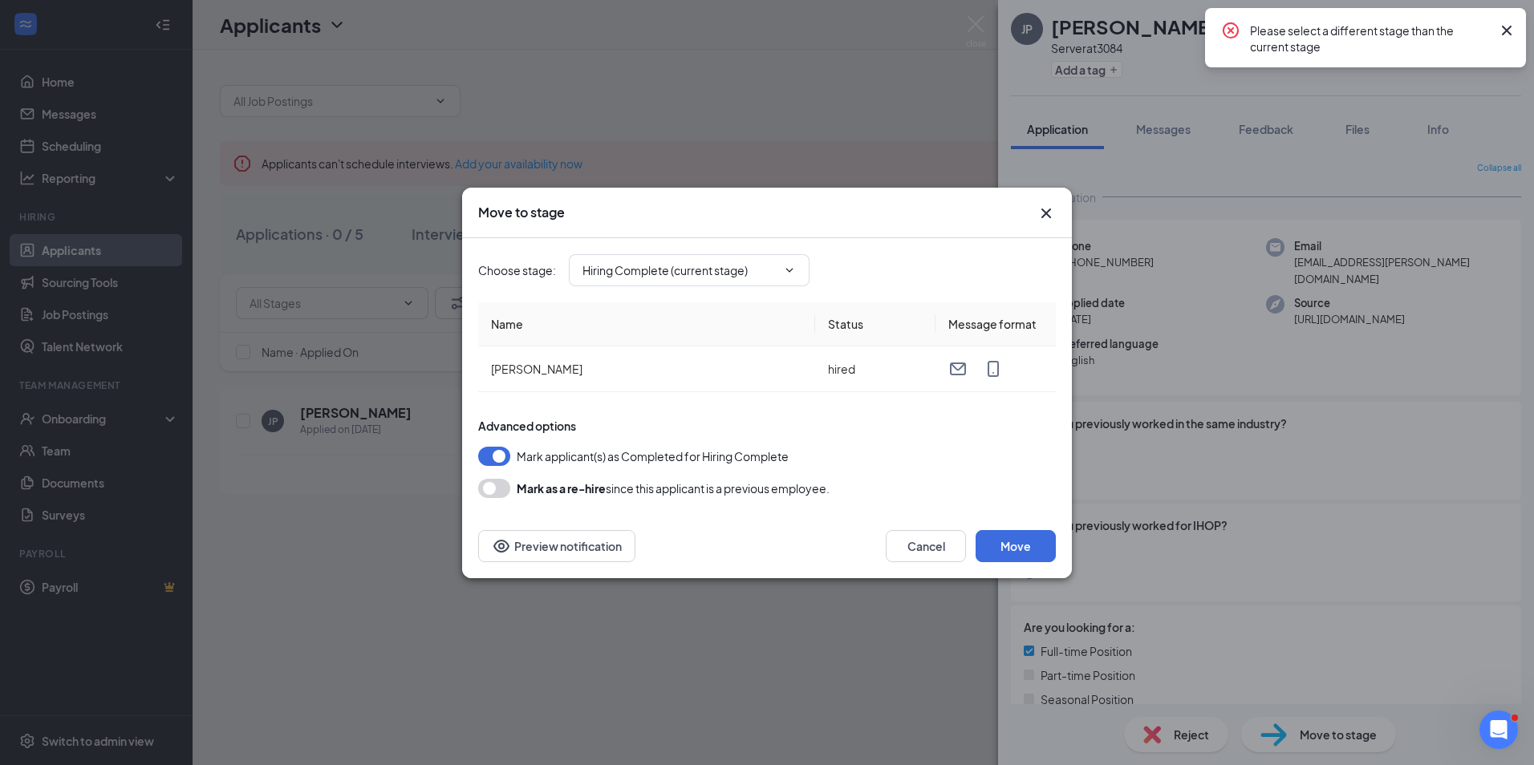
click at [1503, 29] on icon "Cross" at bounding box center [1506, 30] width 19 height 19
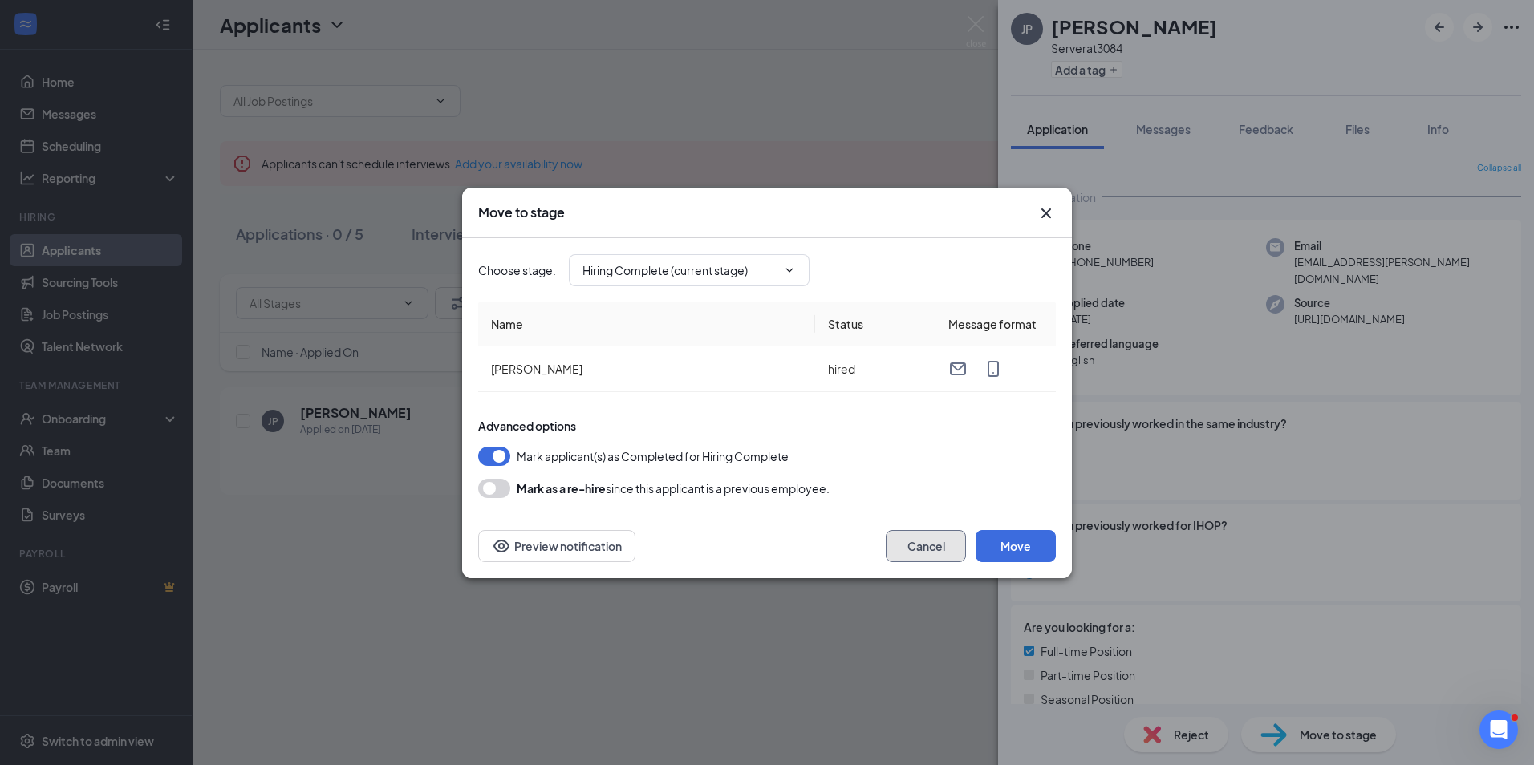
click at [917, 542] on button "Cancel" at bounding box center [926, 546] width 80 height 32
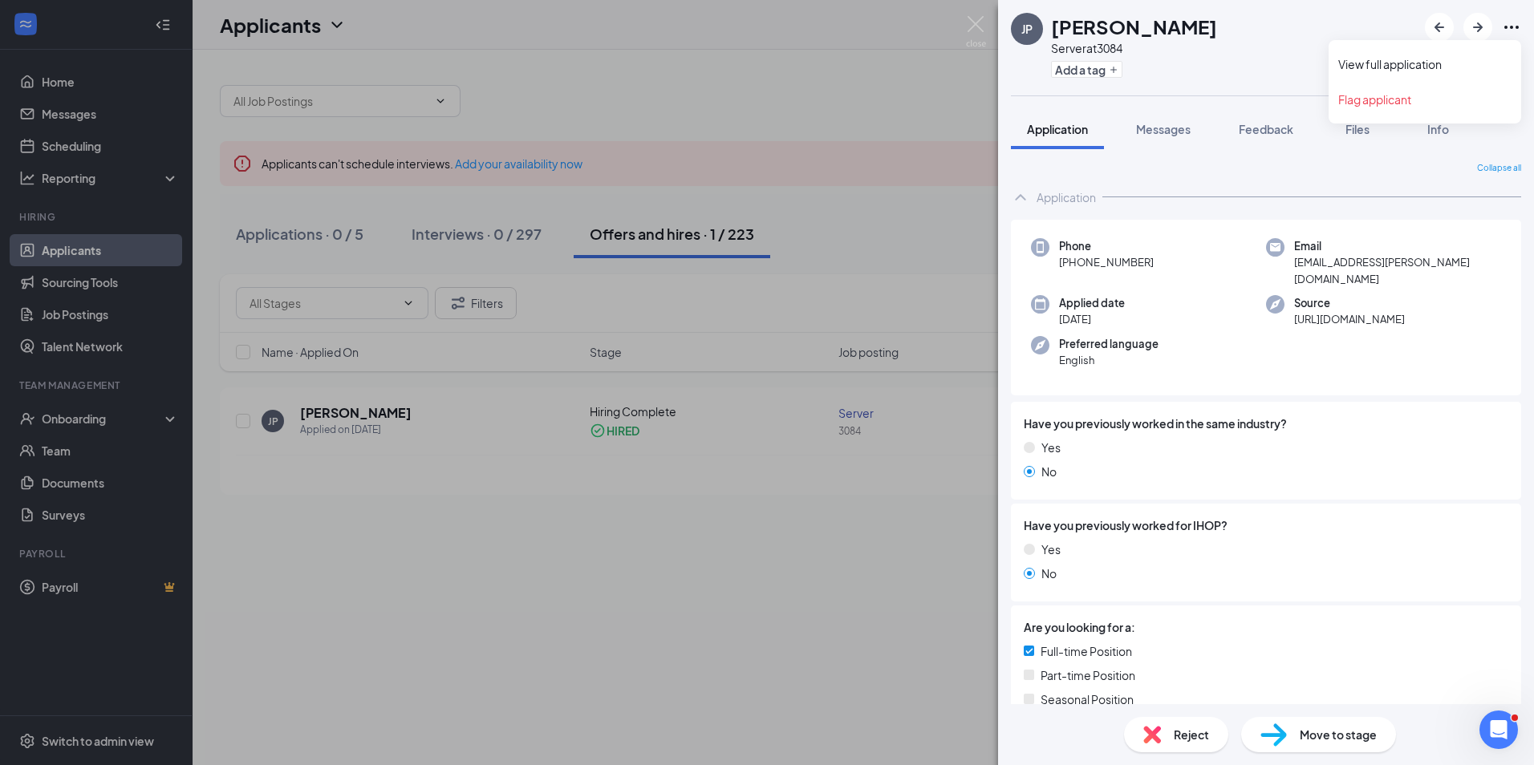
click at [1508, 26] on icon "Ellipses" at bounding box center [1511, 27] width 19 height 19
click at [1503, 26] on icon "Ellipses" at bounding box center [1511, 27] width 19 height 19
click at [894, 107] on div "[PERSON_NAME] Server at 3084 Add a tag Application Messages Feedback Files Info…" at bounding box center [767, 382] width 1534 height 765
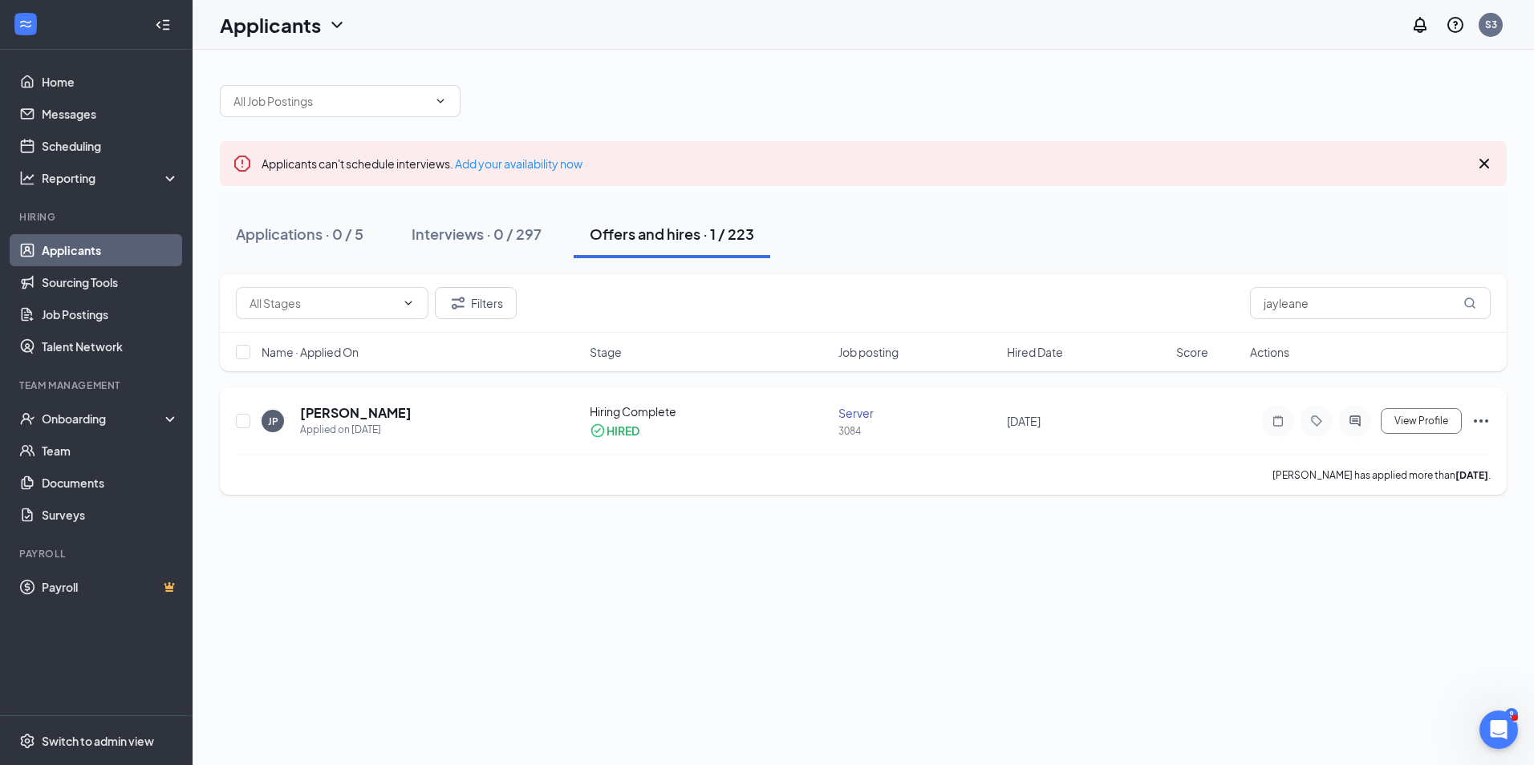
click at [1242, 431] on div "[PERSON_NAME] Applied on [DATE] Hiring Complete HIRED Server 3084 [DATE] View P…" at bounding box center [863, 428] width 1255 height 51
click at [611, 429] on div "HIRED" at bounding box center [622, 431] width 33 height 16
click at [1424, 417] on span "View Profile" at bounding box center [1421, 421] width 54 height 11
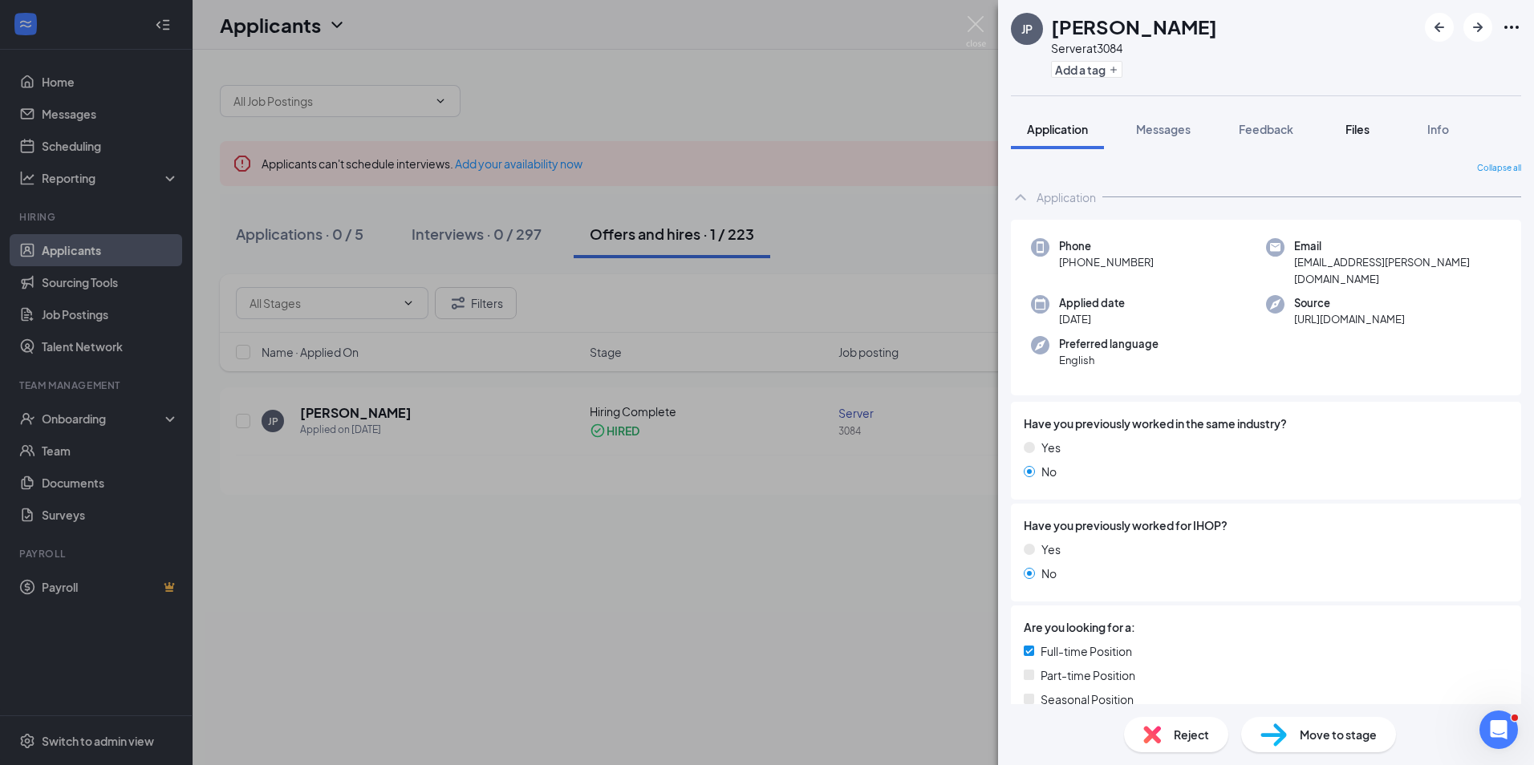
click at [1365, 129] on span "Files" at bounding box center [1357, 129] width 24 height 14
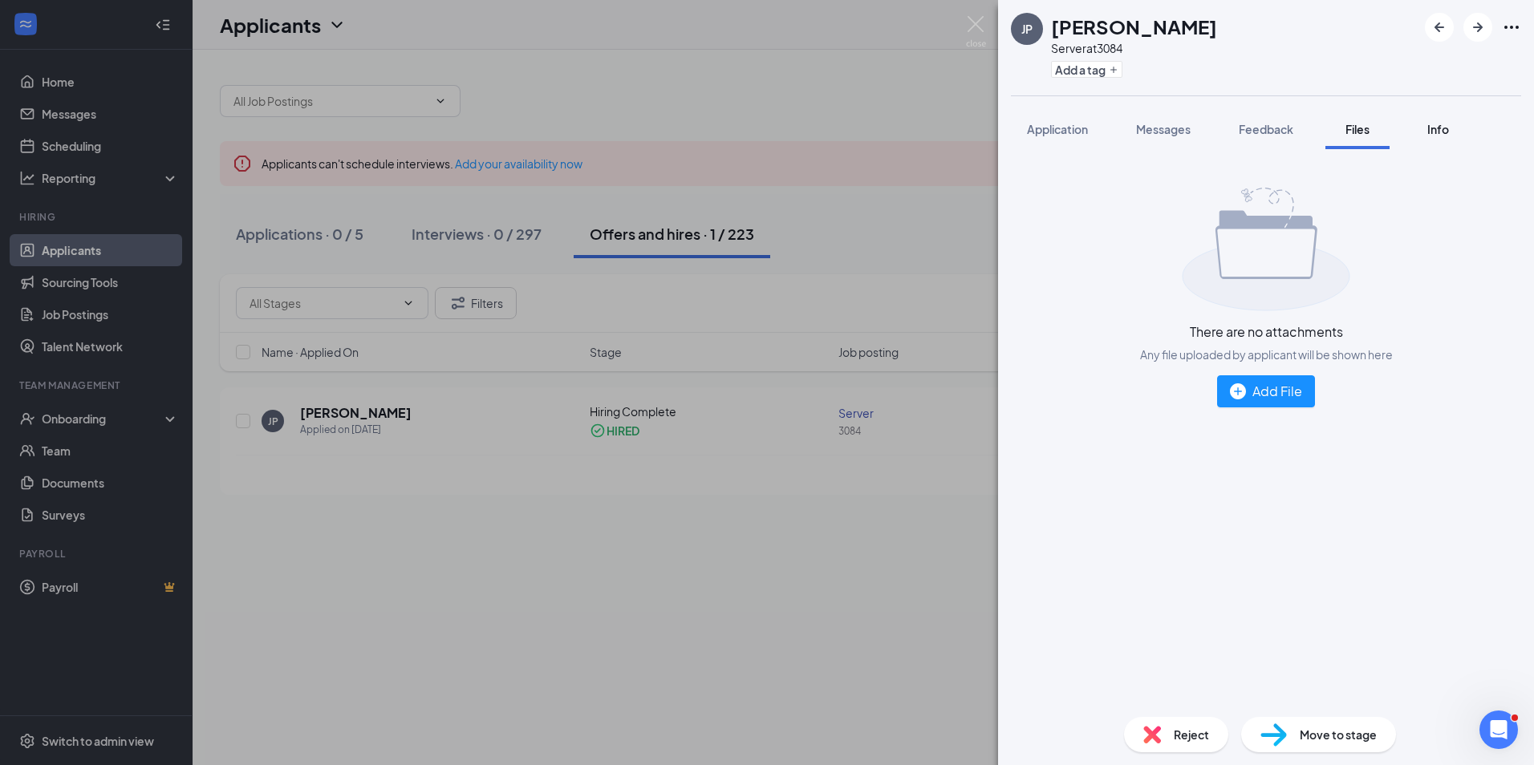
click at [1434, 120] on button "Info" at bounding box center [1437, 129] width 64 height 40
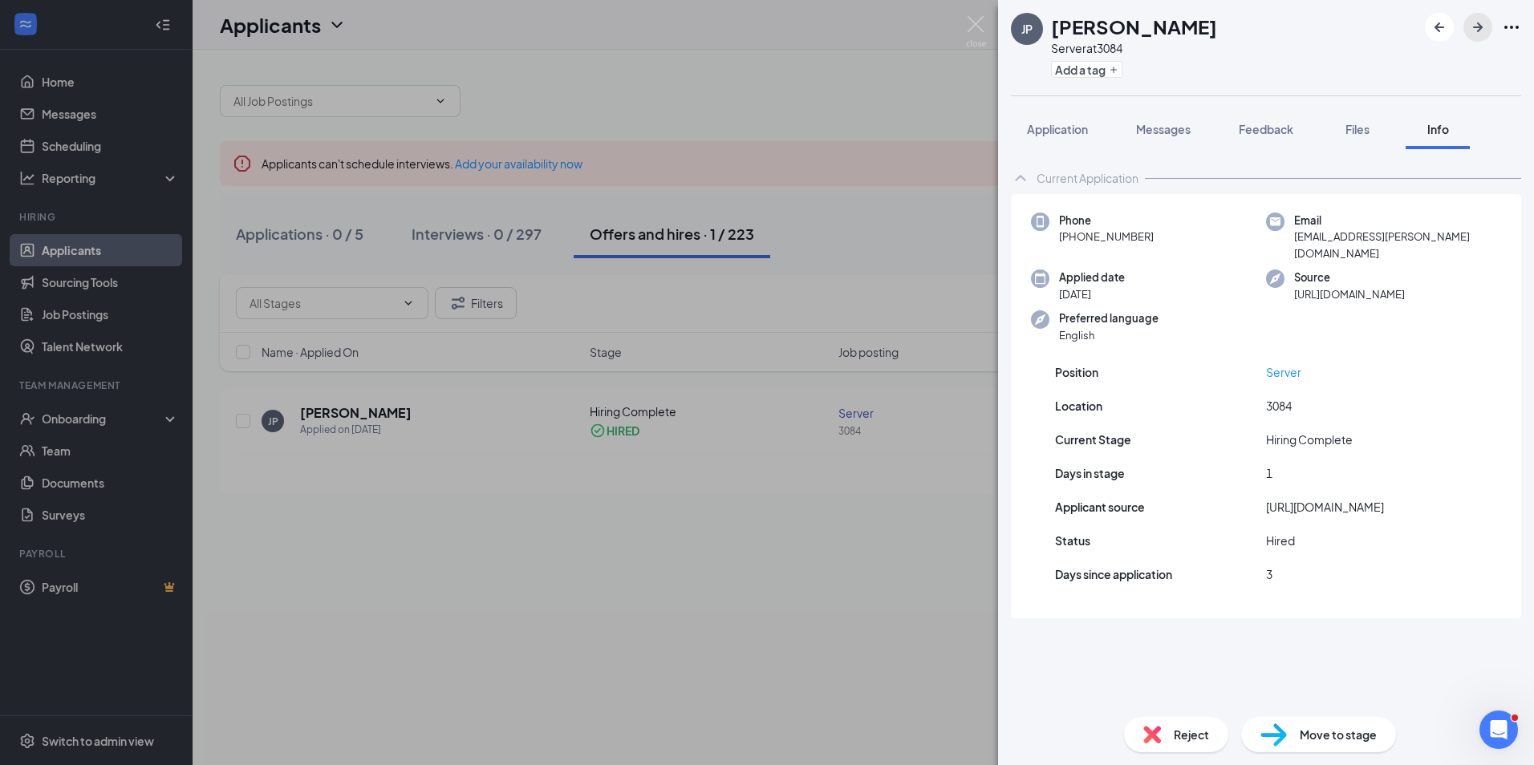
click at [1478, 20] on icon "ArrowRight" at bounding box center [1477, 27] width 19 height 19
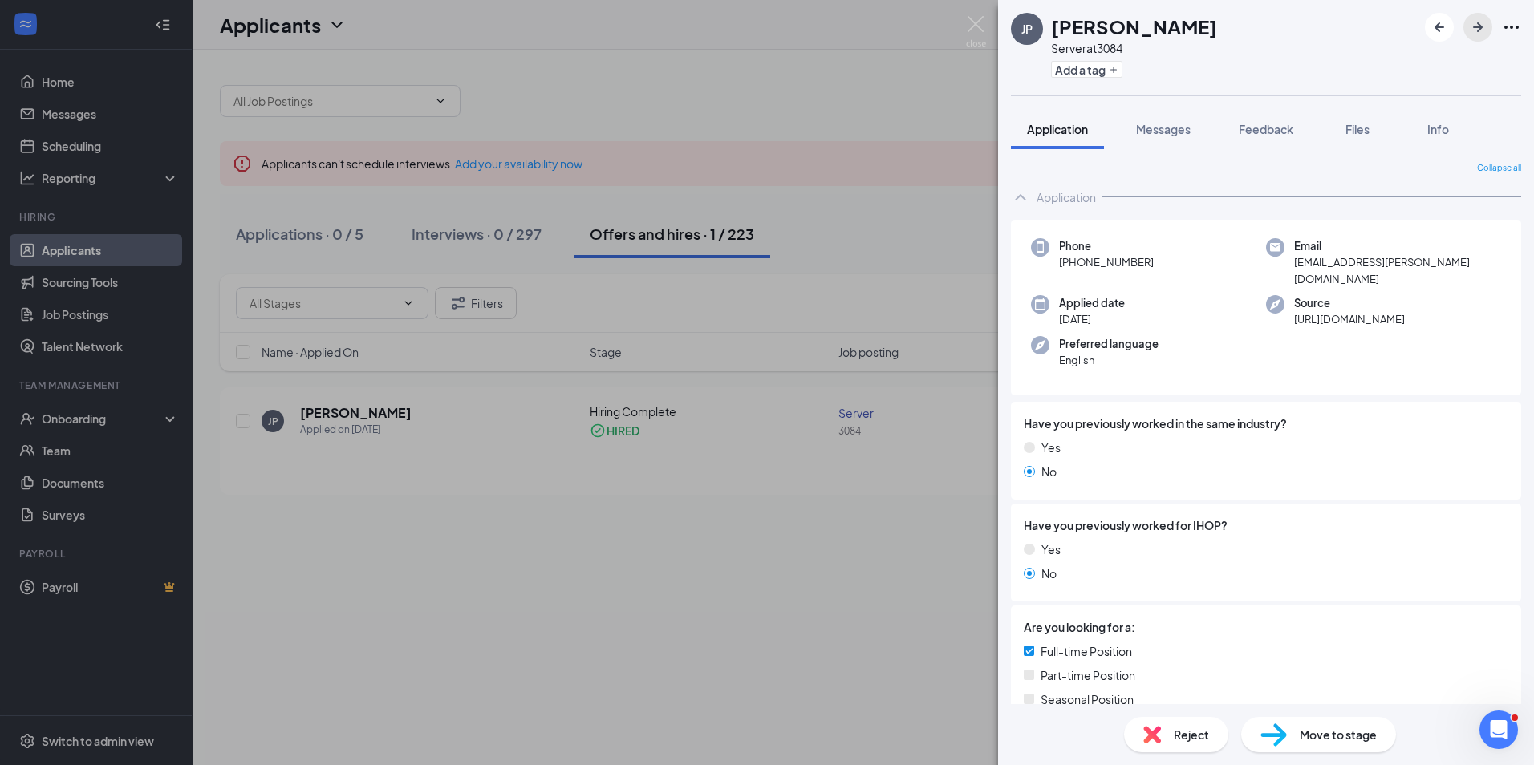
click at [1477, 20] on icon "ArrowRight" at bounding box center [1477, 27] width 19 height 19
click at [1508, 26] on icon "Ellipses" at bounding box center [1511, 27] width 19 height 19
drag, startPoint x: 947, startPoint y: 62, endPoint x: 953, endPoint y: 79, distance: 18.0
click at [947, 62] on div "[PERSON_NAME] Server at 3084 Add a tag Application Messages Feedback Files Info…" at bounding box center [767, 382] width 1534 height 765
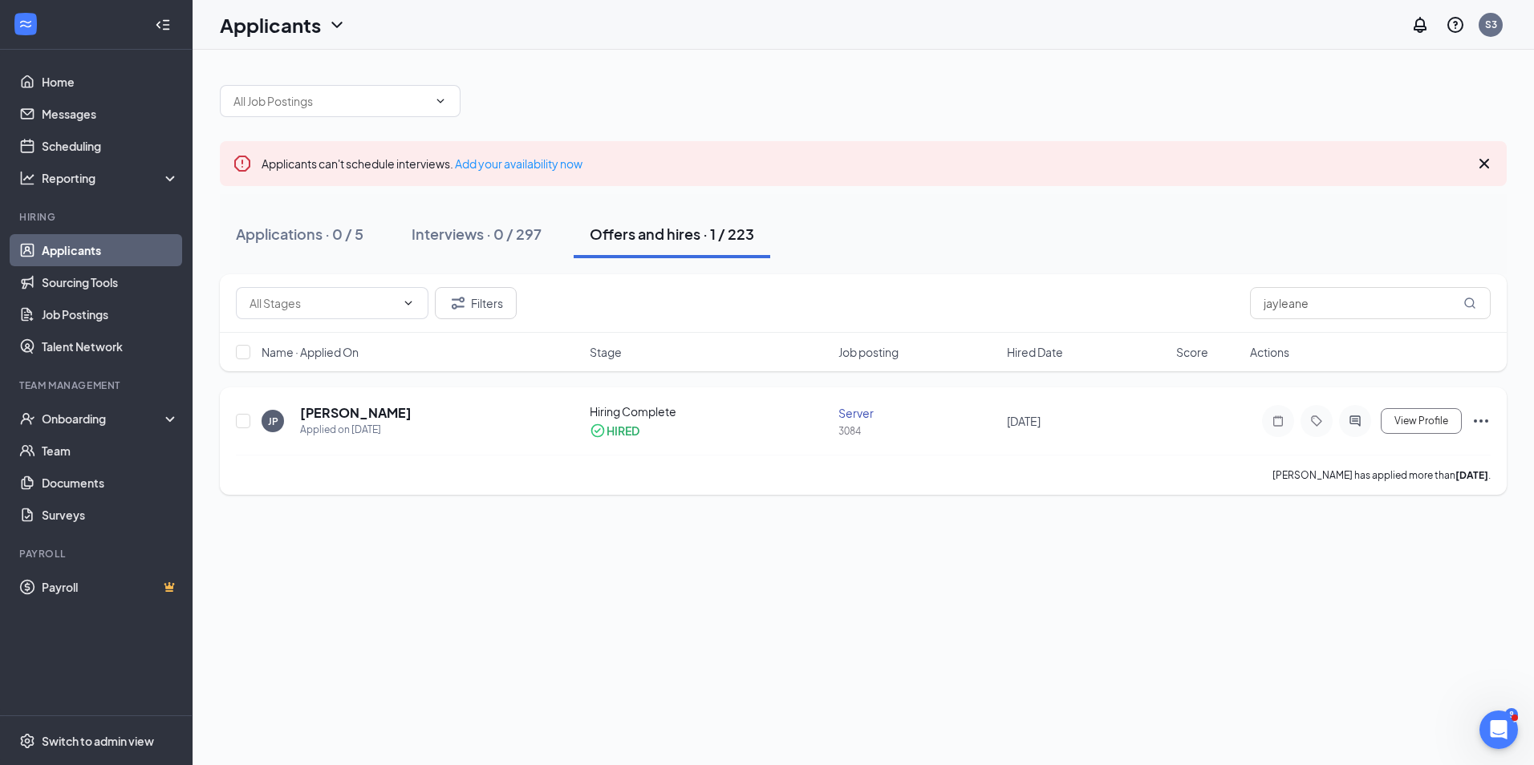
click at [1479, 423] on icon "Ellipses" at bounding box center [1480, 421] width 19 height 19
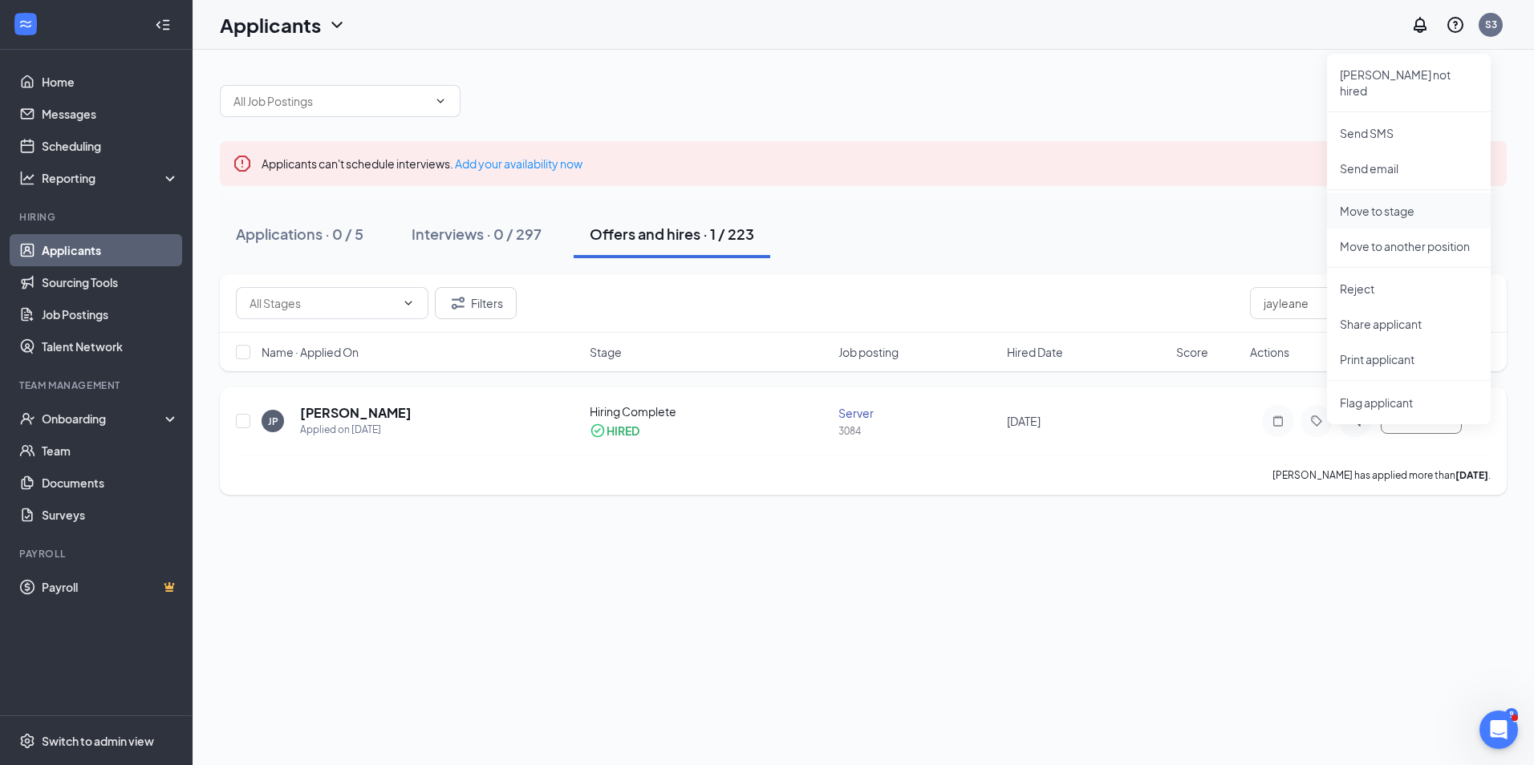
click at [1392, 203] on p "Move to stage" at bounding box center [1409, 211] width 138 height 16
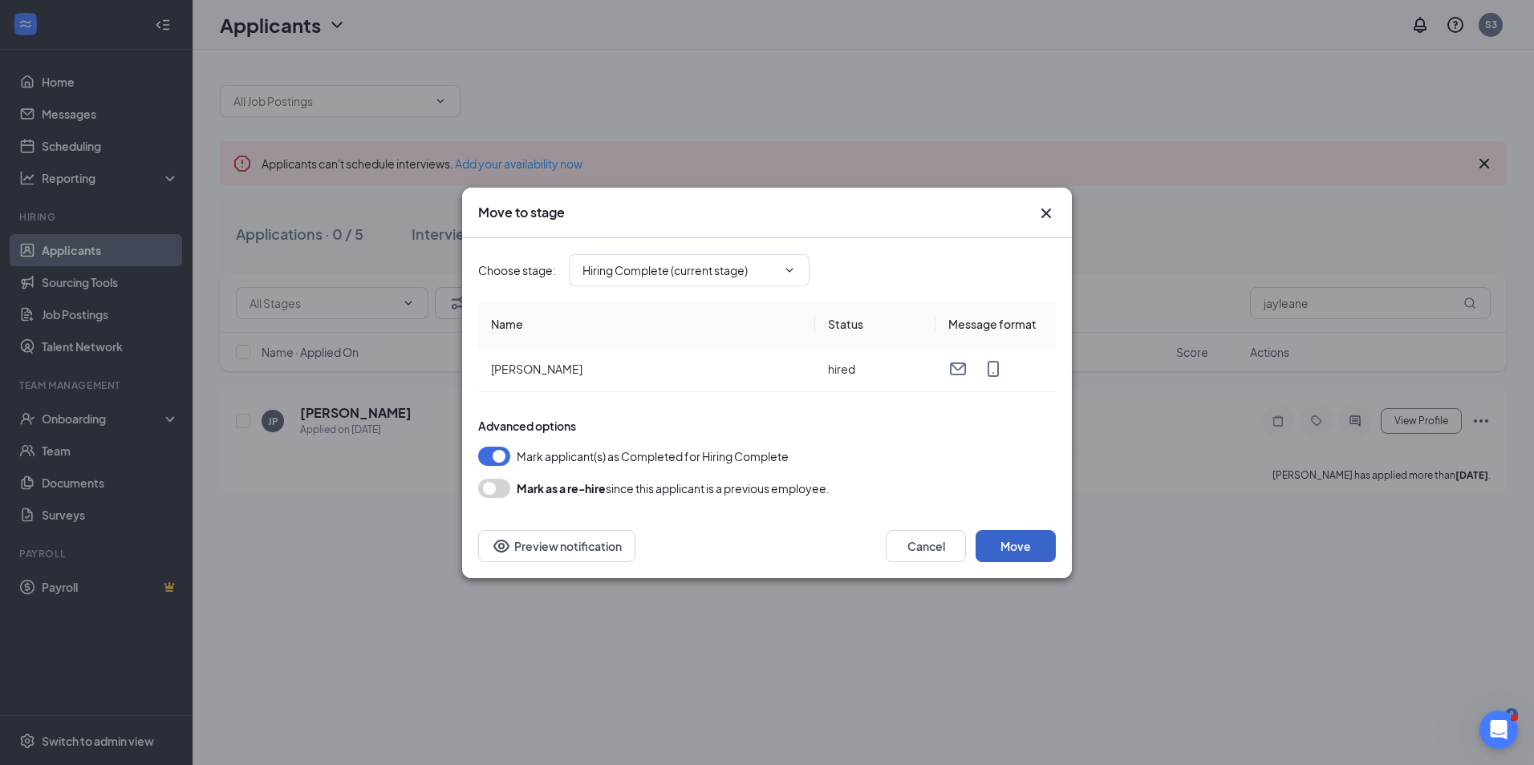
click at [1002, 550] on button "Move" at bounding box center [1015, 546] width 80 height 32
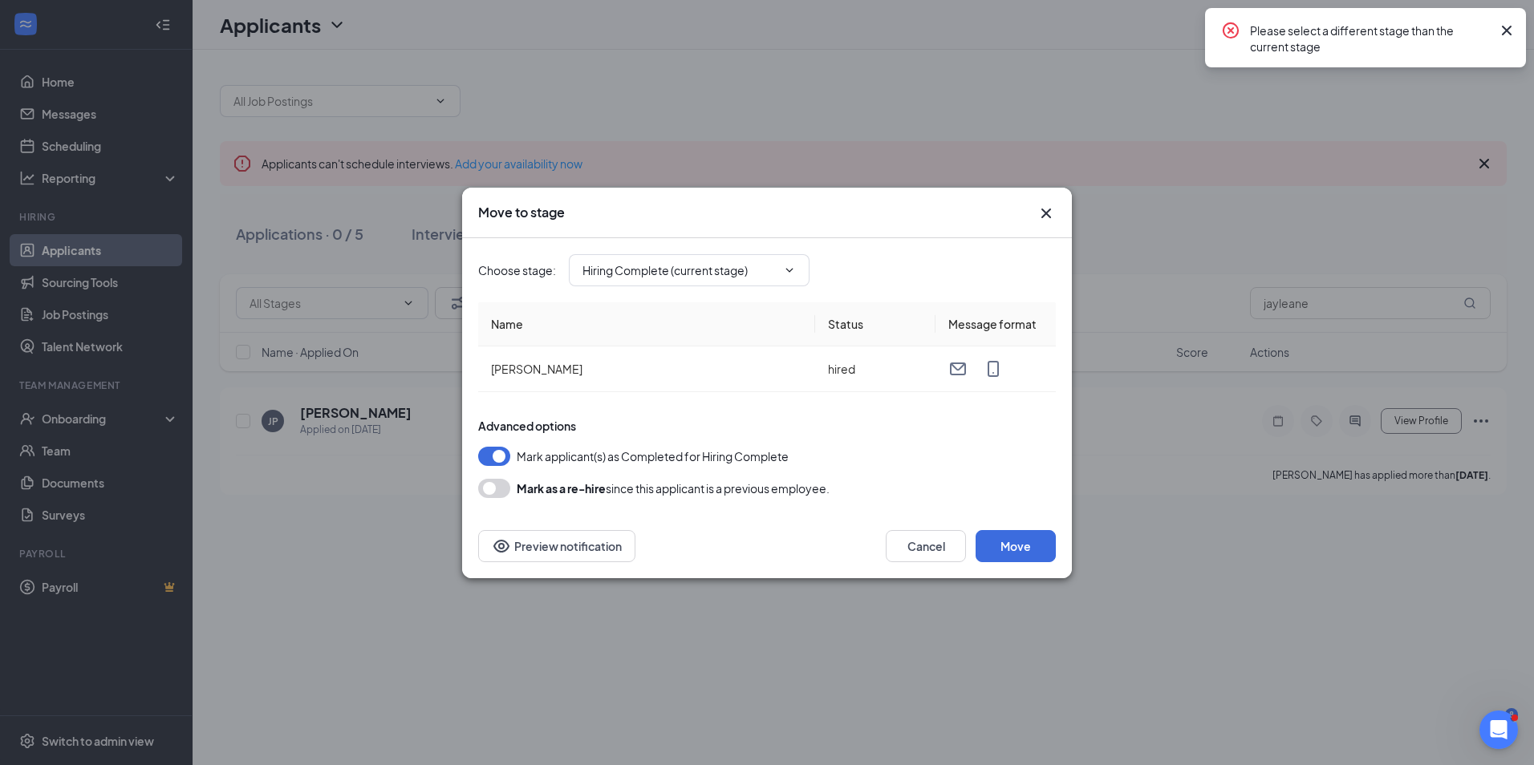
drag, startPoint x: 1509, startPoint y: 34, endPoint x: 1304, endPoint y: 169, distance: 246.1
click at [1508, 34] on icon "Cross" at bounding box center [1506, 30] width 19 height 19
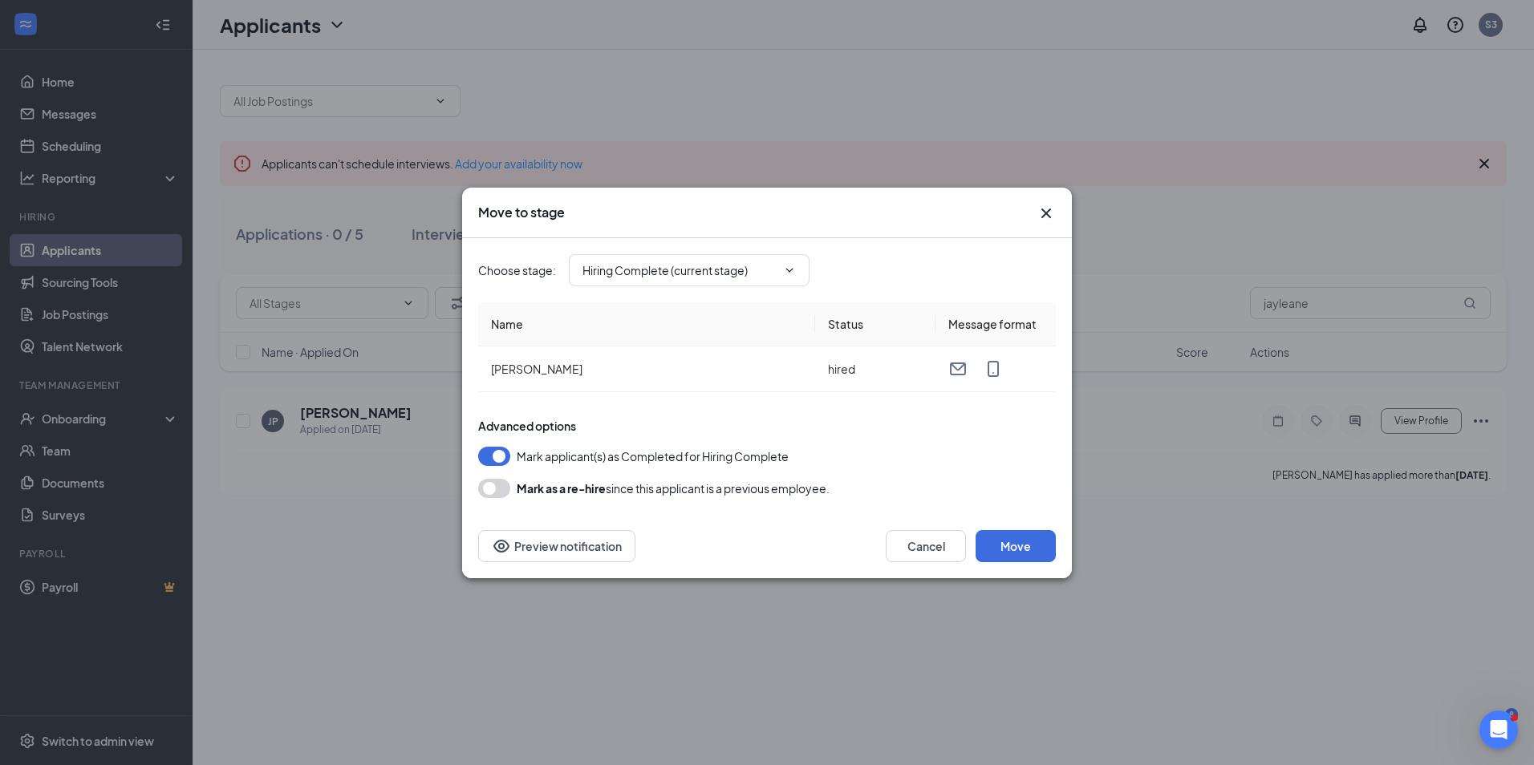
click at [1043, 207] on icon "Cross" at bounding box center [1045, 213] width 19 height 19
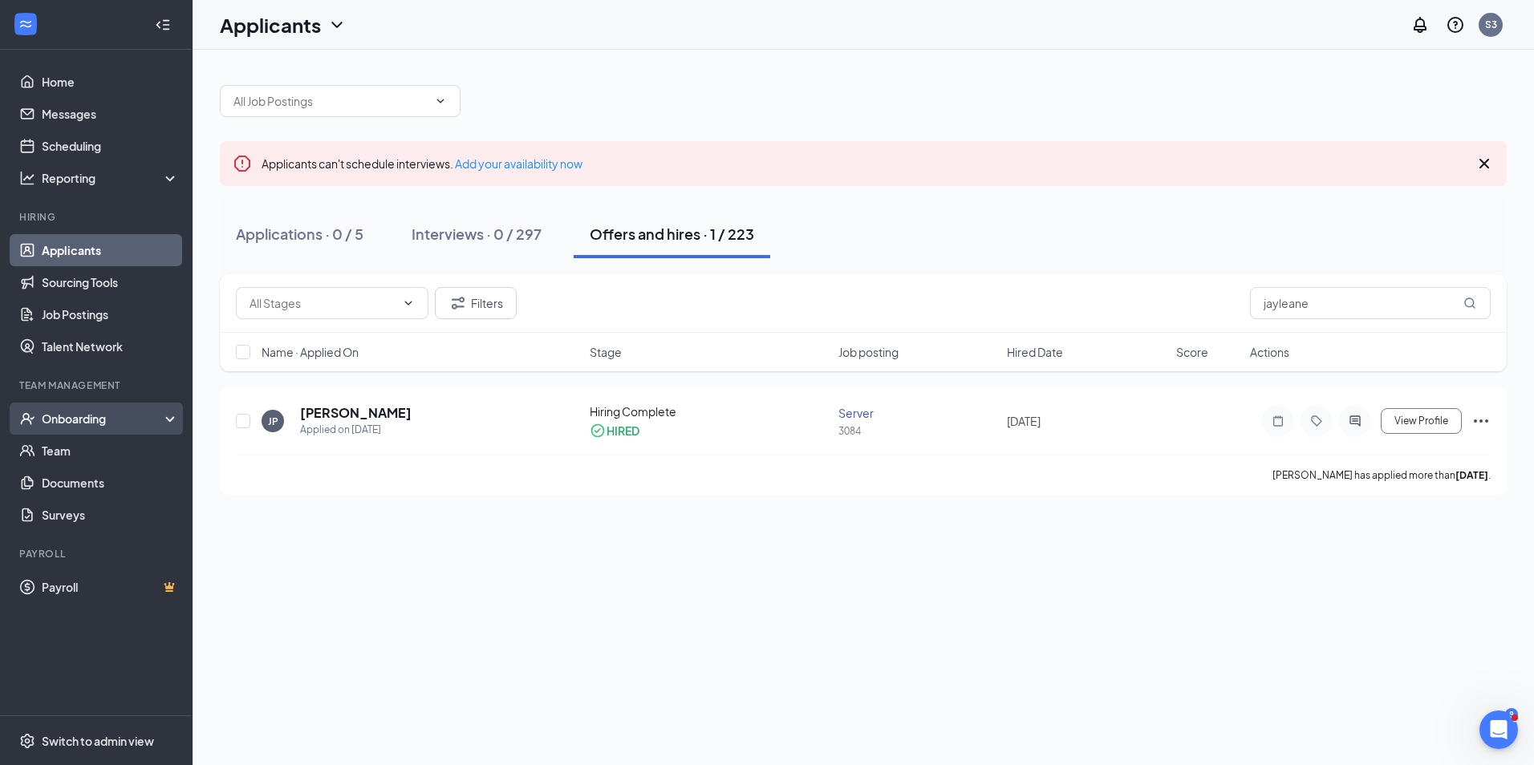
click at [110, 415] on div "Onboarding" at bounding box center [104, 419] width 124 height 16
click at [91, 447] on link "Overview" at bounding box center [110, 451] width 137 height 32
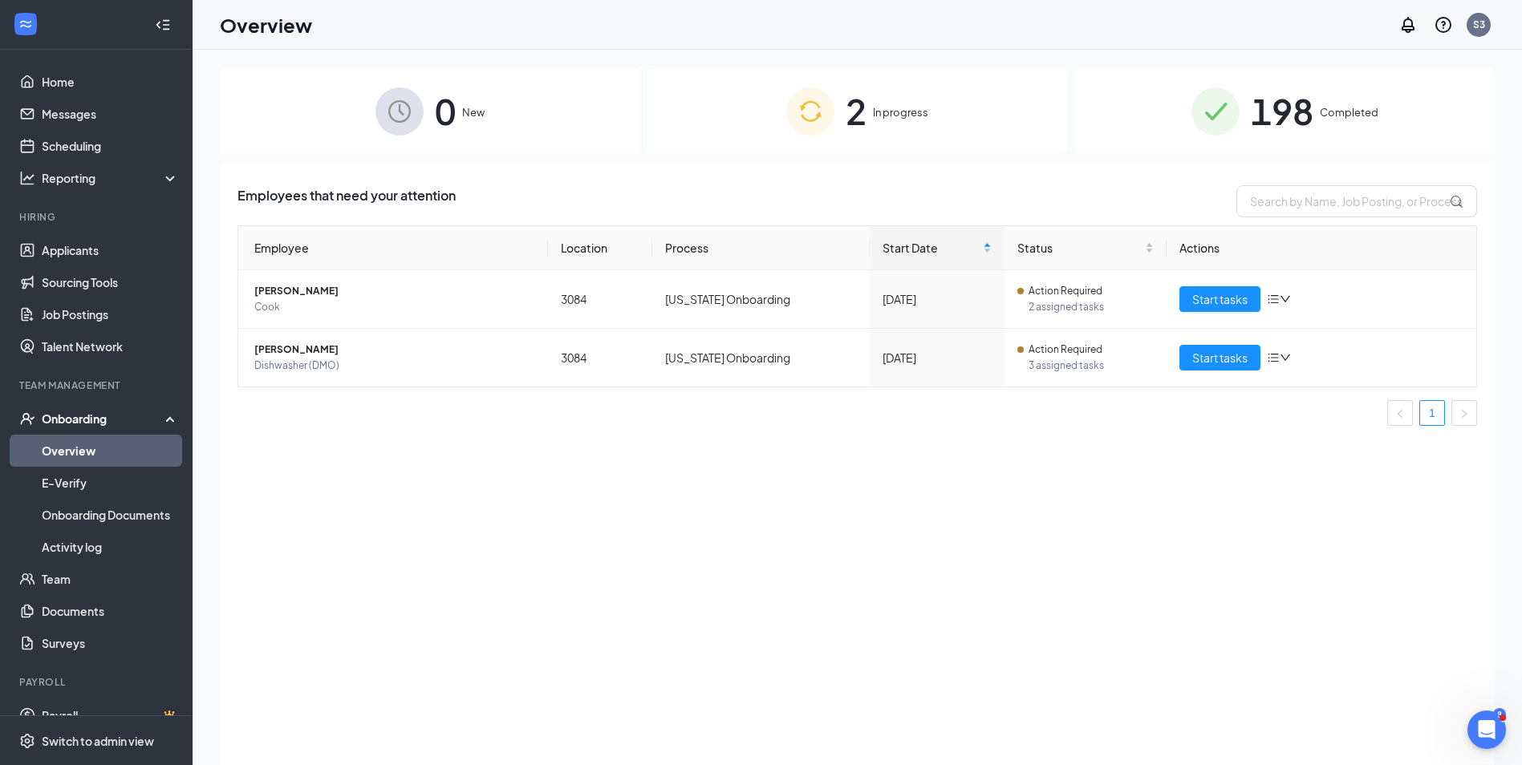
click at [470, 120] on span "New" at bounding box center [473, 112] width 22 height 16
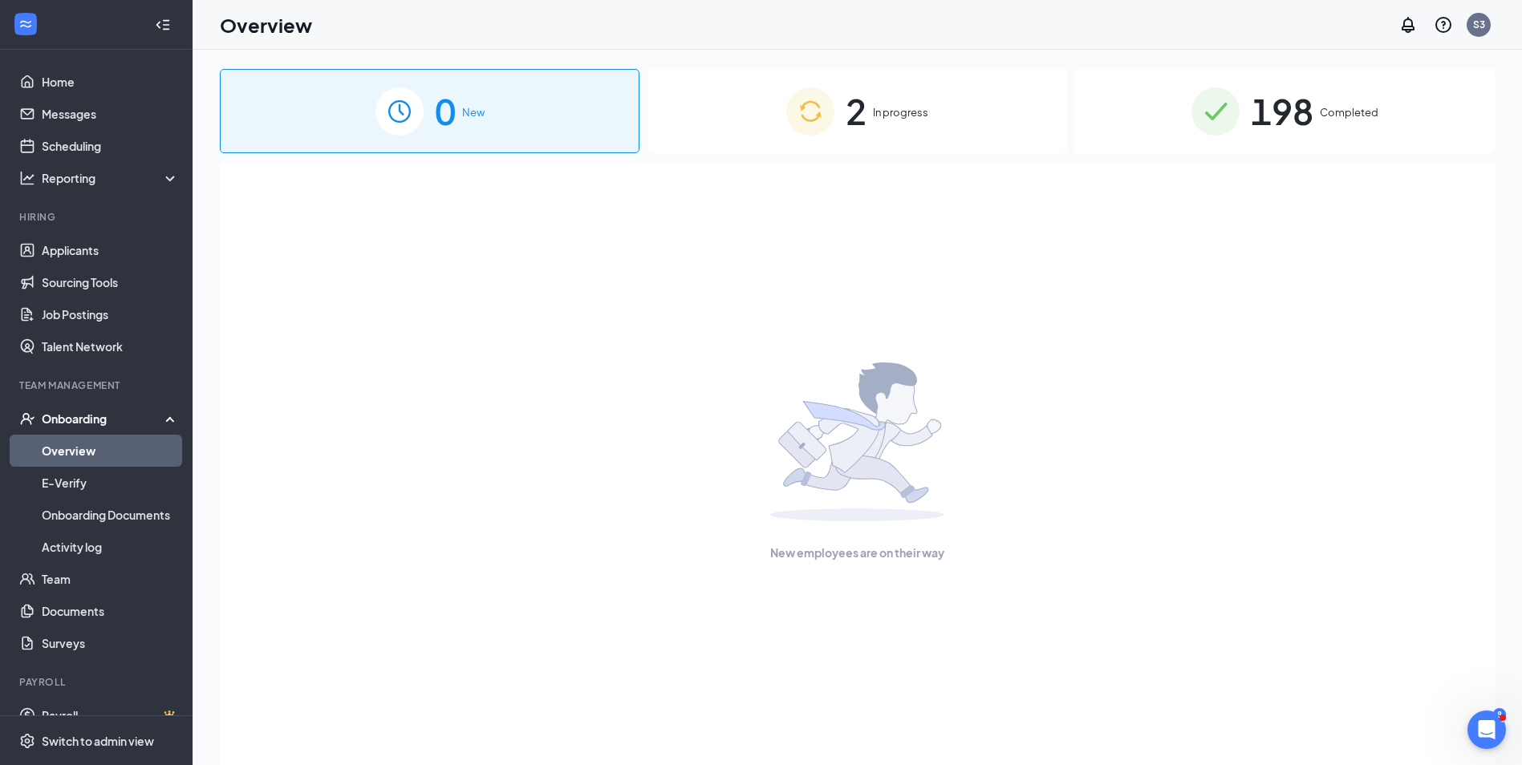
click at [870, 117] on div "2 In progress" at bounding box center [857, 111] width 420 height 84
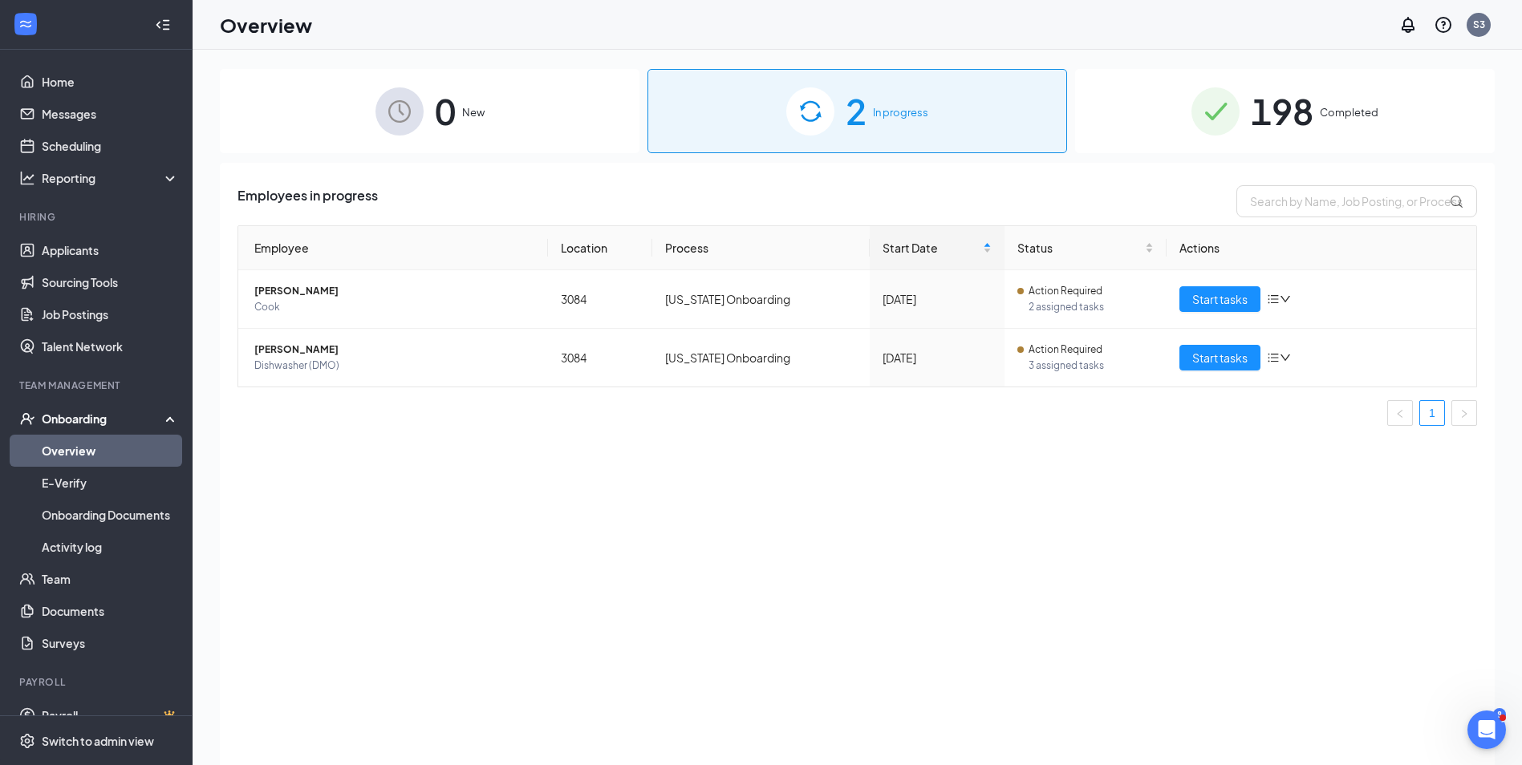
click at [435, 112] on span "0" at bounding box center [445, 110] width 21 height 55
